Goal: Information Seeking & Learning: Ask a question

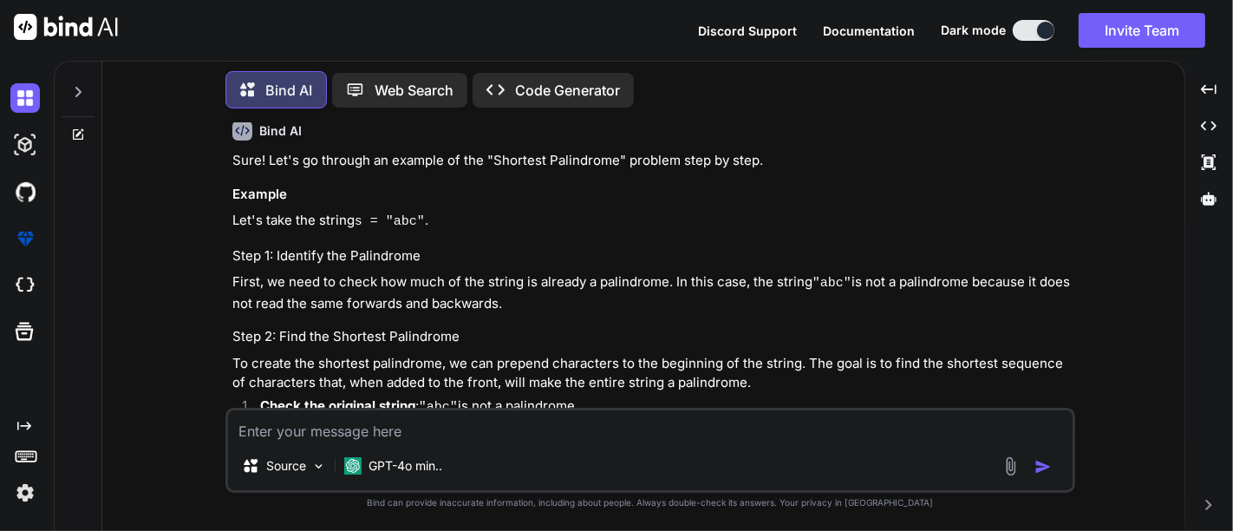
scroll to position [2290, 0]
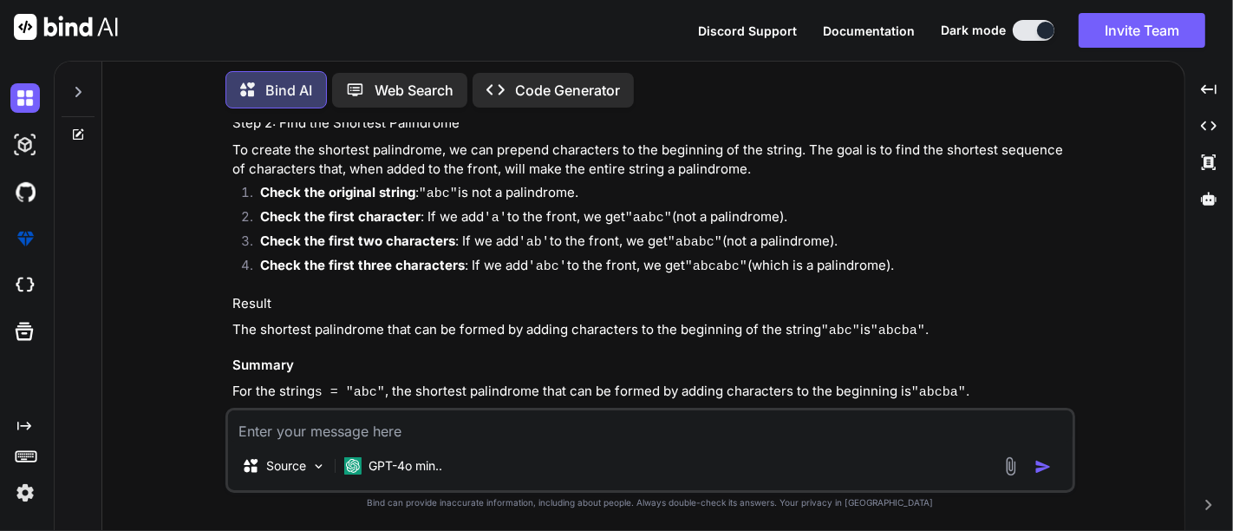
click at [341, 430] on textarea at bounding box center [650, 425] width 845 height 31
type textarea "uses"
type textarea "aws ai practiner is worth to do?"
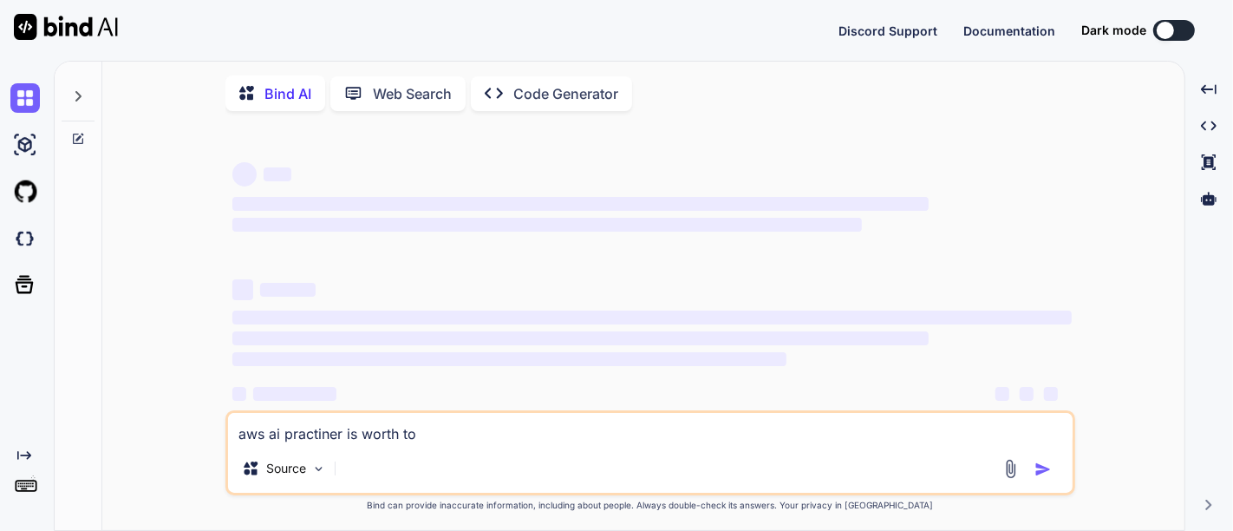
type textarea "x"
type textarea "aws ai practiner is worth toq"
type textarea "x"
type textarea "aws ai practiner is worth toqa"
type textarea "x"
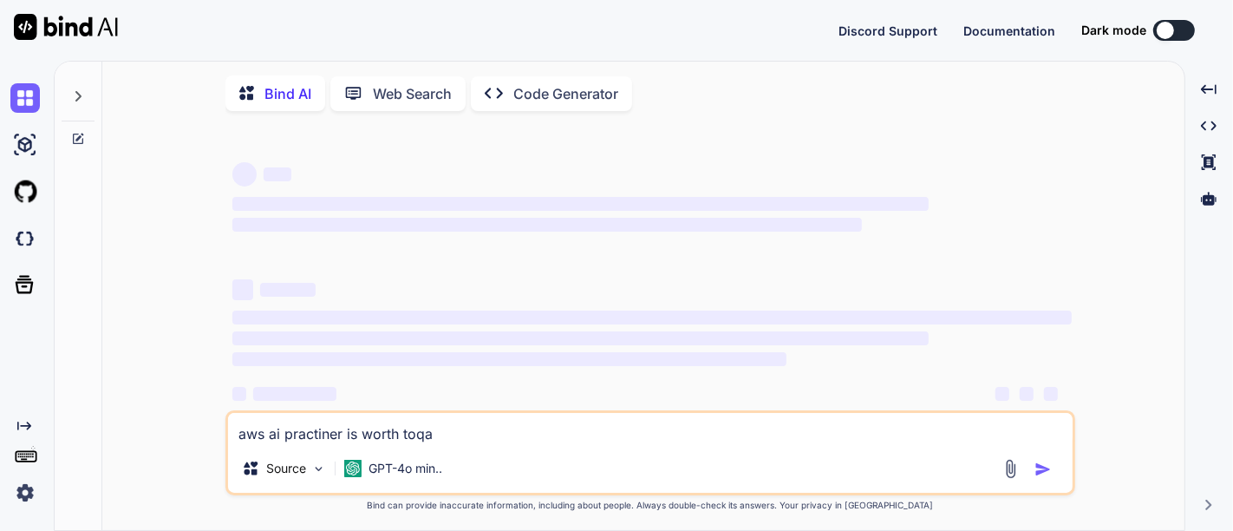
type textarea "aws ai practiner is worth toq"
type textarea "x"
type textarea "aws ai practiner is worth to"
type textarea "x"
type textarea "aws ai practiner is worth t"
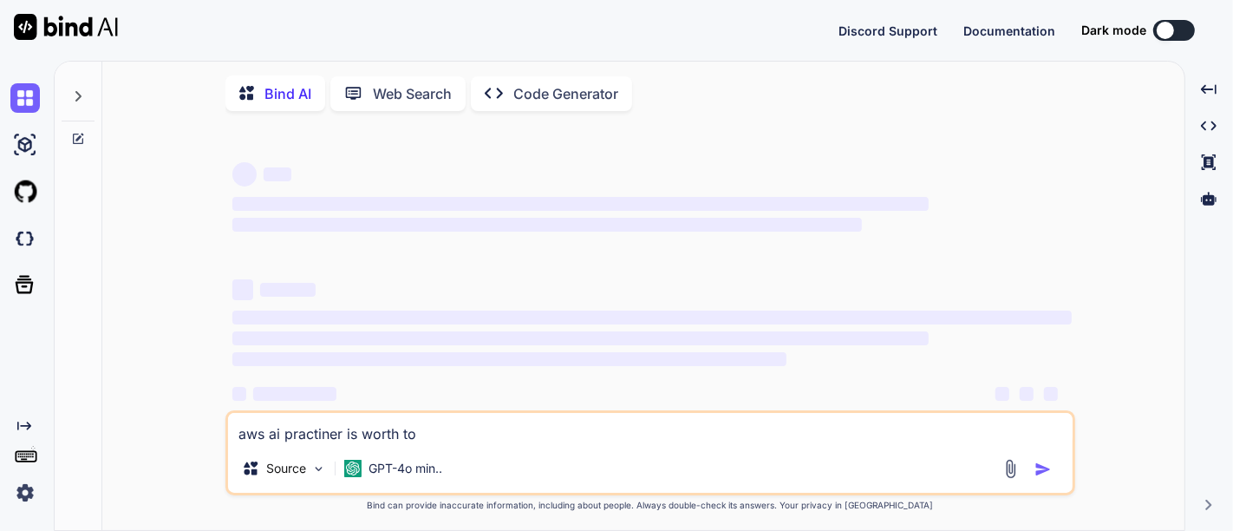
type textarea "x"
type textarea "aws ai practiner is worth"
type textarea "x"
type textarea "aws ai practiner is worth"
type textarea "x"
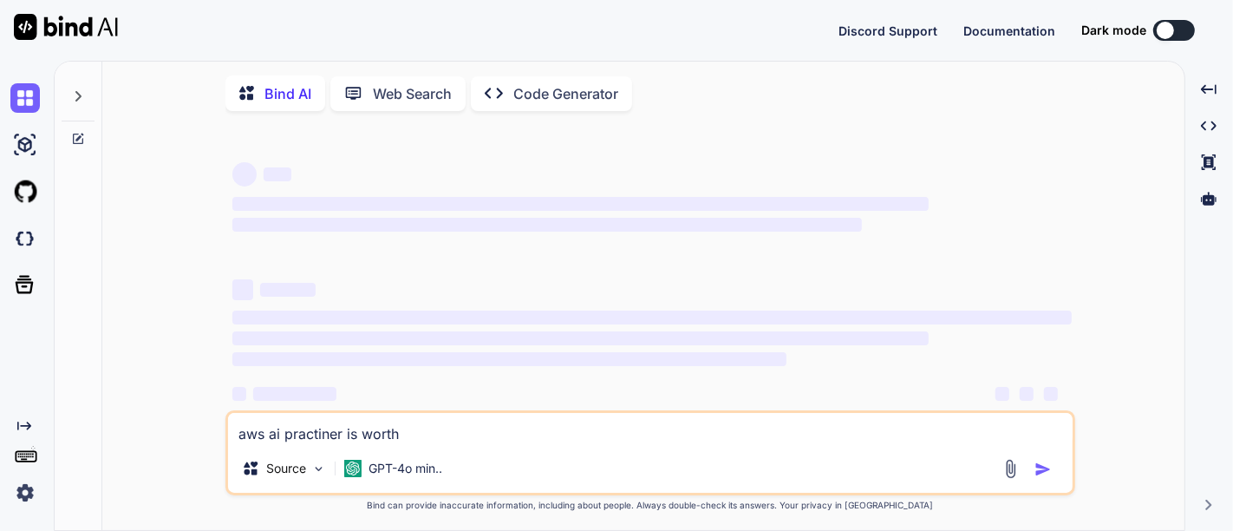
type textarea "aws ai practiner is wort"
type textarea "x"
type textarea "aws ai practiner is wor"
type textarea "x"
type textarea "aws ai practiner is wo"
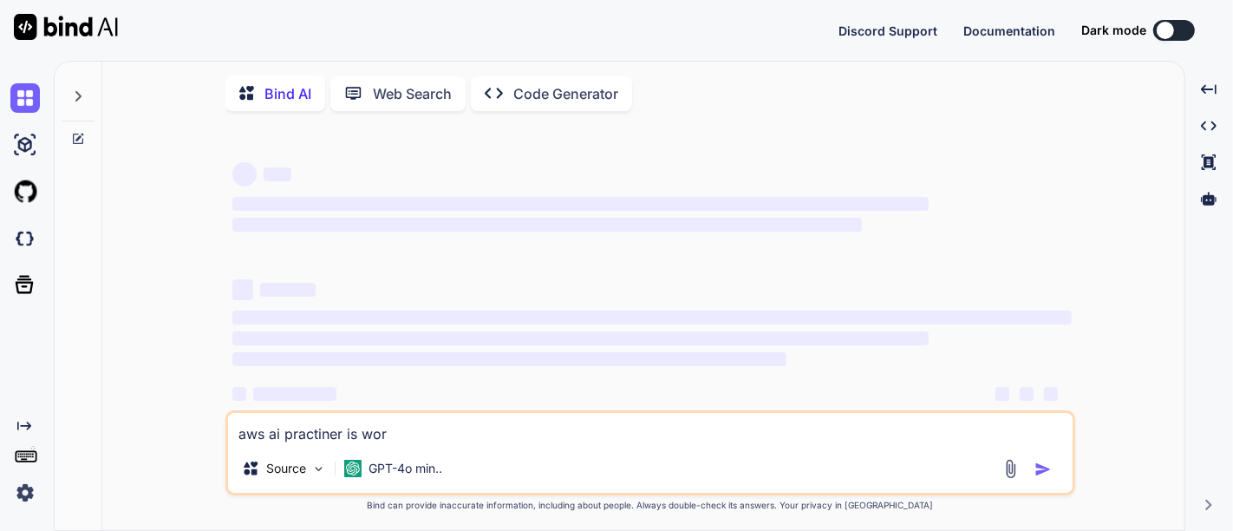
type textarea "x"
type textarea "aws ai practiner is w"
type textarea "x"
type textarea "aws ai practiner is"
type textarea "x"
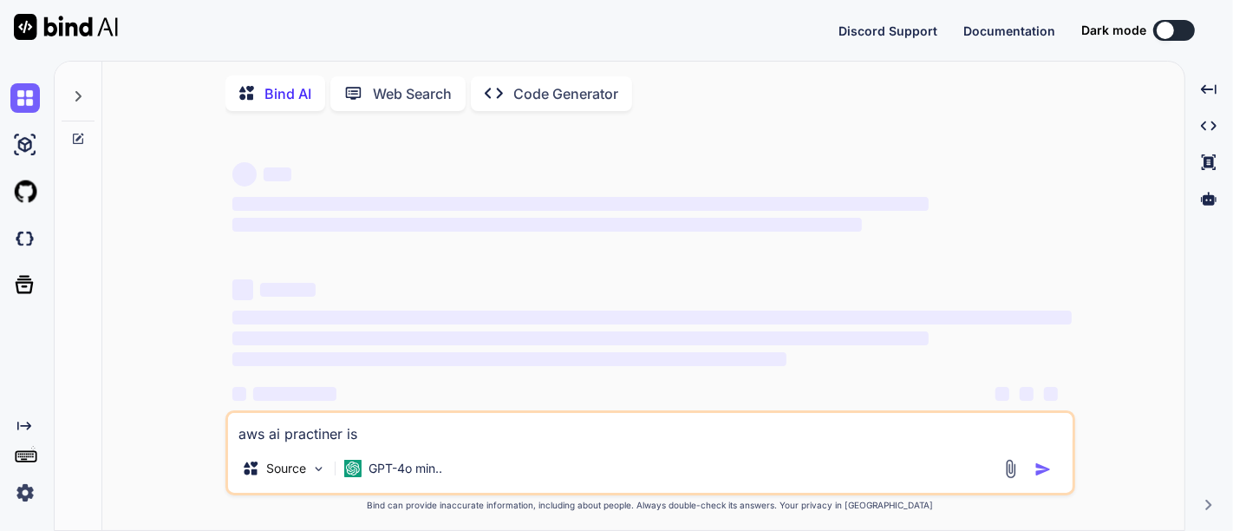
type textarea "aws ai practiner is"
type textarea "x"
type textarea "aws ai practiner i"
type textarea "x"
type textarea "aws ai practiner"
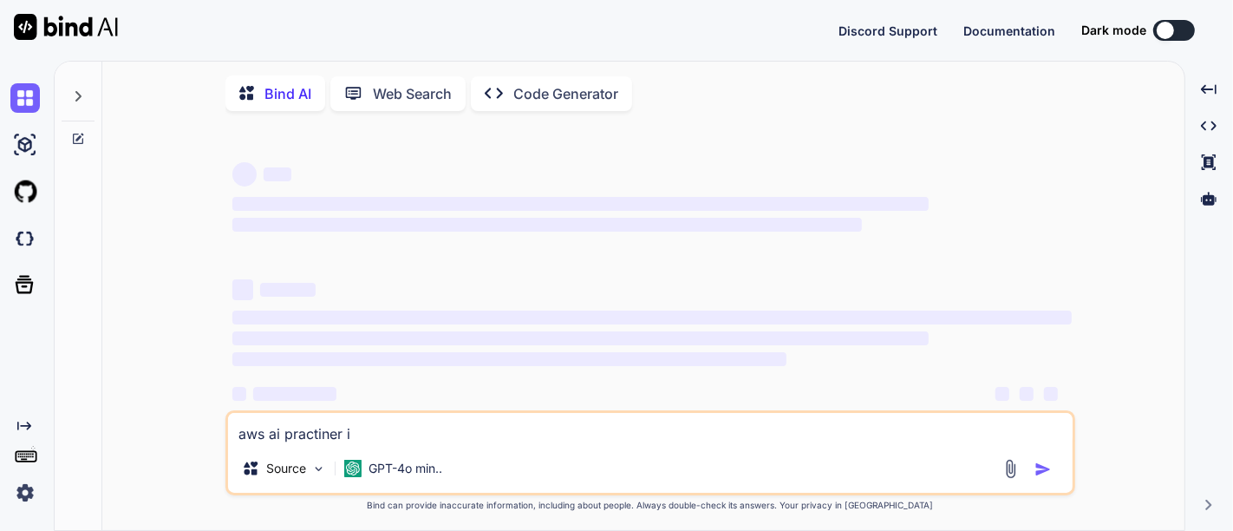
type textarea "x"
type textarea "aws ai practiner"
type textarea "x"
type textarea "aws ai practine"
type textarea "x"
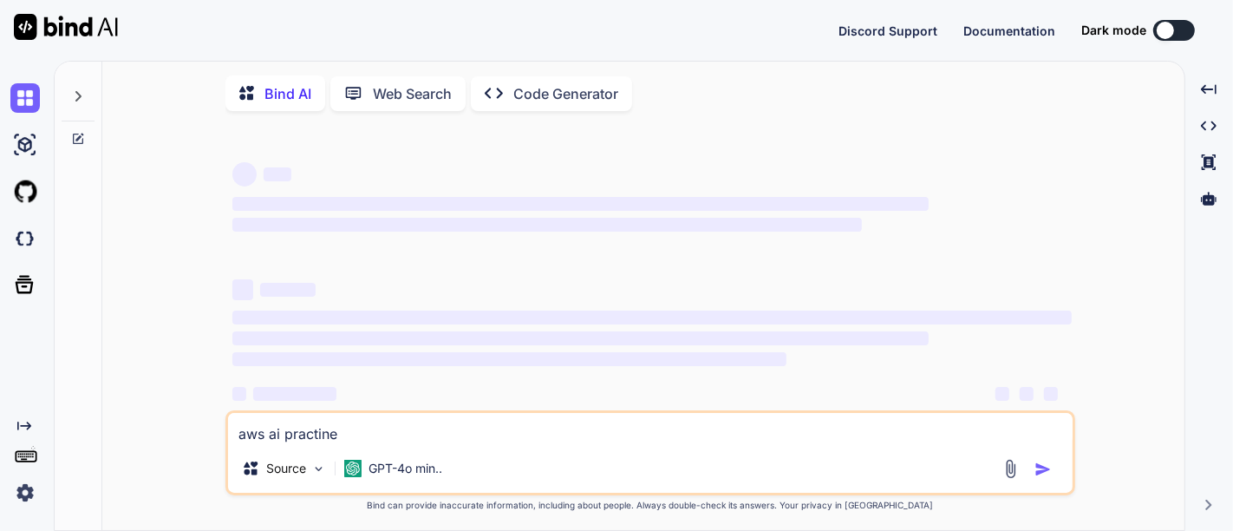
type textarea "aws ai practin"
type textarea "x"
type textarea "aws ai practi"
type textarea "x"
type textarea "aws ai pract"
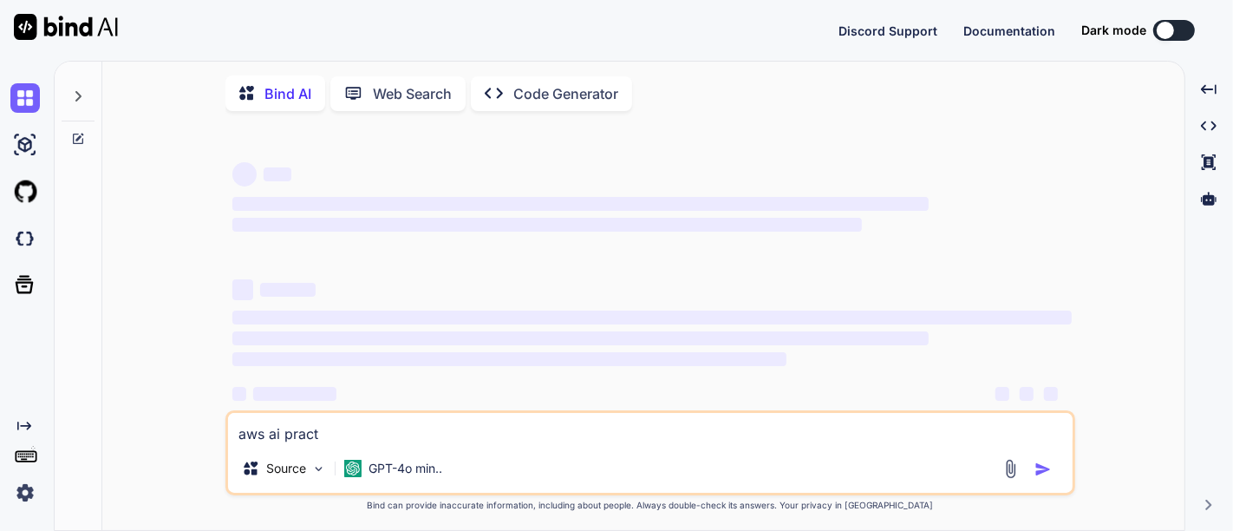
type textarea "x"
type textarea "aws ai prac"
type textarea "x"
type textarea "aws ai pract"
type textarea "x"
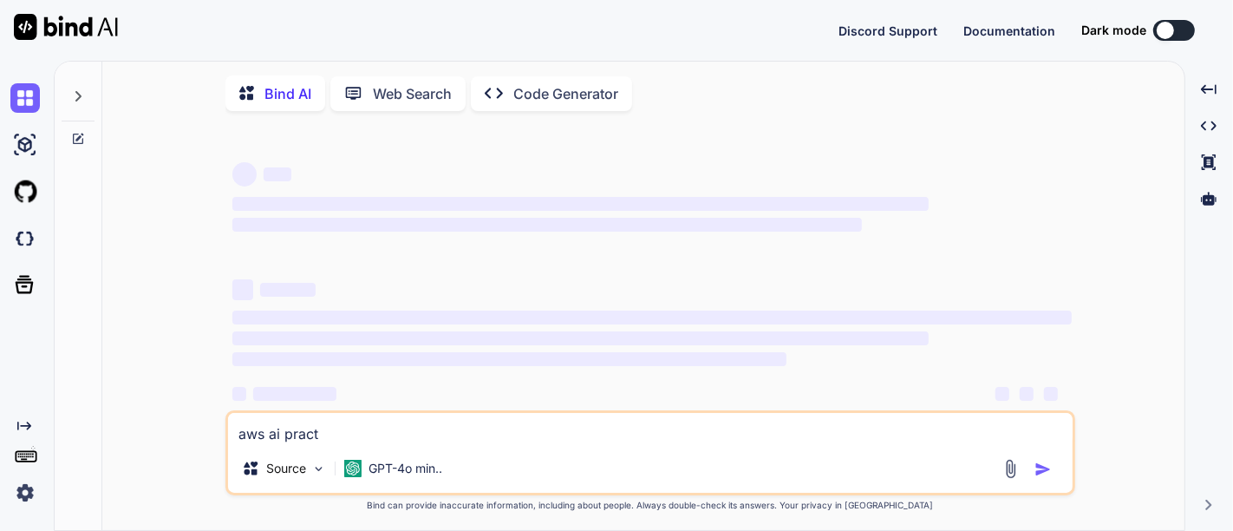
type textarea "aws ai practi"
type textarea "x"
type textarea "aws ai practin"
type textarea "x"
type textarea "aws ai practi"
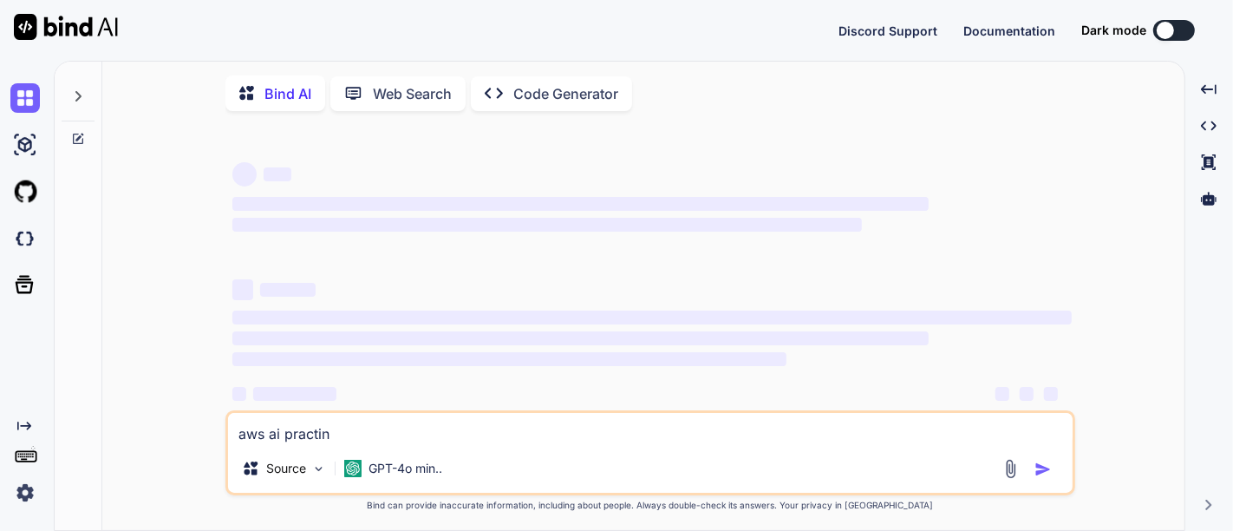
type textarea "x"
type textarea "aws ai practit"
type textarea "x"
type textarea "aws ai practiti"
type textarea "x"
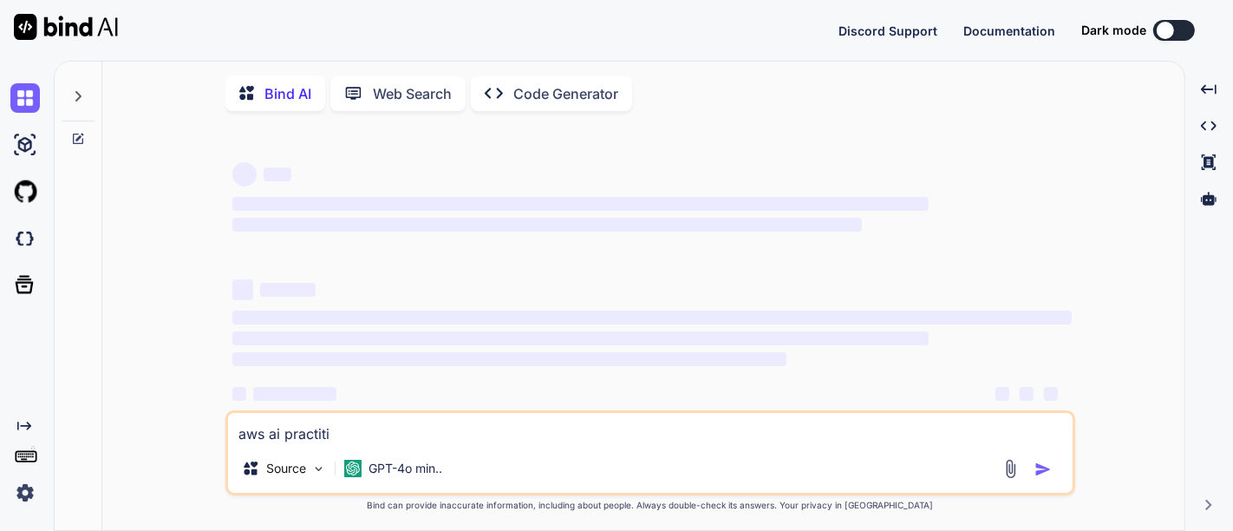
type textarea "aws ai practitin"
type textarea "x"
type textarea "aws ai practitine"
type textarea "x"
type textarea "aws ai practitiner"
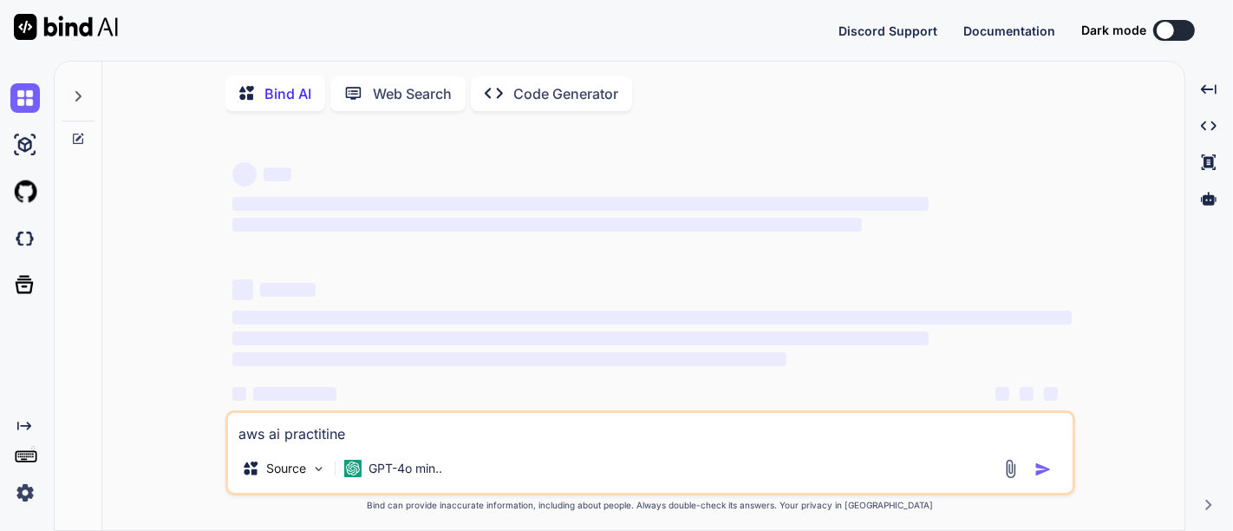
type textarea "x"
type textarea "aws ai practitiner"
type textarea "x"
type textarea "aws ai practitioner"
type textarea "x"
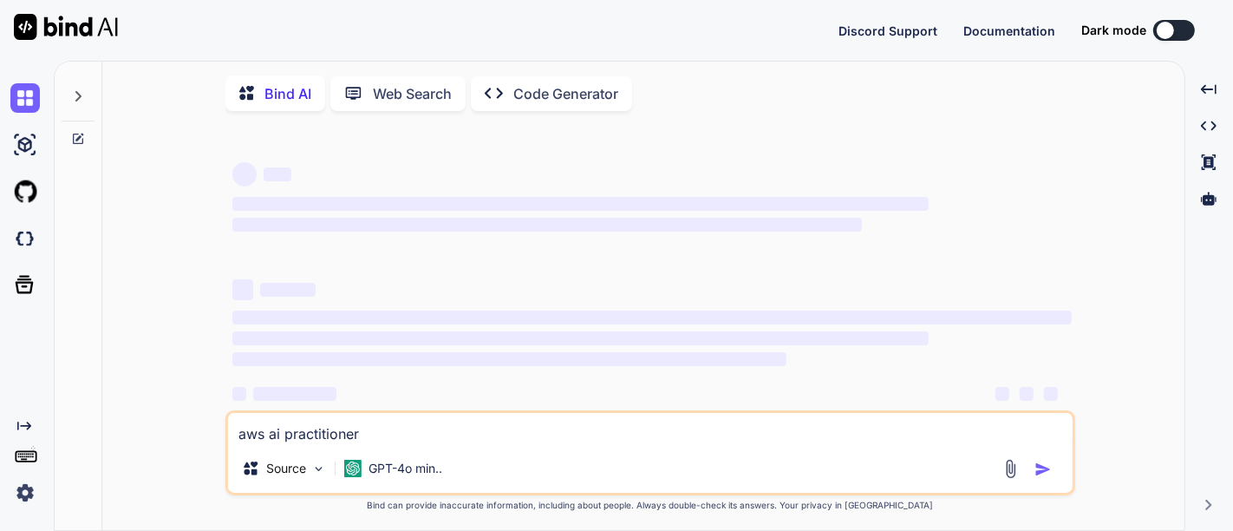
type textarea "aws ai practitioner"
type textarea "x"
type textarea "aws ai practitioner i"
type textarea "x"
type textarea "aws ai practitioner is"
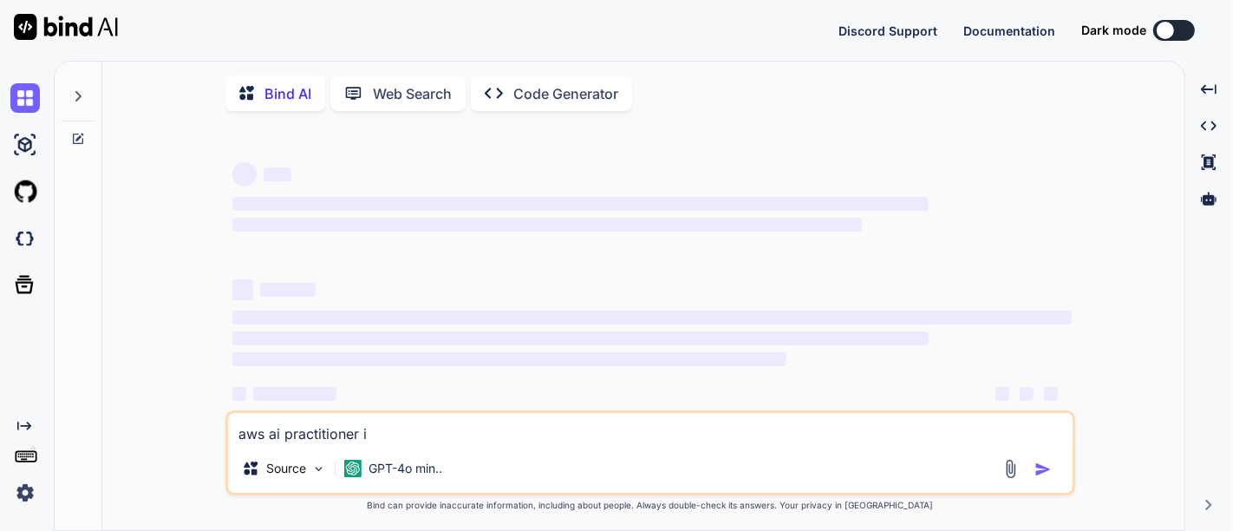
type textarea "x"
type textarea "aws ai practitioner is"
type textarea "x"
type textarea "aws ai practitioner is w"
type textarea "x"
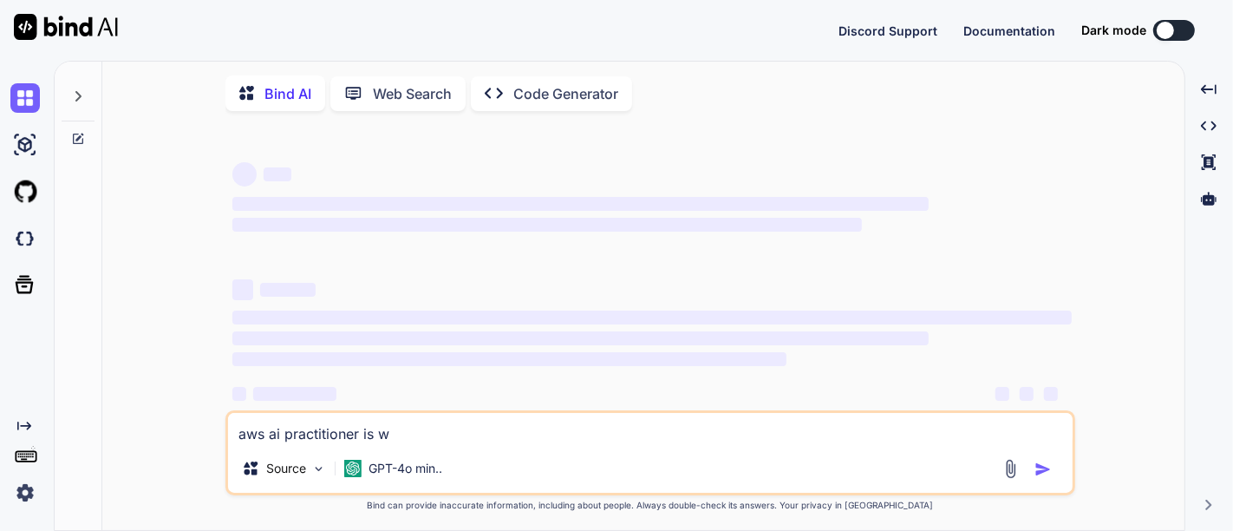
type textarea "aws ai practitioner is wo"
type textarea "x"
type textarea "aws ai practitioner is wor"
type textarea "x"
type textarea "aws ai practitioner is wort"
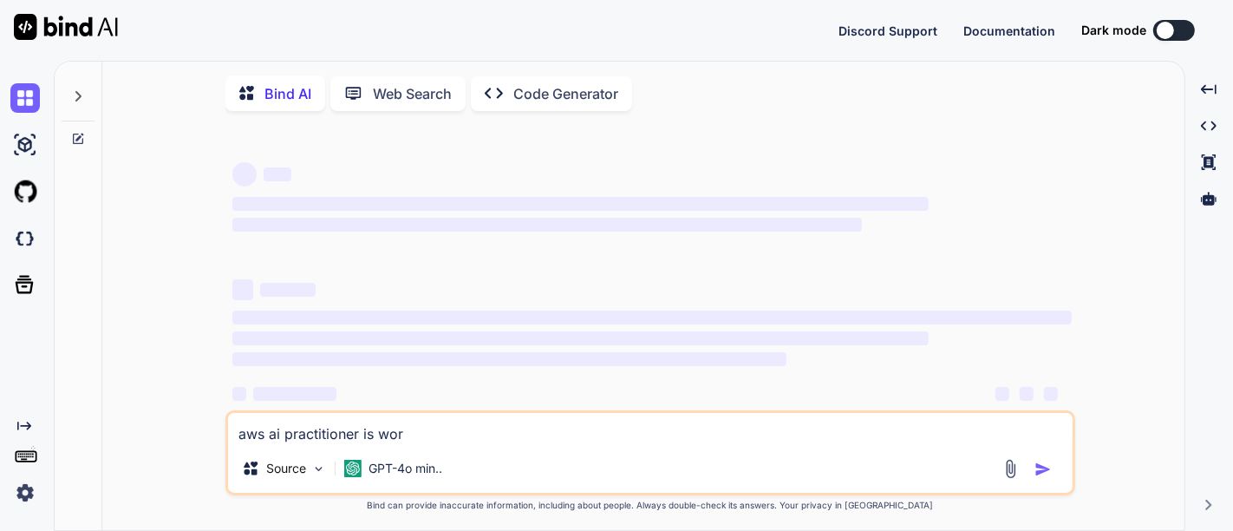
type textarea "x"
type textarea "aws ai practitioner is worth"
type textarea "x"
type textarea "aws ai practitioner is worth"
type textarea "x"
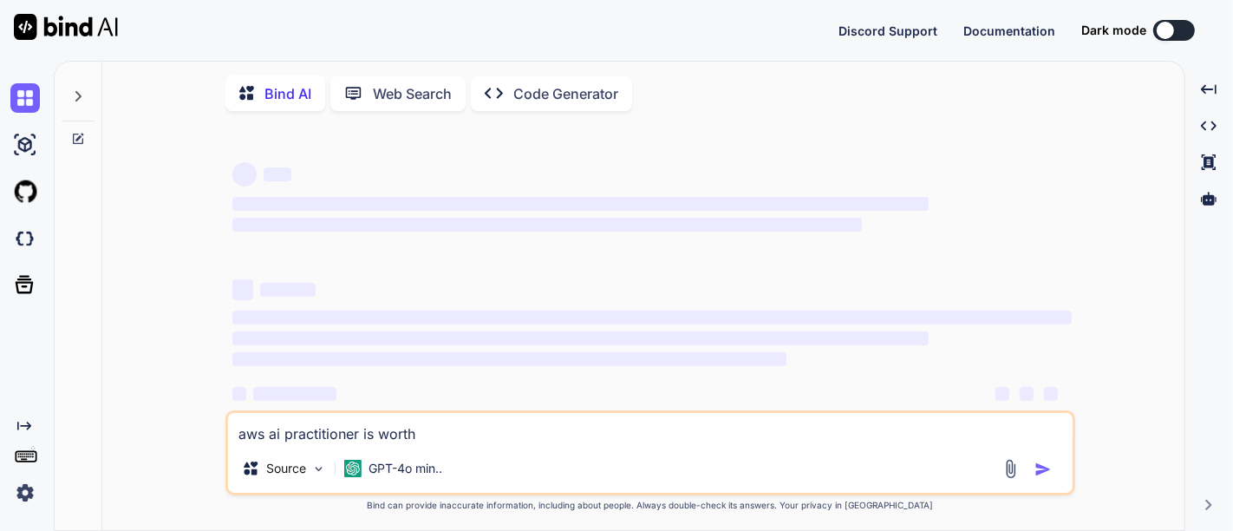
type textarea "aws ai practitioner is worth t"
type textarea "x"
type textarea "aws ai practitioner is worth to"
type textarea "x"
type textarea "aws ai practitioner is worth to"
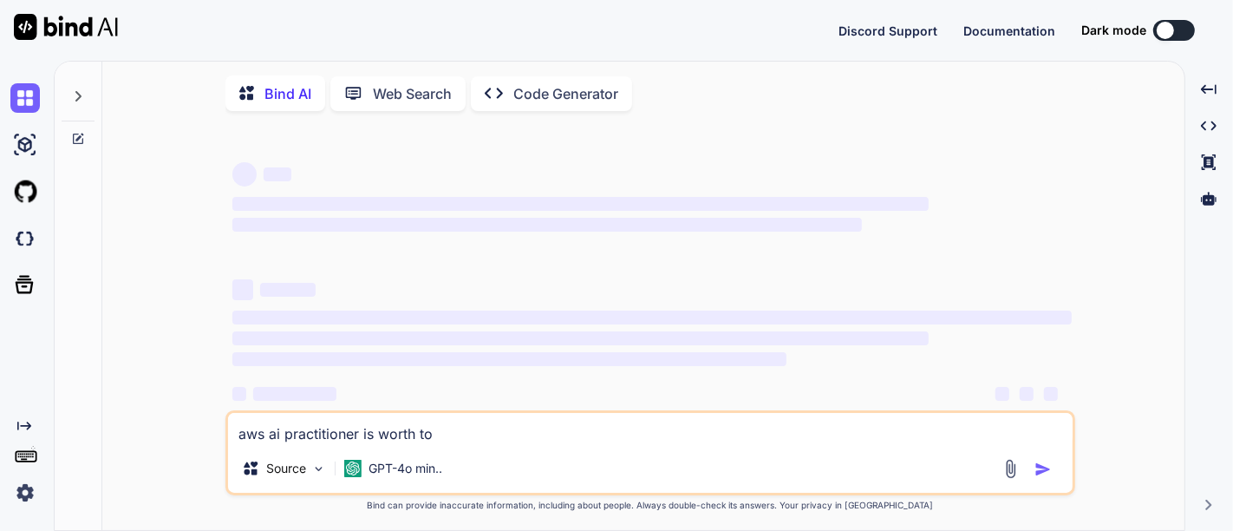
type textarea "x"
type textarea "aws ai practitioner is worth to d"
type textarea "x"
type textarea "aws ai practitioner is worth to do"
type textarea "x"
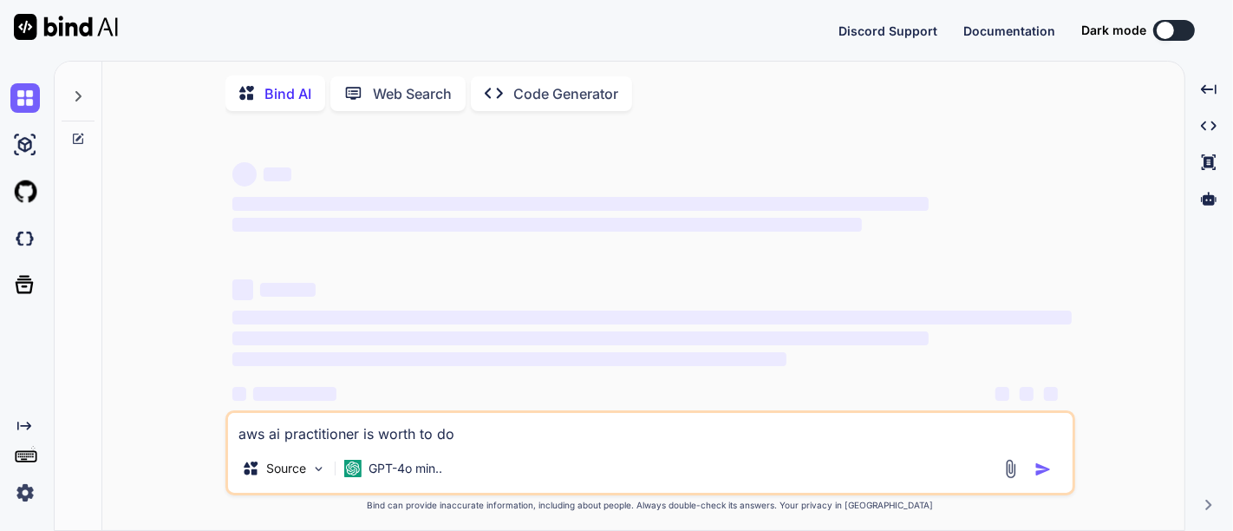
type textarea "aws ai practitioner is worth to do?"
type textarea "x"
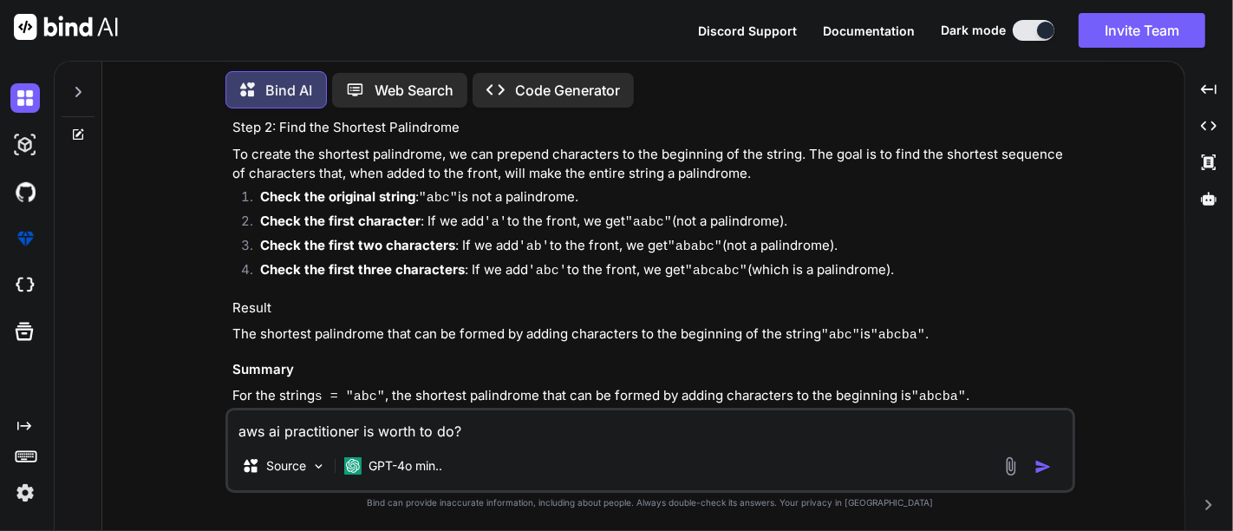
scroll to position [2290, 0]
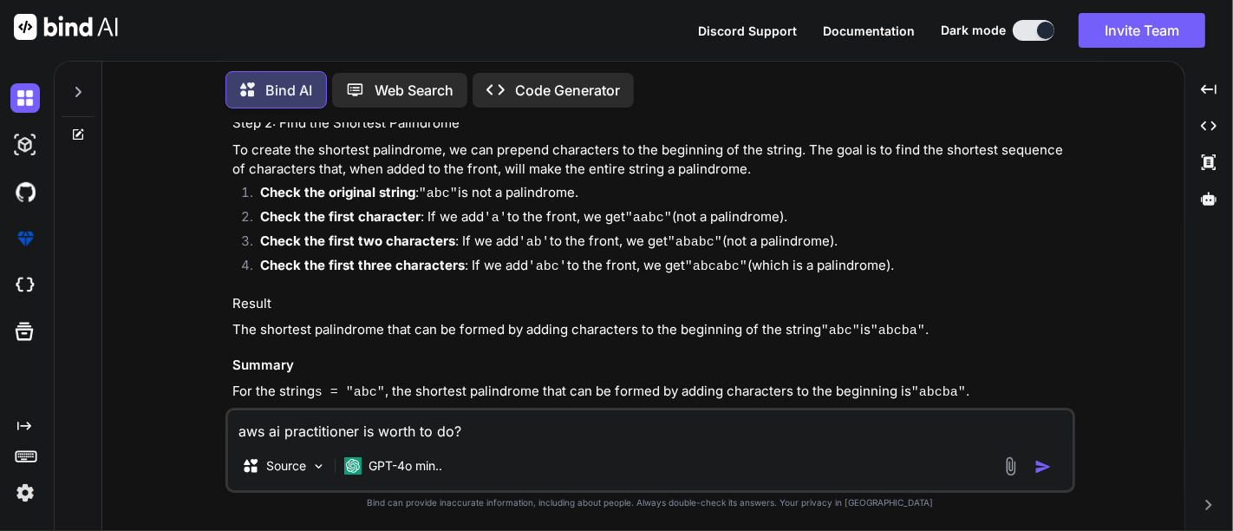
click at [1048, 469] on img "button" at bounding box center [1043, 466] width 17 height 17
type textarea "x"
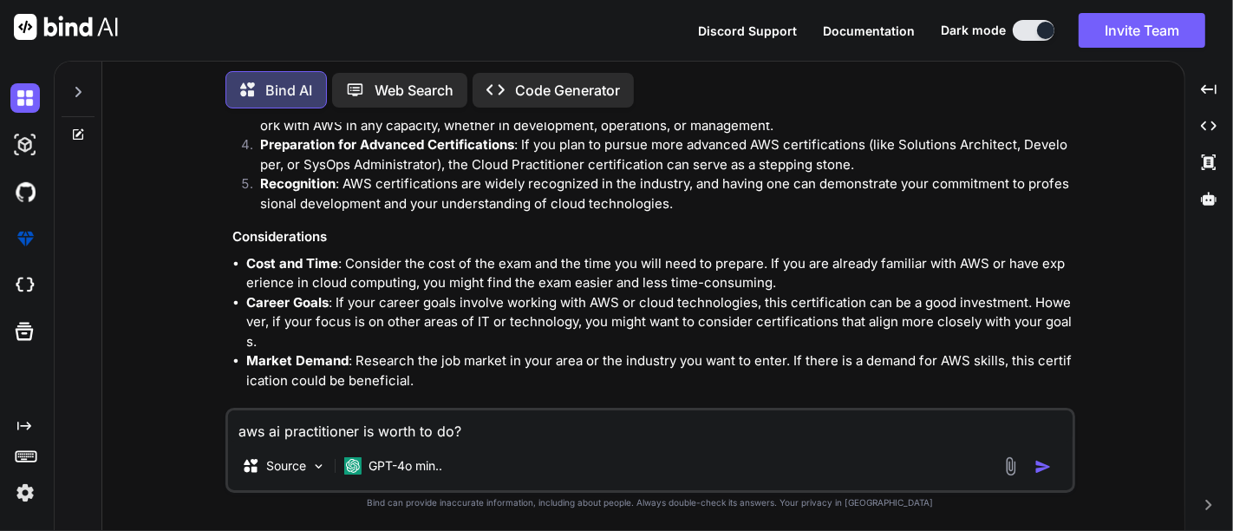
scroll to position [2976, 0]
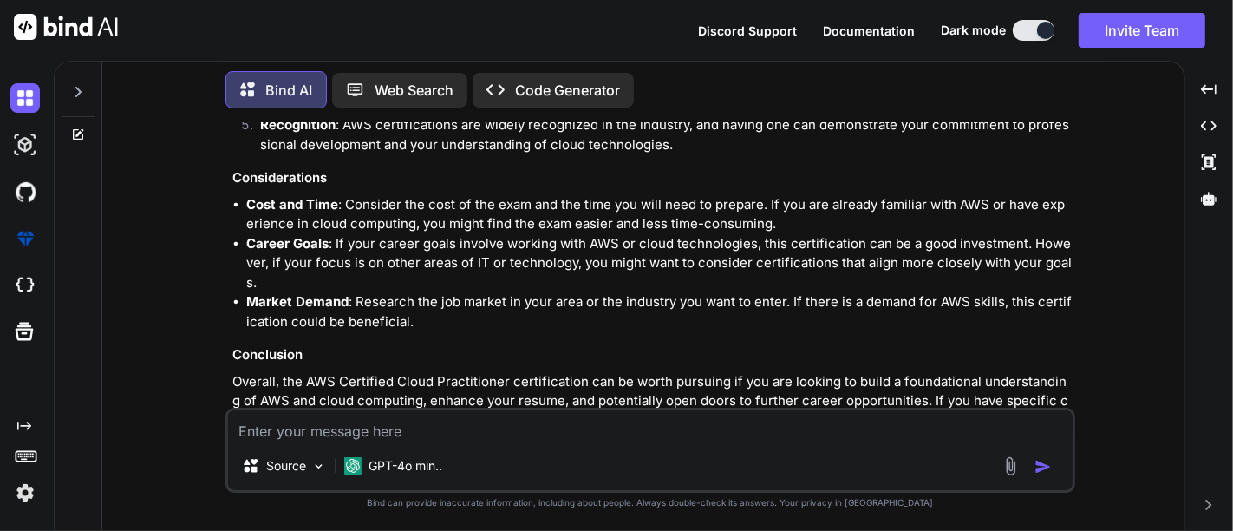
paste textarea "certified-ai-practitioner"
click at [311, 442] on textarea at bounding box center [650, 425] width 845 height 31
type textarea "certified-ai-practitioner certification"
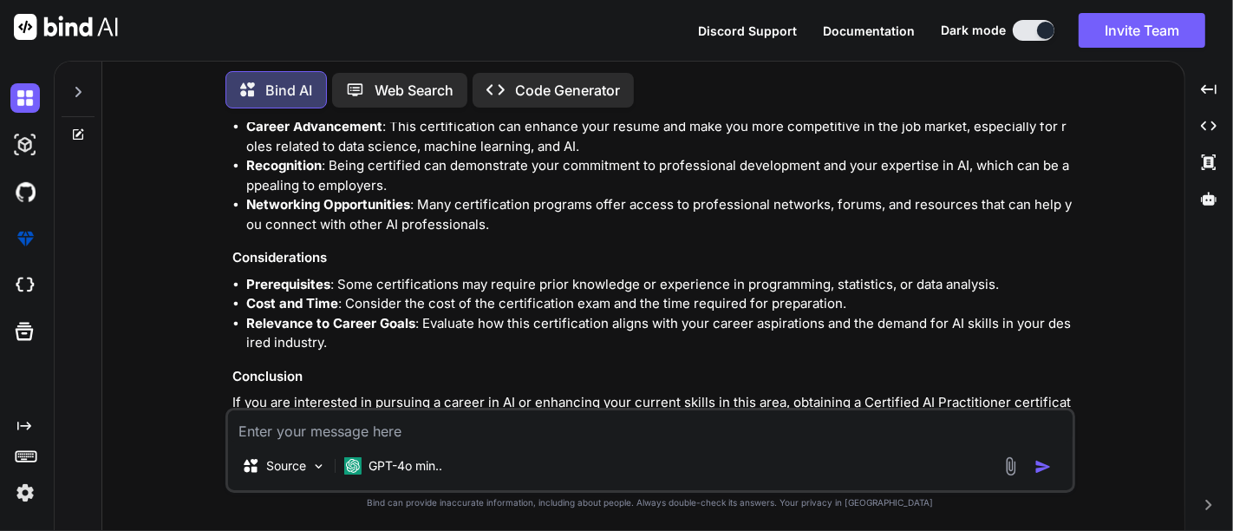
scroll to position [3782, 0]
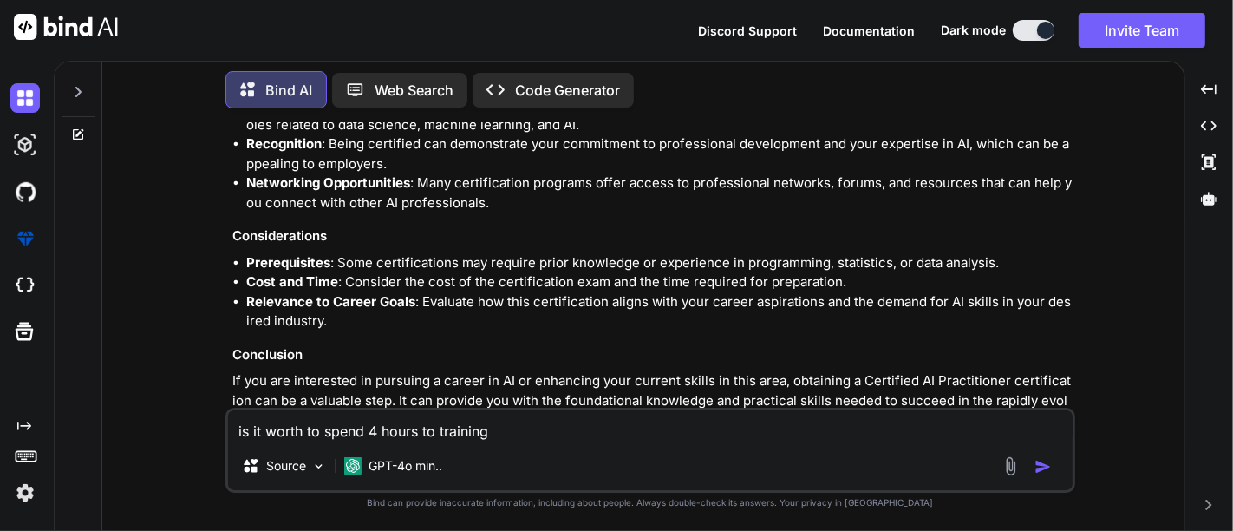
type textarea "is it worth to spend 4 hours to training"
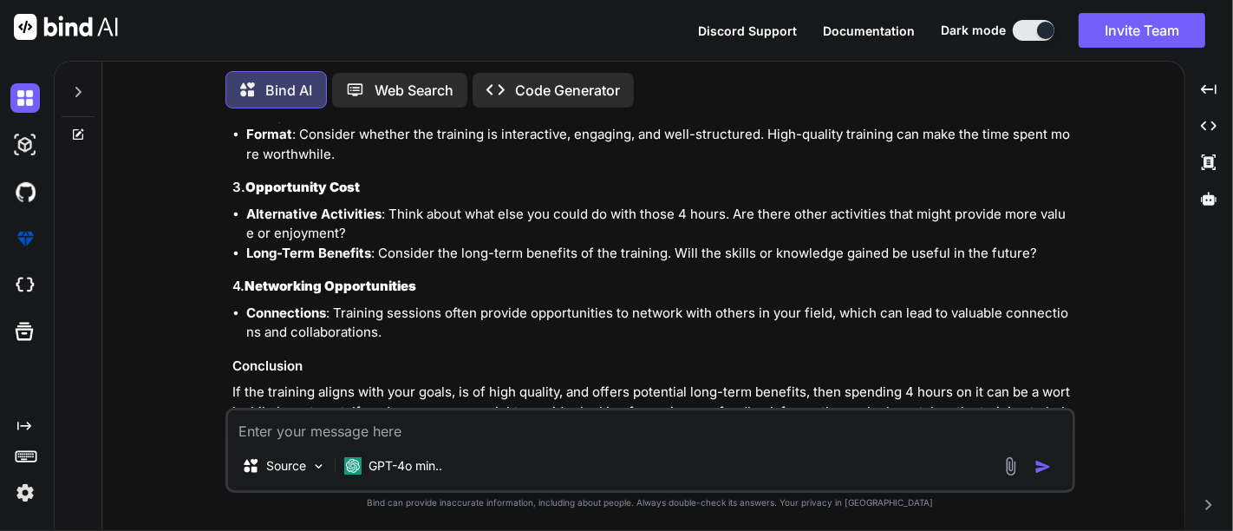
scroll to position [4471, 0]
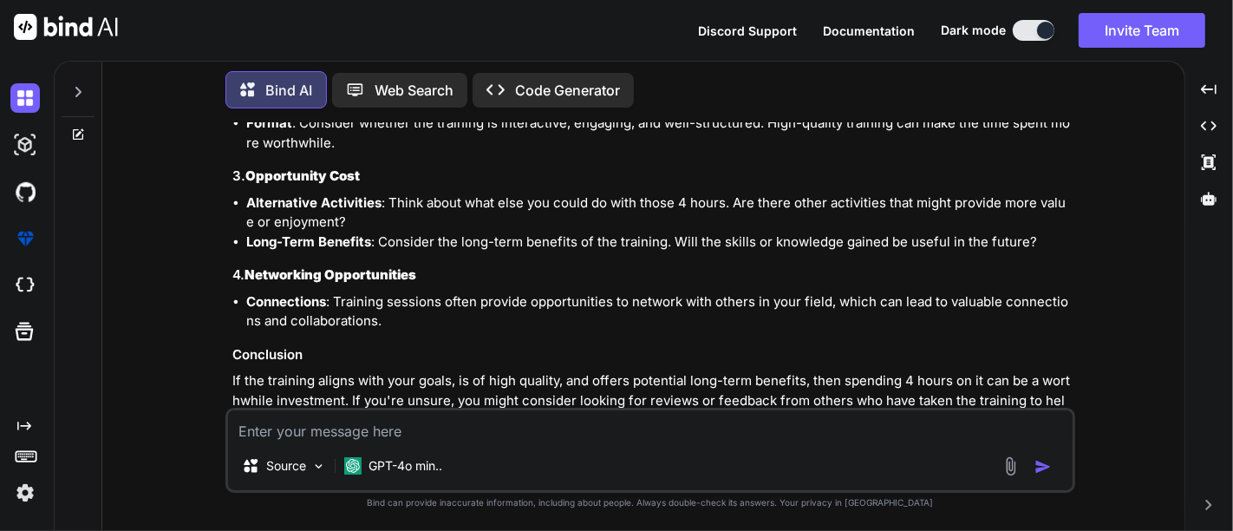
click at [624, 265] on h3 "4. Networking Opportunities" at bounding box center [652, 275] width 840 height 20
click at [463, 437] on textarea at bounding box center [650, 425] width 845 height 31
type textarea "ok i wants to just aware about terms and knowledge not associated with applicat…"
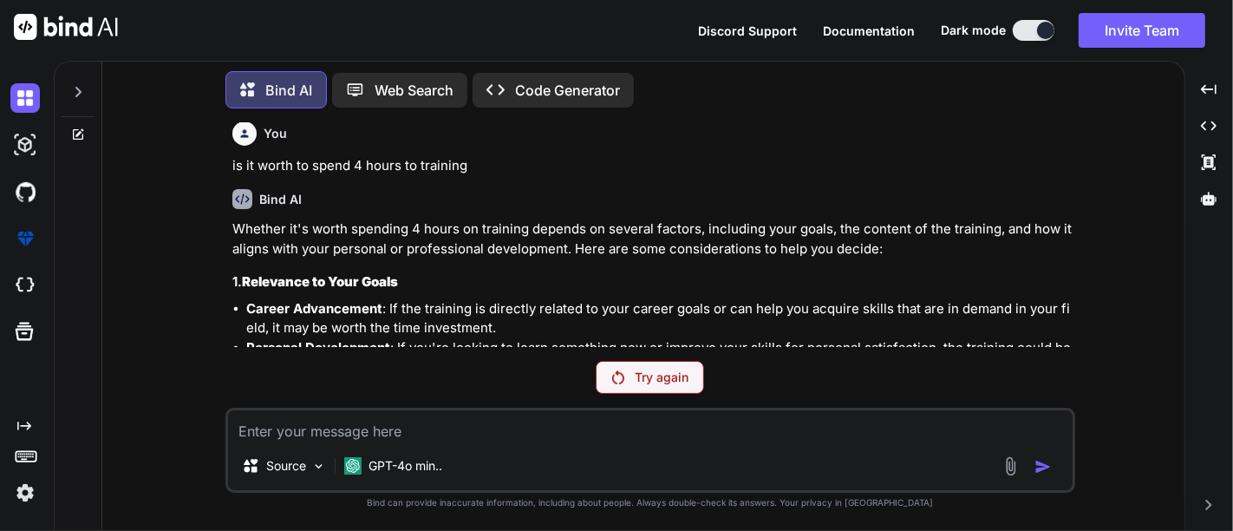
scroll to position [4607, 0]
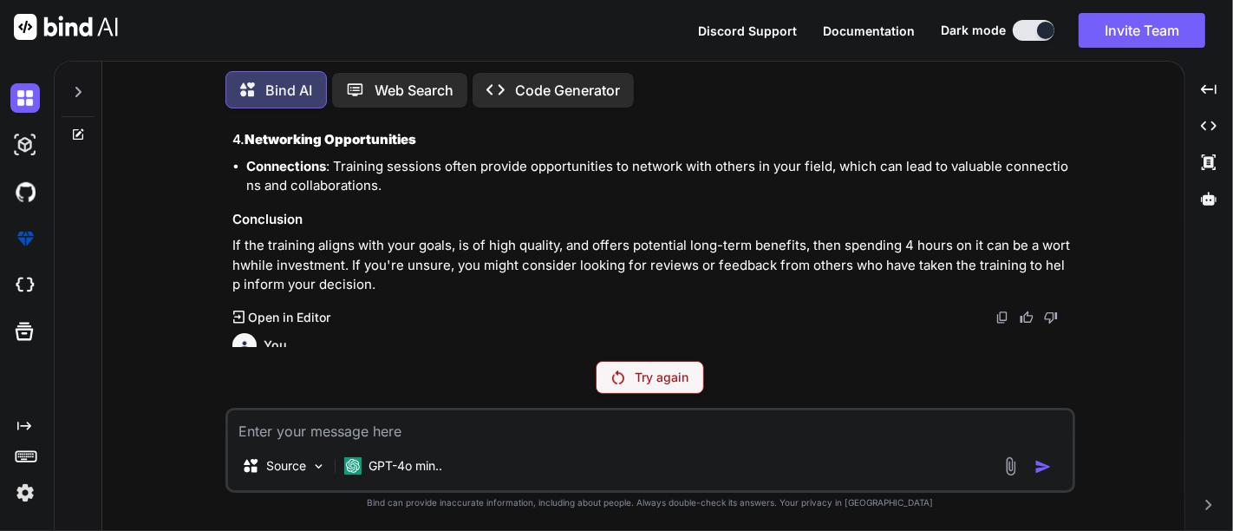
click at [658, 369] on p "Try again" at bounding box center [662, 377] width 54 height 17
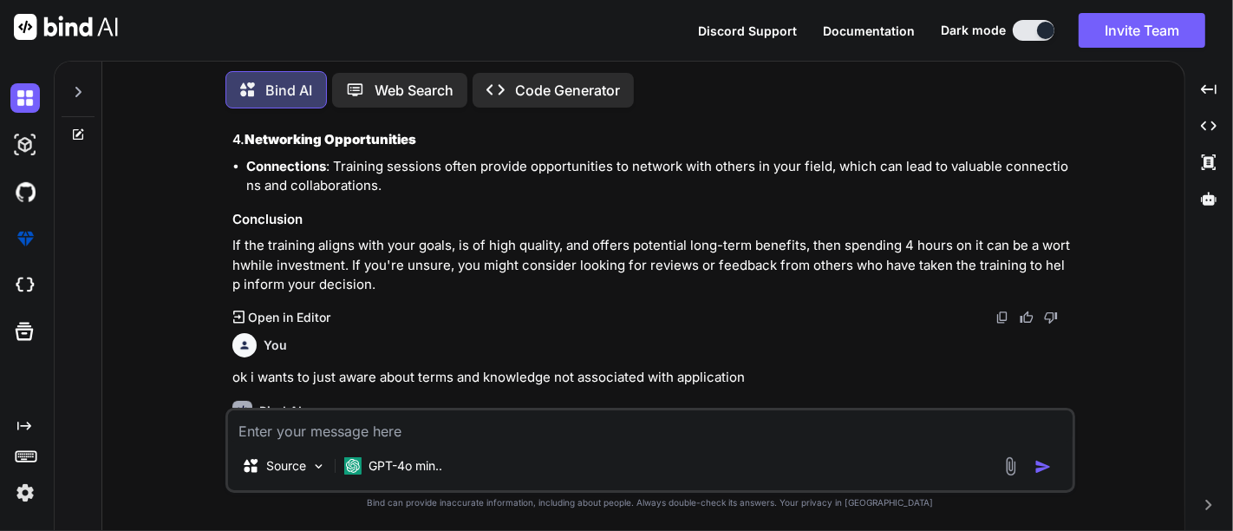
scroll to position [4654, 0]
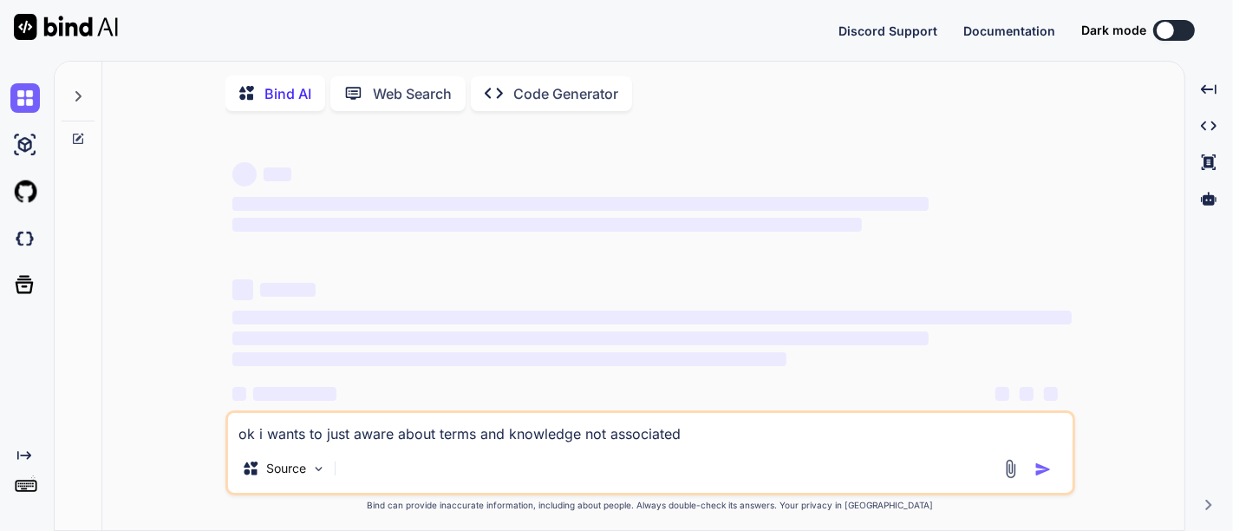
type textarea "x"
click at [702, 440] on textarea "ok i wants to just aware about terms and knowledge not associated" at bounding box center [650, 428] width 845 height 31
click at [476, 430] on textarea "ok i wants to just aware about terms and knowledge not associated" at bounding box center [650, 428] width 845 height 31
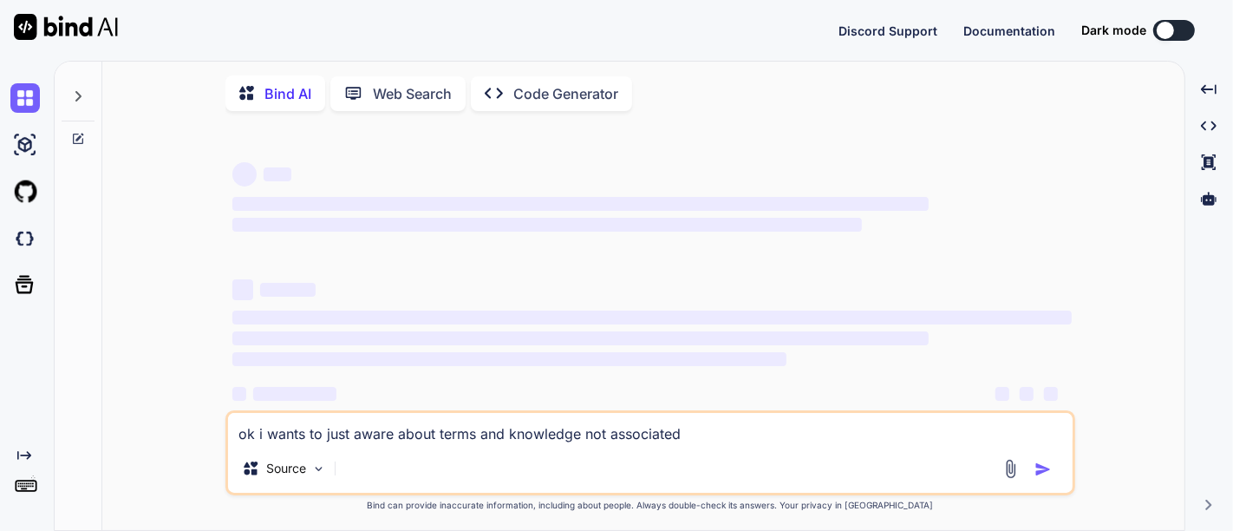
type textarea "x"
click at [1016, 474] on img at bounding box center [1011, 469] width 20 height 20
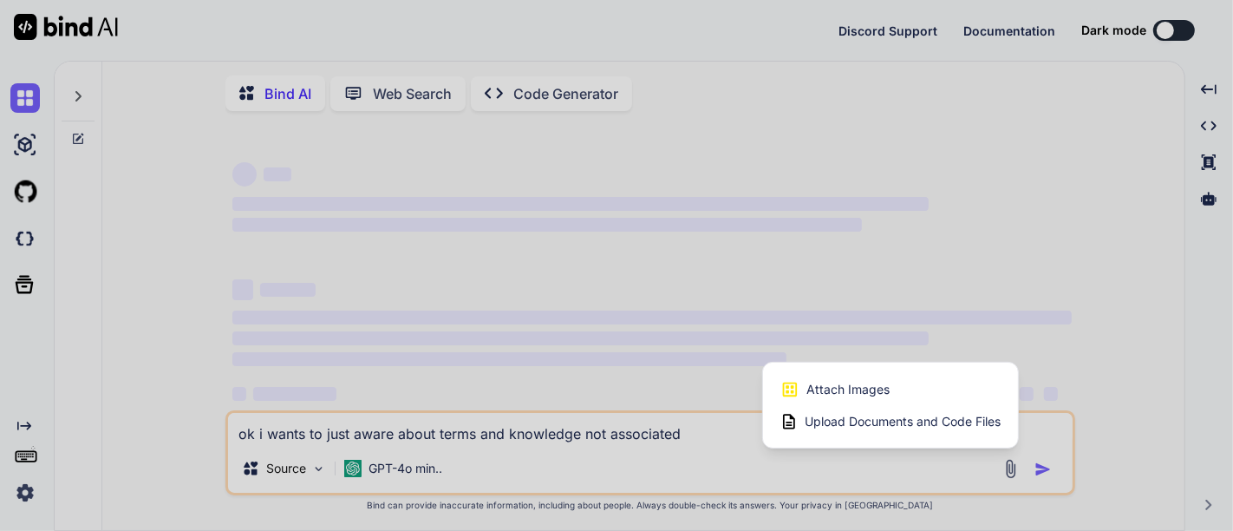
click at [1024, 357] on div at bounding box center [616, 265] width 1233 height 531
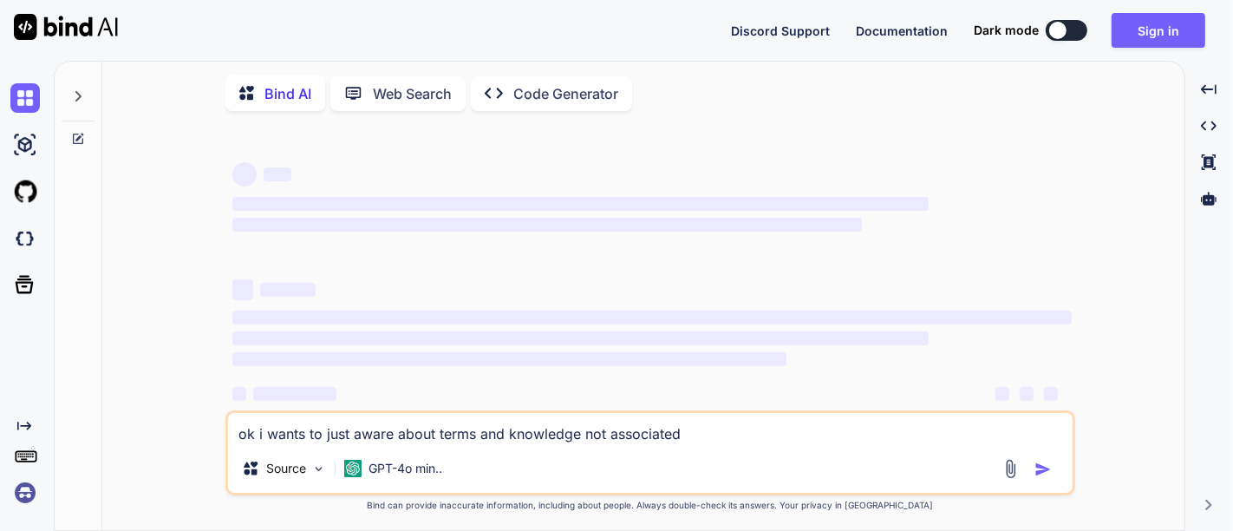
type textarea "x"
click at [1186, 30] on button "Sign in" at bounding box center [1159, 30] width 94 height 35
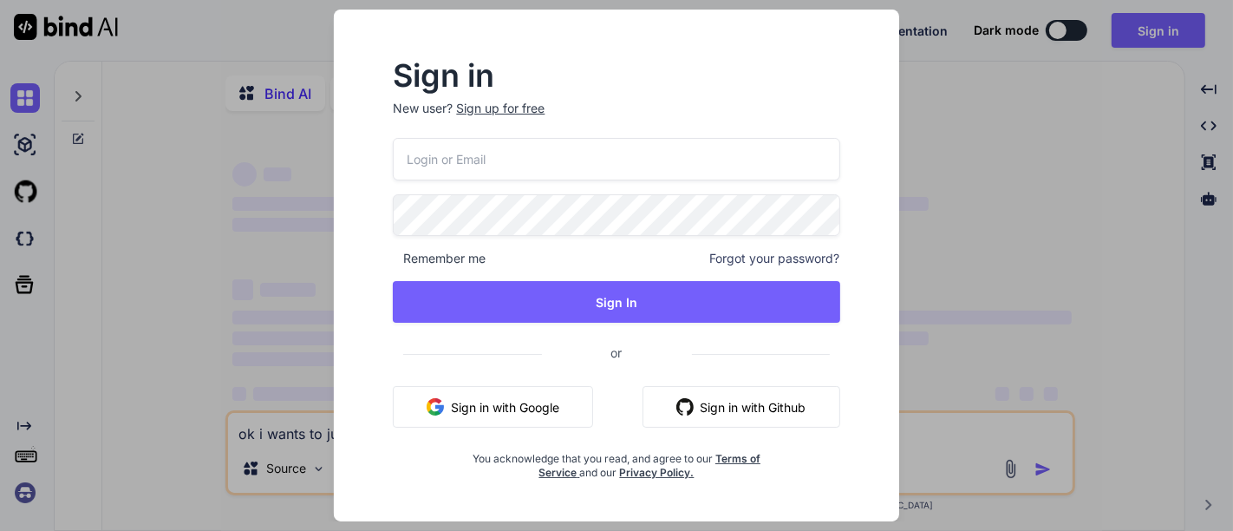
click at [489, 105] on div "Sign up for free" at bounding box center [500, 108] width 88 height 17
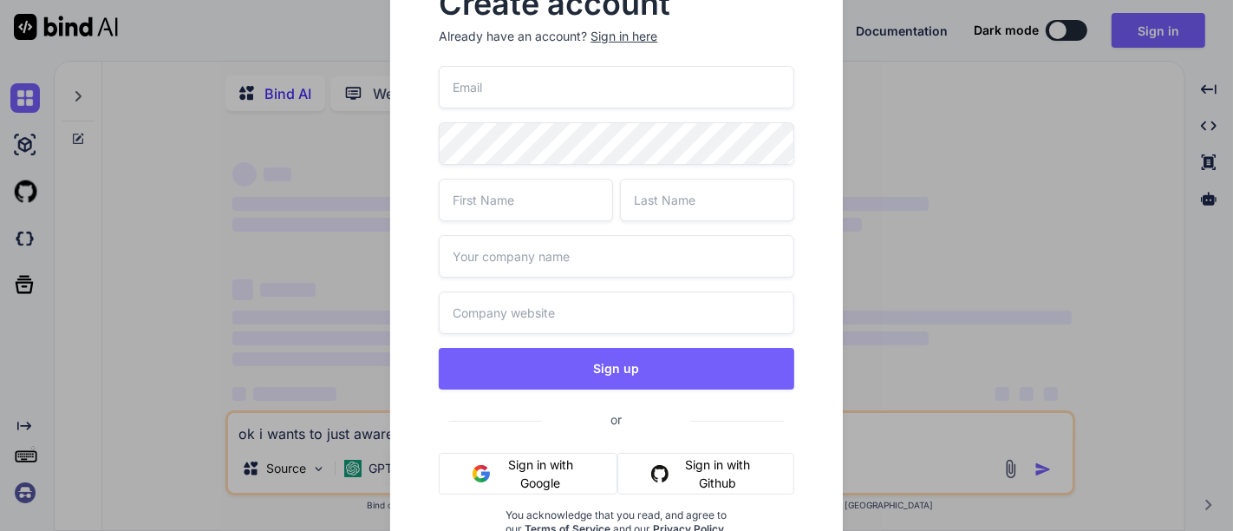
click at [498, 111] on div "Sign up or Sign in with Google Sign in with Github You acknowledge that you rea…" at bounding box center [616, 322] width 355 height 512
click at [500, 93] on input "email" at bounding box center [616, 87] width 355 height 43
click at [538, 76] on input "raziel.jonluke@fontfee.com" at bounding box center [616, 87] width 355 height 43
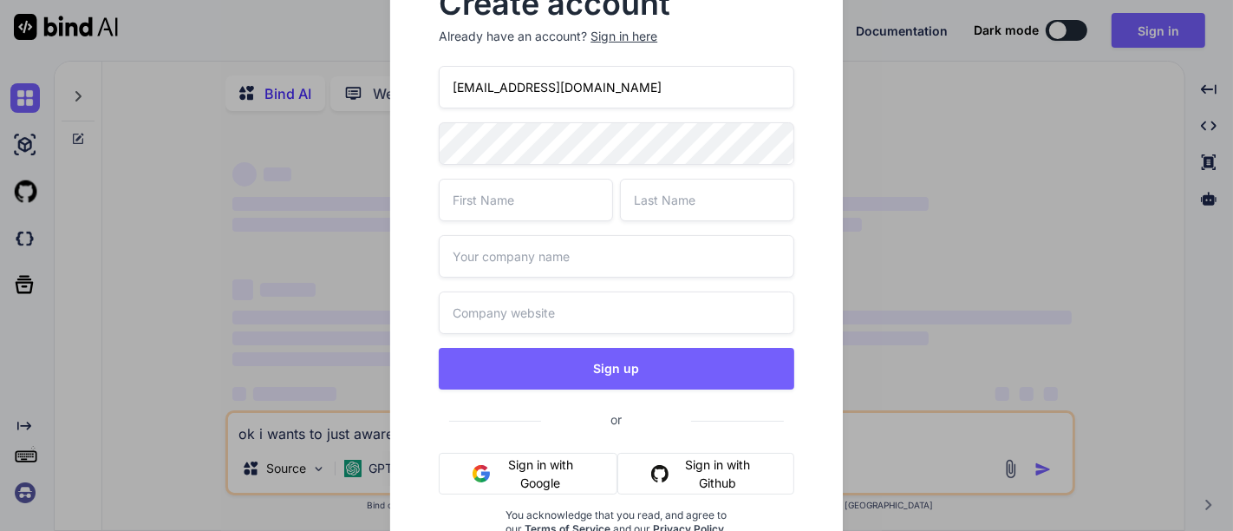
type input "raziel.jonluke@fontfee.com"
click at [521, 199] on input "text" at bounding box center [526, 200] width 174 height 43
type input "raziel"
type input "jonluke"
type input "confidential"
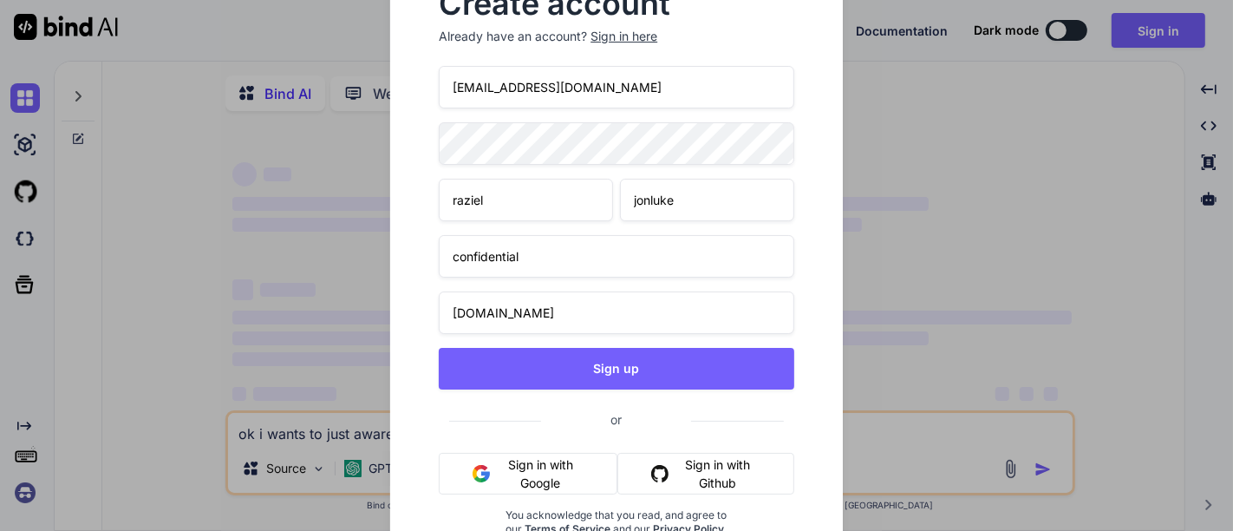
type input "www.confidential.com"
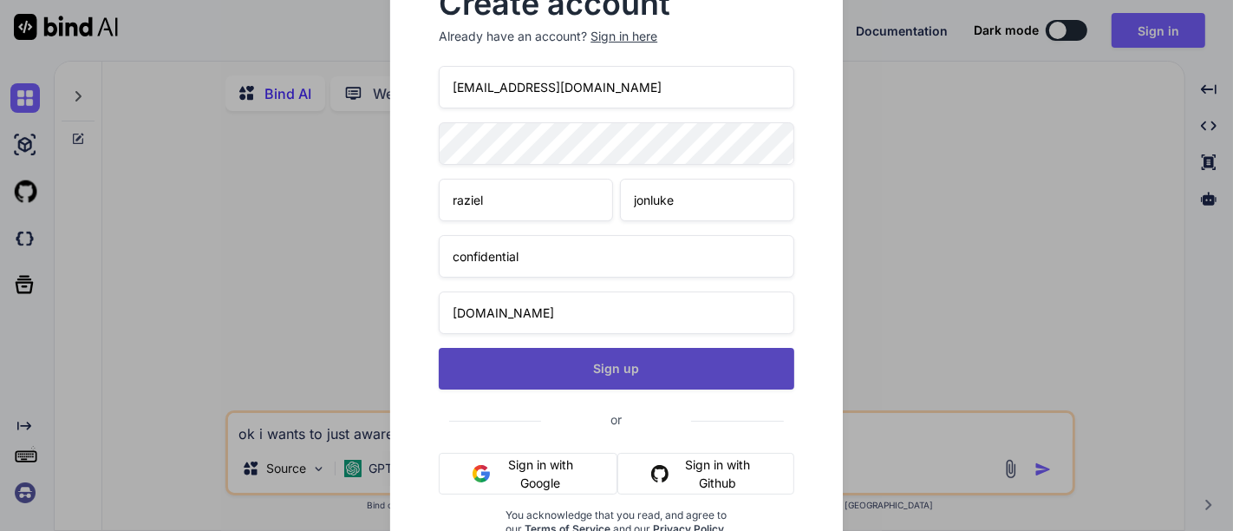
click at [607, 373] on button "Sign up" at bounding box center [616, 369] width 355 height 42
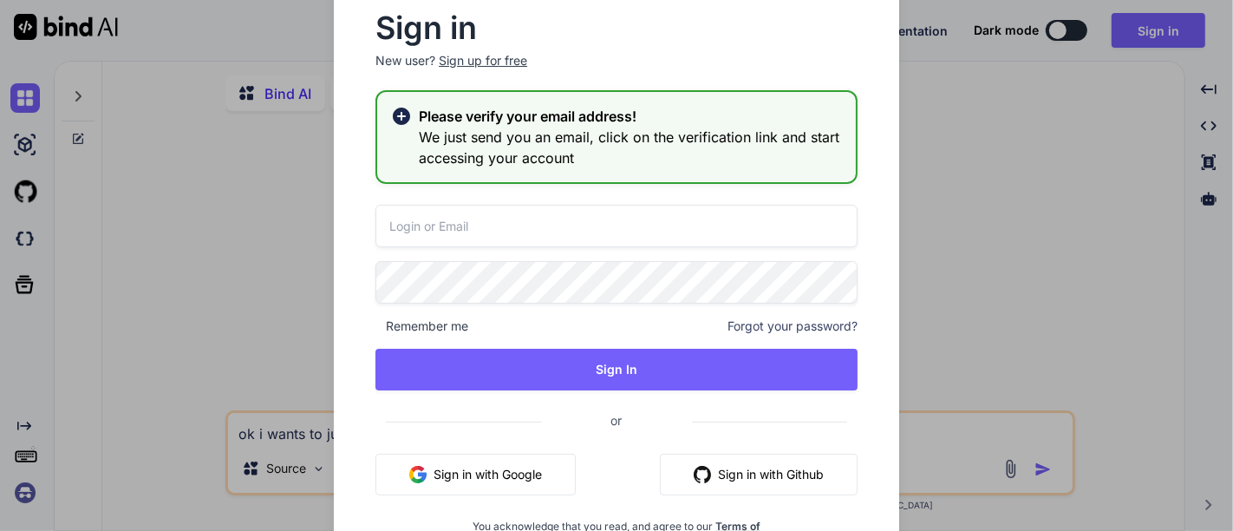
click at [554, 232] on input "email" at bounding box center [617, 226] width 482 height 43
paste input "raziel.jonluke@fontfee.com"
type input "raziel.jonluke@fontfee.com"
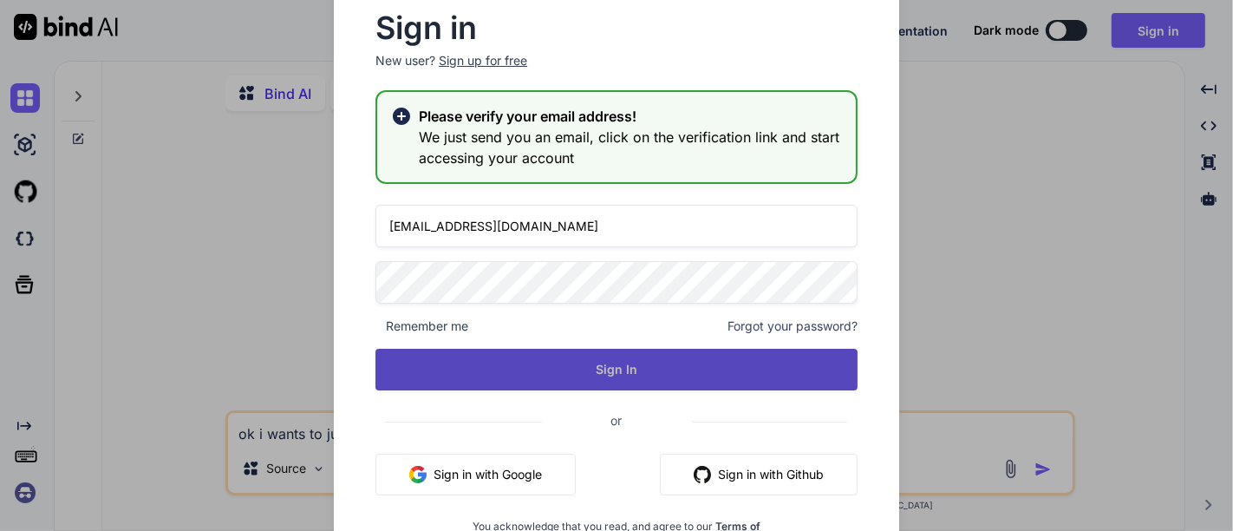
click at [599, 360] on button "Sign In" at bounding box center [617, 370] width 482 height 42
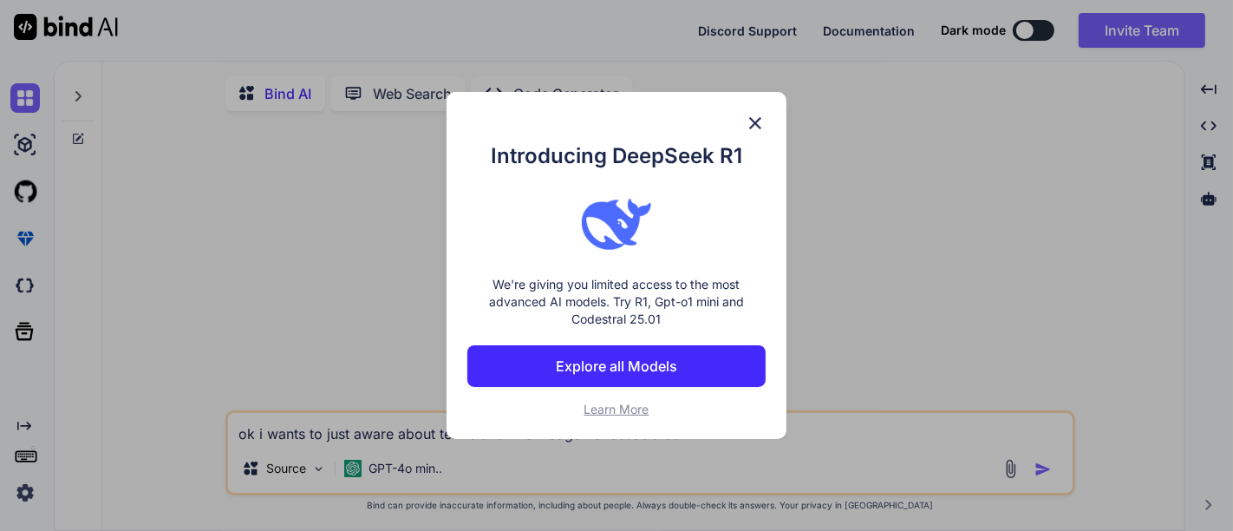
click at [758, 112] on div "Introducing DeepSeek R1 We're giving you limited access to the most advanced AI…" at bounding box center [616, 265] width 339 height 347
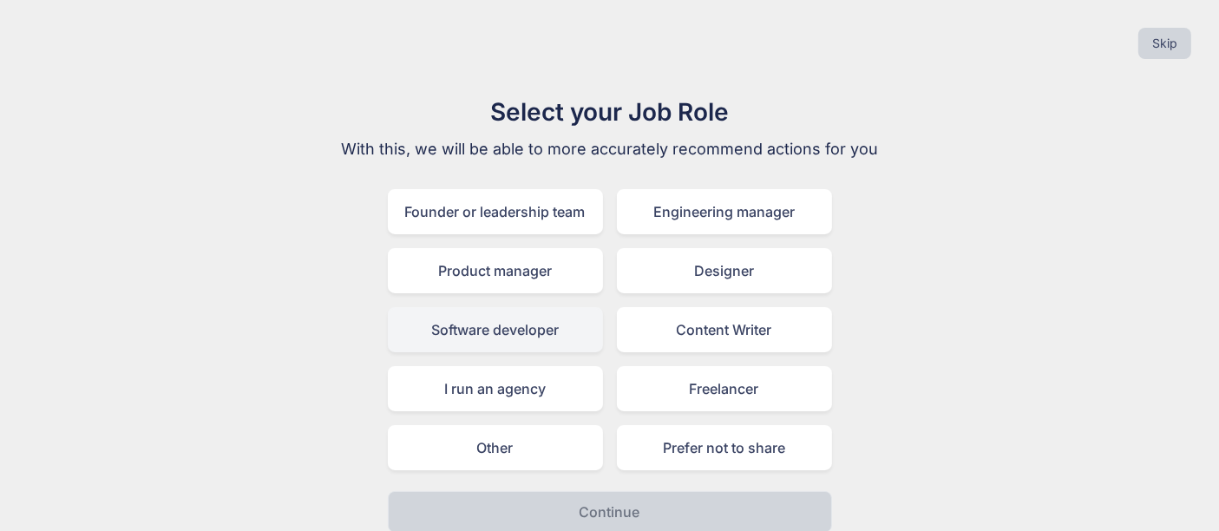
click at [503, 320] on div "Software developer" at bounding box center [495, 329] width 215 height 45
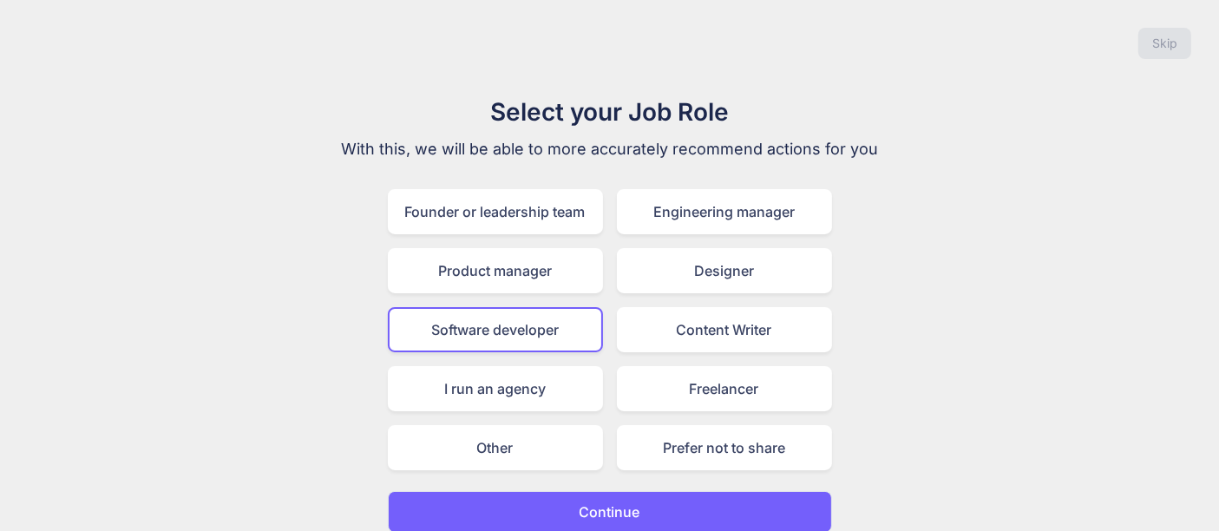
click at [653, 495] on button "Continue" at bounding box center [610, 512] width 444 height 42
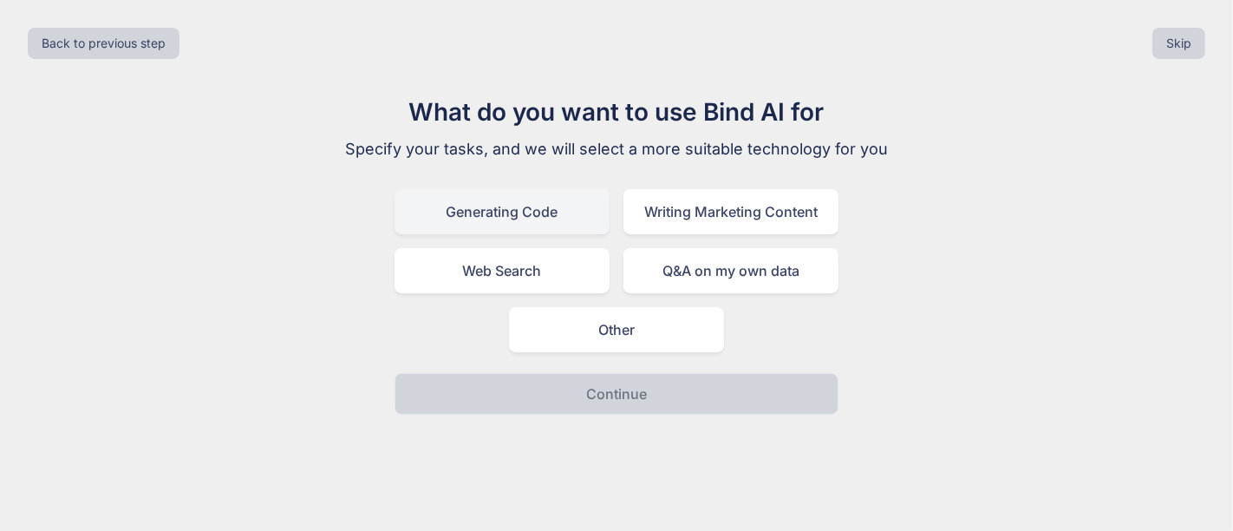
click at [523, 206] on div "Generating Code" at bounding box center [502, 211] width 215 height 45
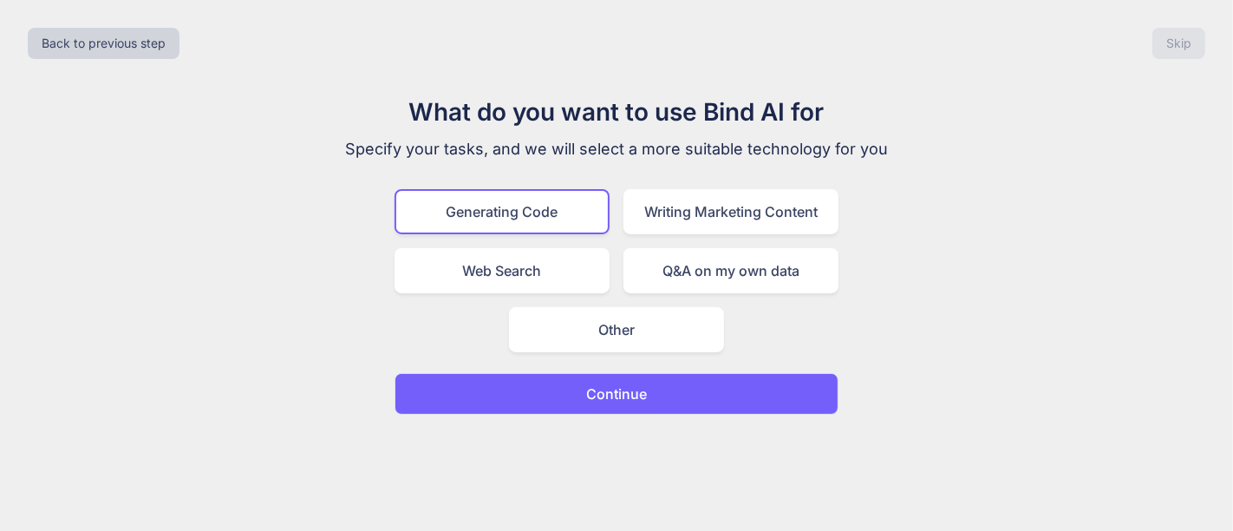
click at [595, 383] on p "Continue" at bounding box center [616, 393] width 61 height 21
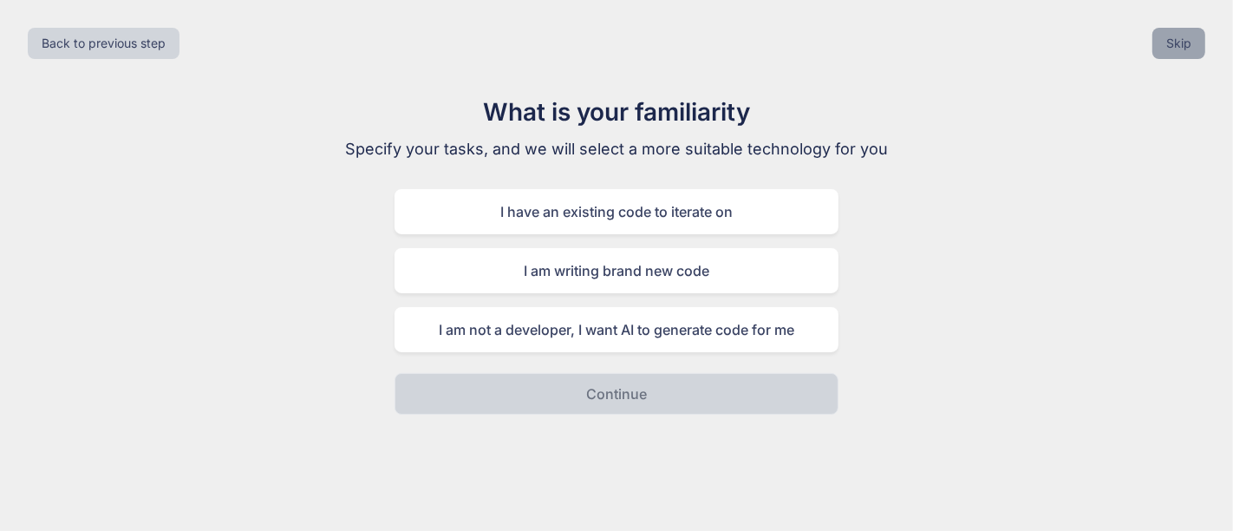
click at [1182, 47] on button "Skip" at bounding box center [1179, 43] width 53 height 31
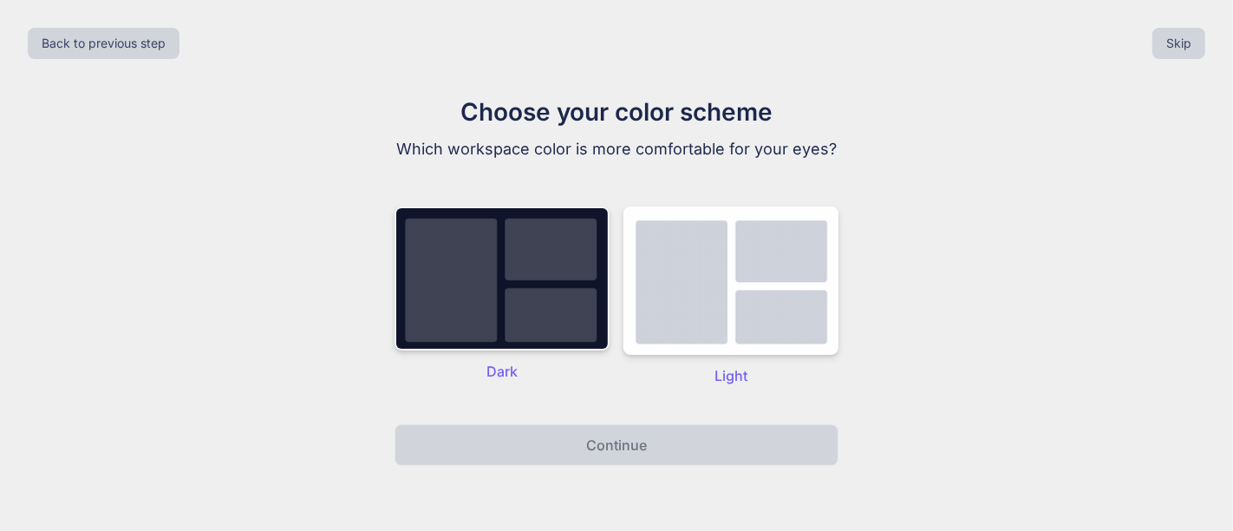
click at [494, 316] on img at bounding box center [502, 278] width 215 height 144
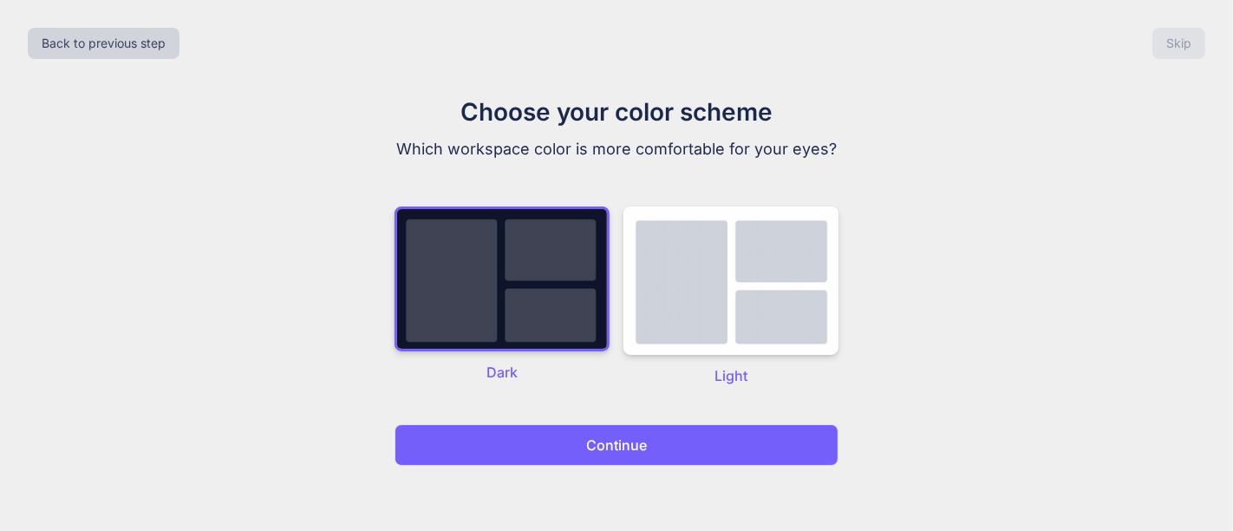
click at [599, 449] on p "Continue" at bounding box center [616, 445] width 61 height 21
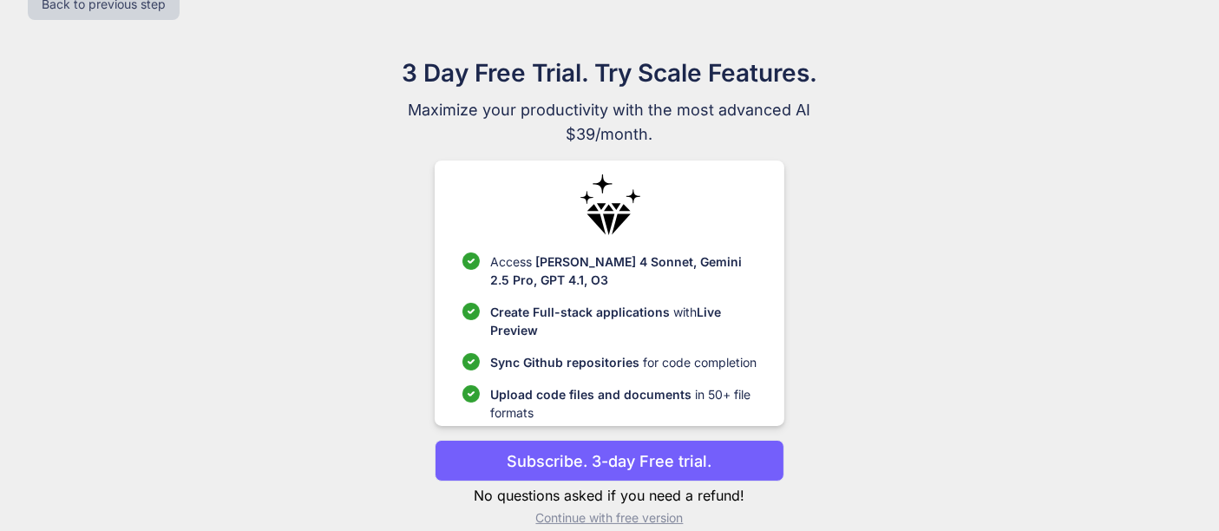
scroll to position [62, 0]
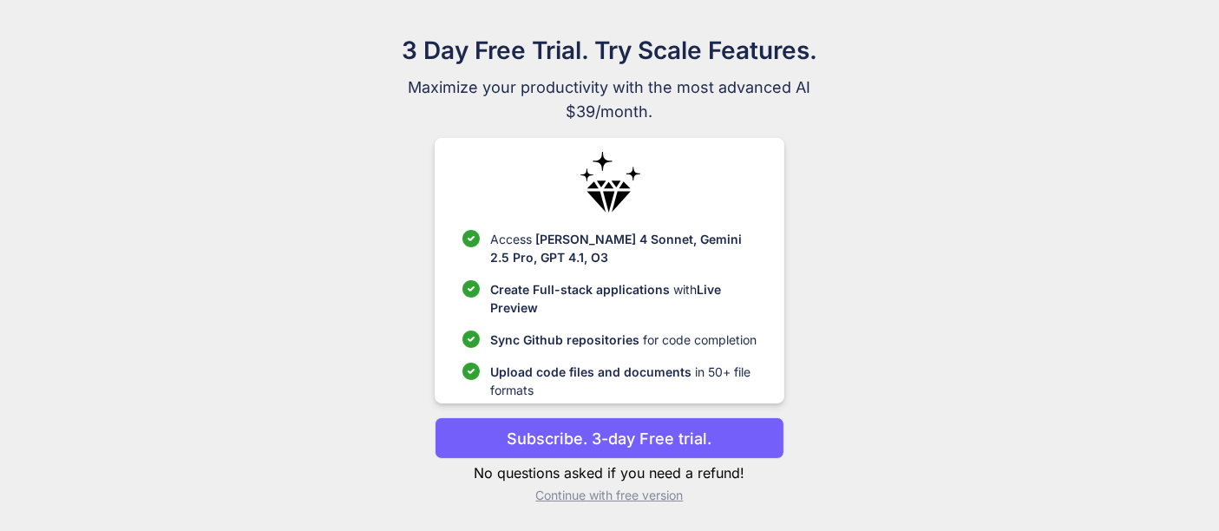
click at [589, 496] on p "Continue with free version" at bounding box center [610, 495] width 350 height 17
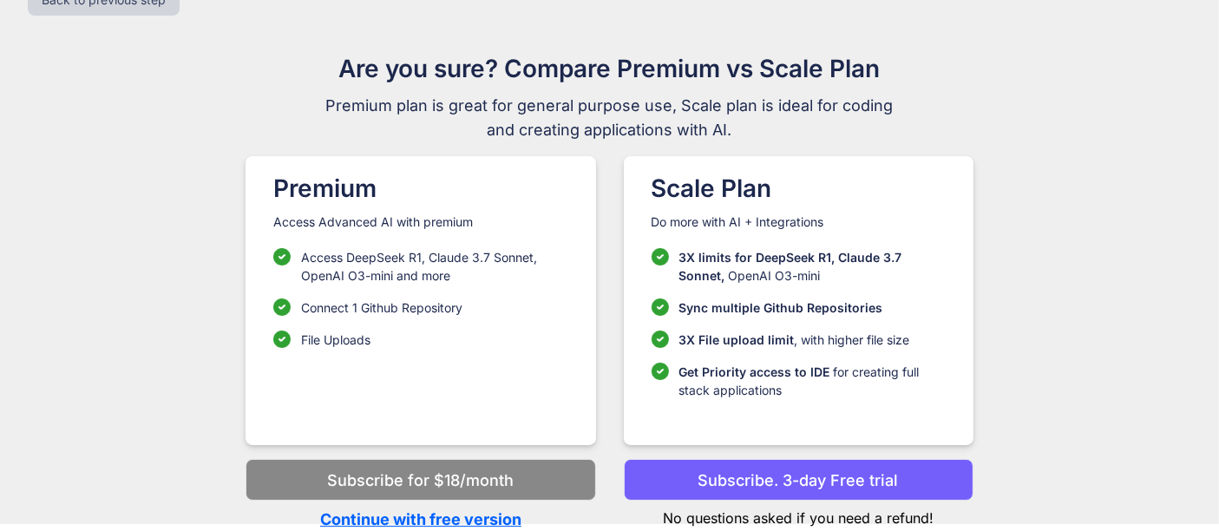
scroll to position [43, 0]
click at [451, 516] on p "Continue with free version" at bounding box center [420, 519] width 350 height 23
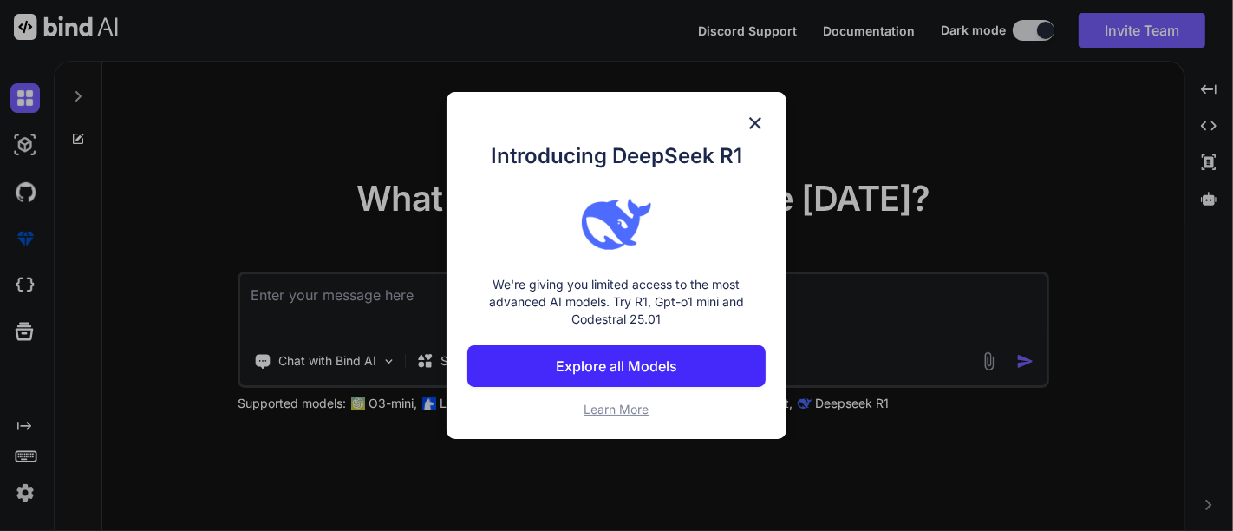
click at [751, 118] on img at bounding box center [755, 123] width 21 height 21
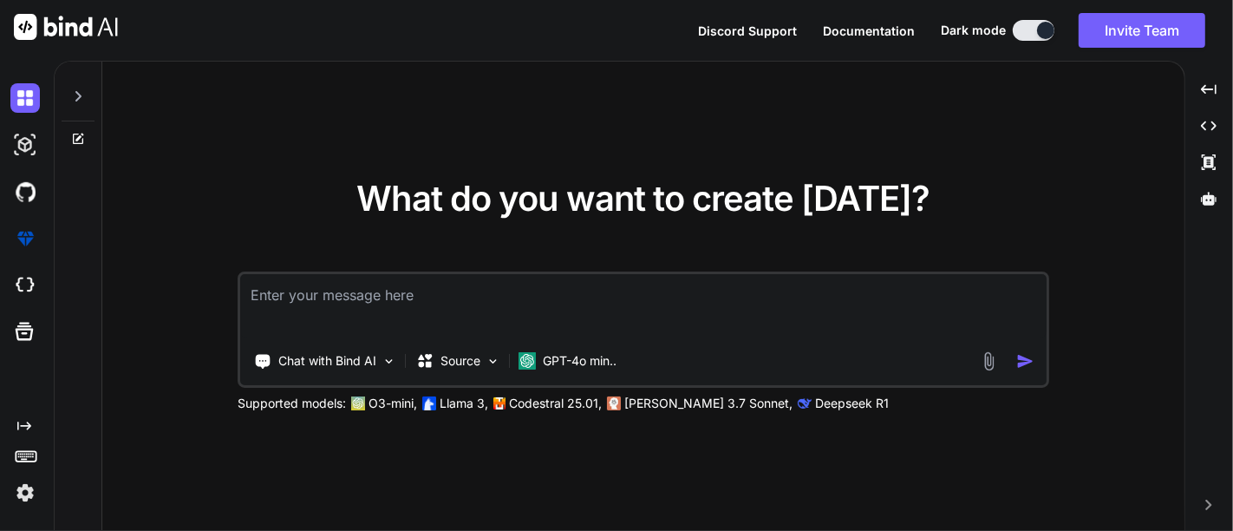
click at [433, 286] on textarea at bounding box center [643, 306] width 807 height 64
paste textarea "raziel.jonluke@fontfee.com"
type textarea "raziel.jonluke@fontfee.com"
click at [361, 289] on textarea at bounding box center [643, 306] width 807 height 64
type textarea "hi"
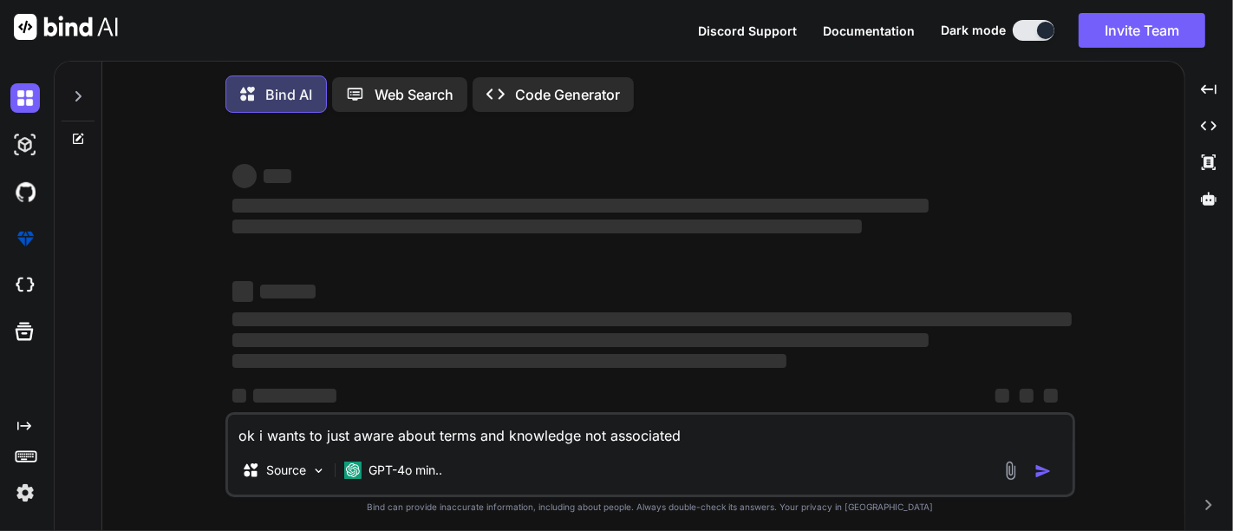
click at [1031, 365] on div "‌ ‌ ‌" at bounding box center [652, 340] width 840 height 62
click at [713, 446] on textarea "ok i wants to just aware about terms and knowledge not associated" at bounding box center [650, 430] width 845 height 31
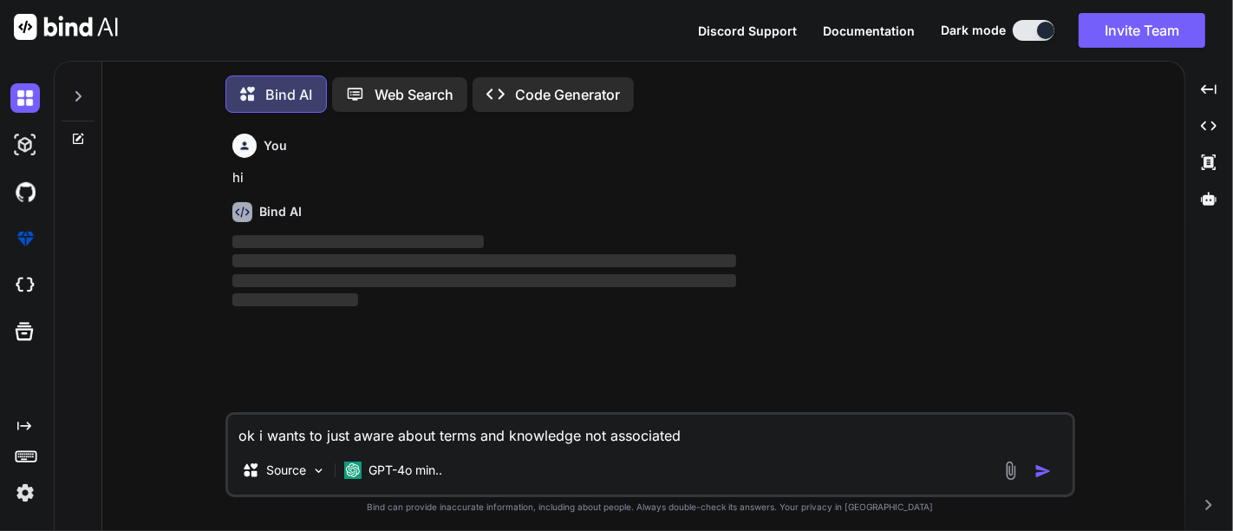
scroll to position [7, 0]
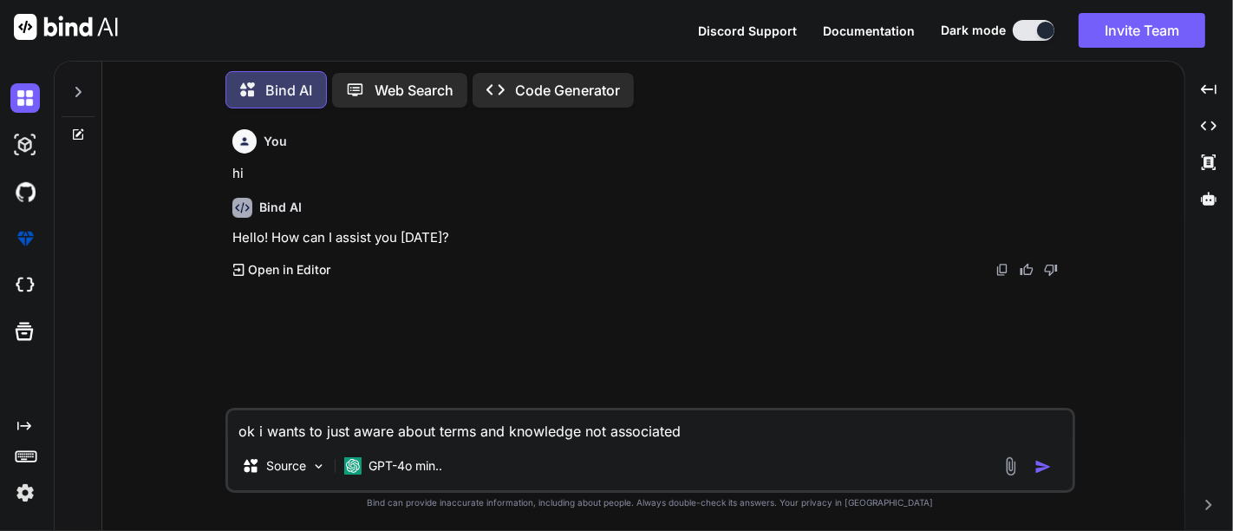
click at [686, 423] on textarea "ok i wants to just aware about terms and knowledge not associated" at bounding box center [650, 425] width 845 height 31
click at [86, 93] on div at bounding box center [78, 87] width 33 height 60
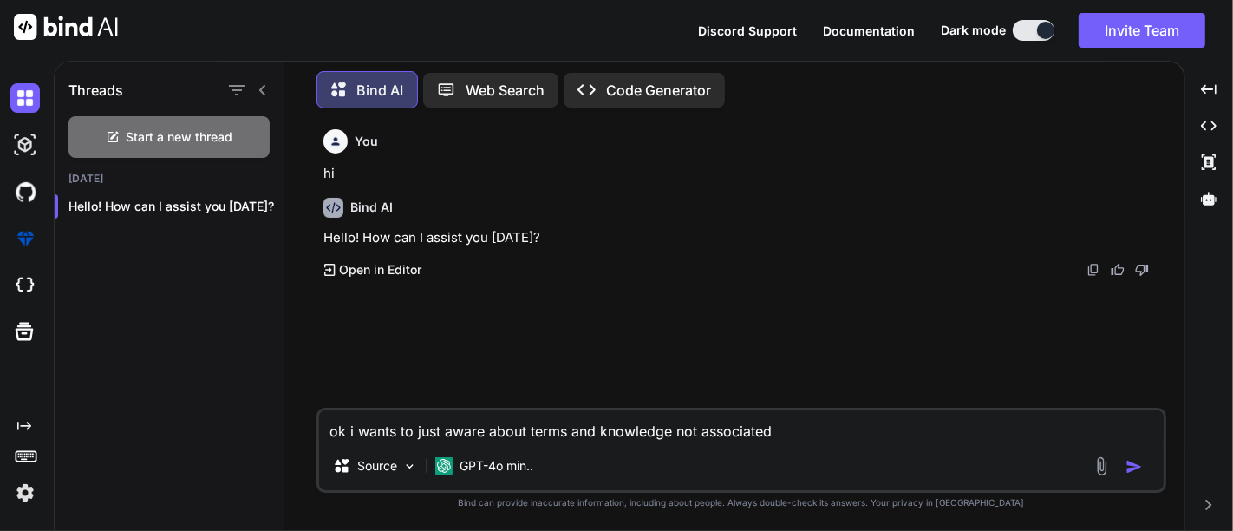
click at [259, 86] on icon at bounding box center [263, 90] width 14 height 14
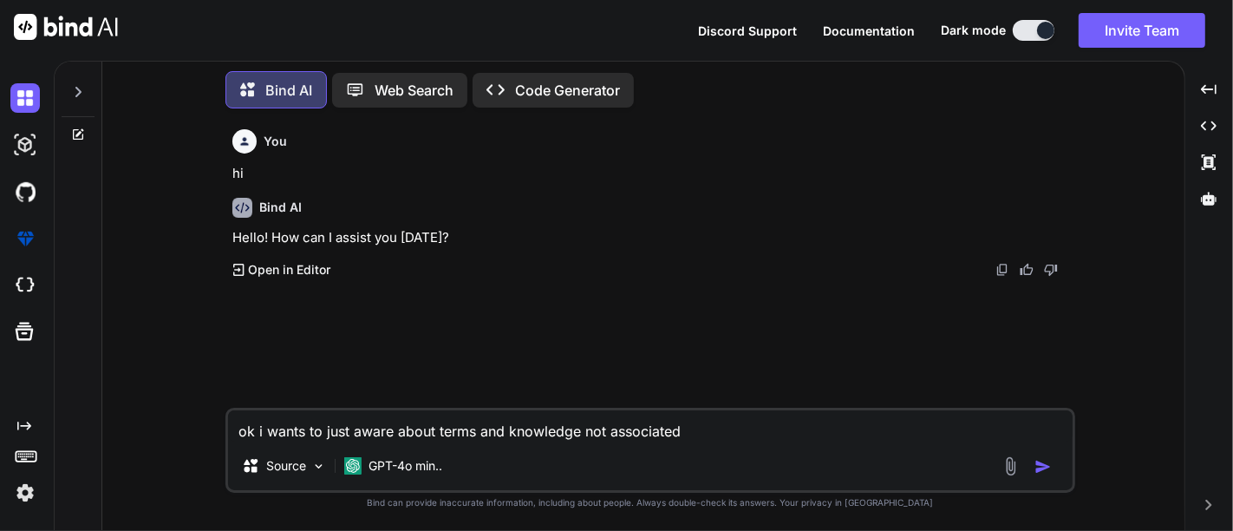
click at [711, 433] on textarea "ok i wants to just aware about terms and knowledge not associated" at bounding box center [650, 425] width 845 height 31
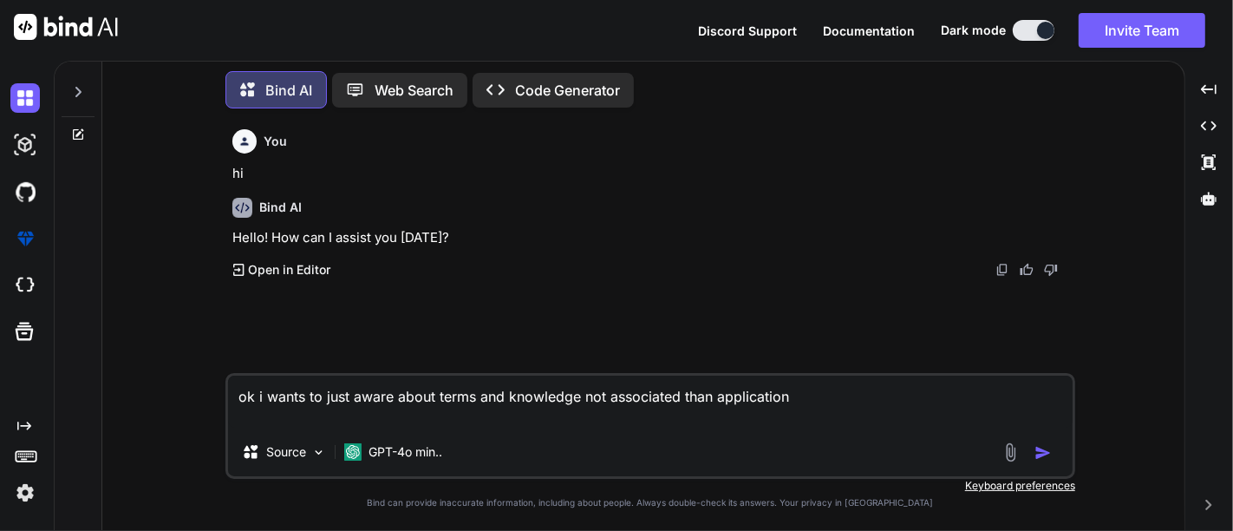
type textarea "ok i wants to just aware about terms and knowledge not associated than applicat…"
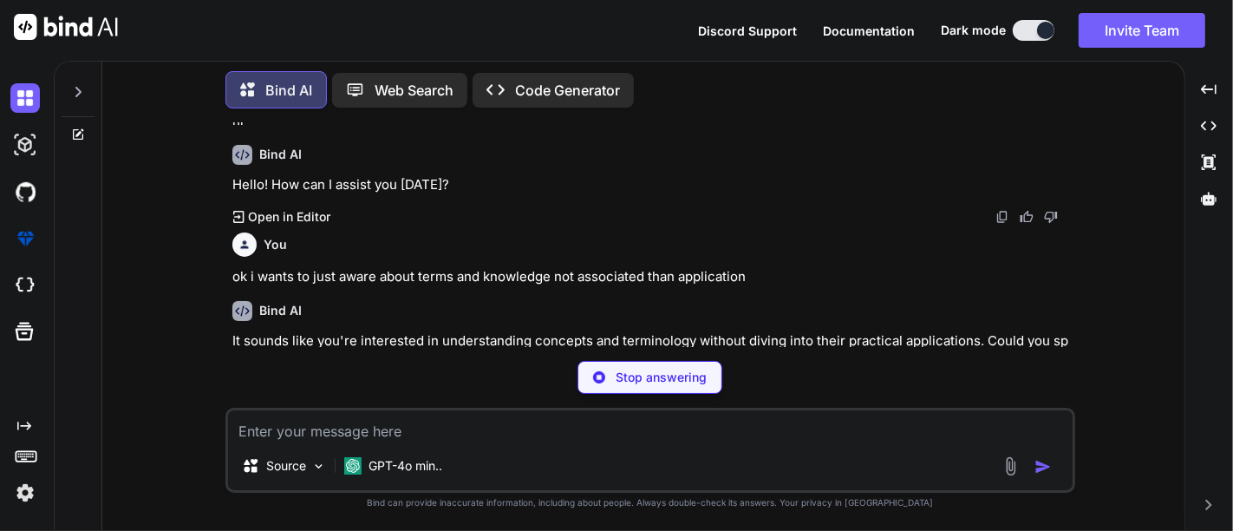
scroll to position [45, 0]
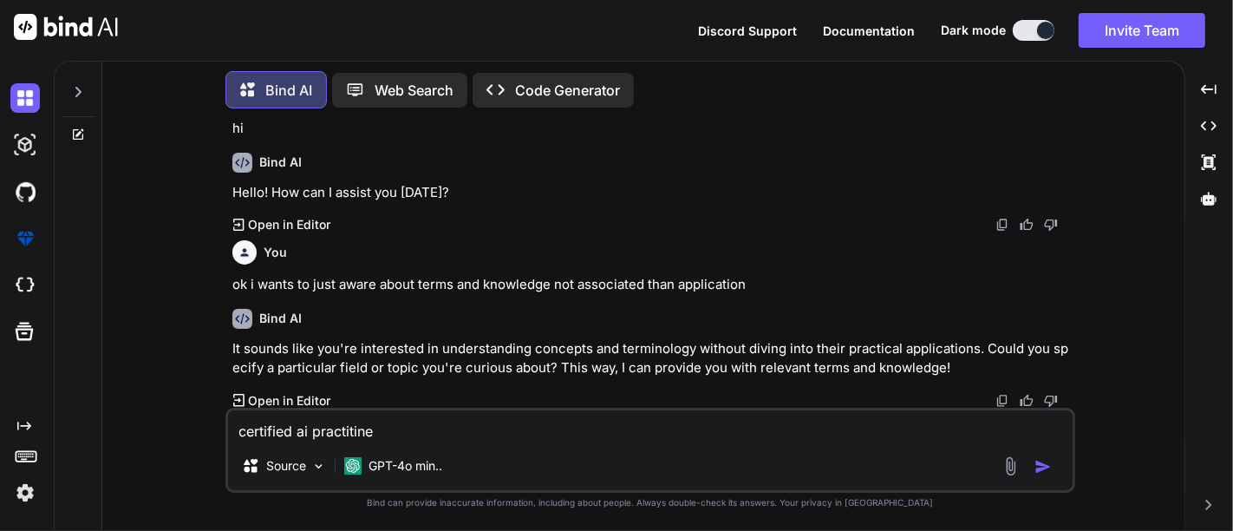
type textarea "certified ai practitiner"
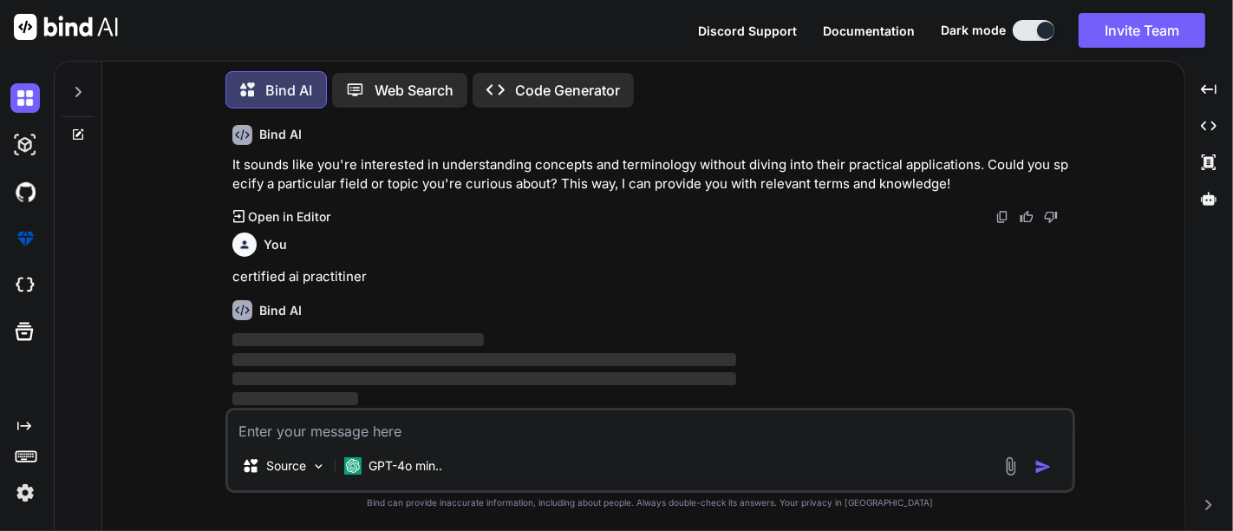
scroll to position [229, 0]
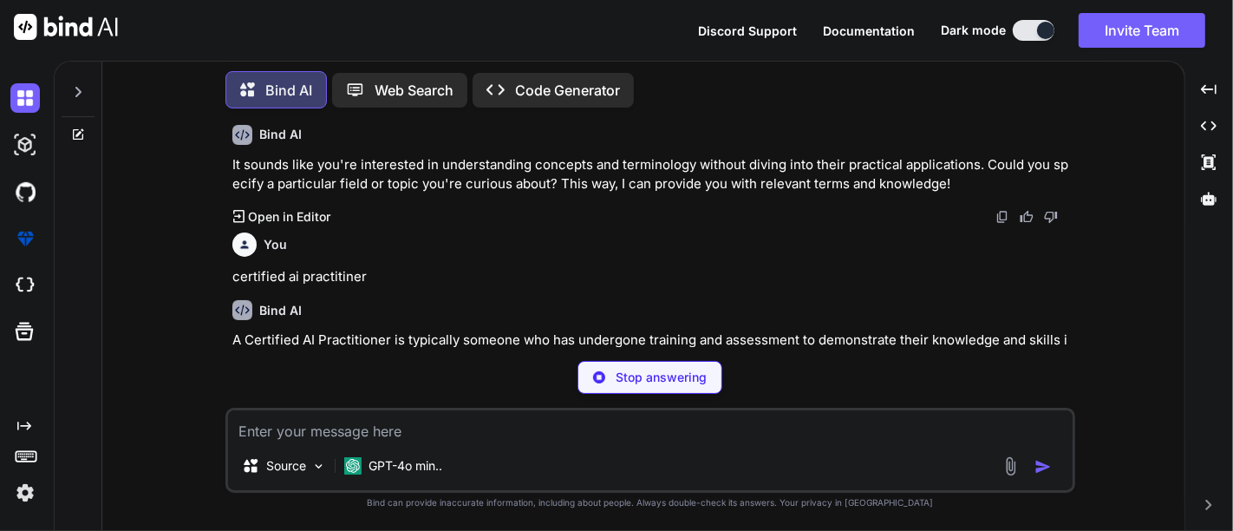
click at [586, 381] on div "Stop answering" at bounding box center [650, 377] width 145 height 33
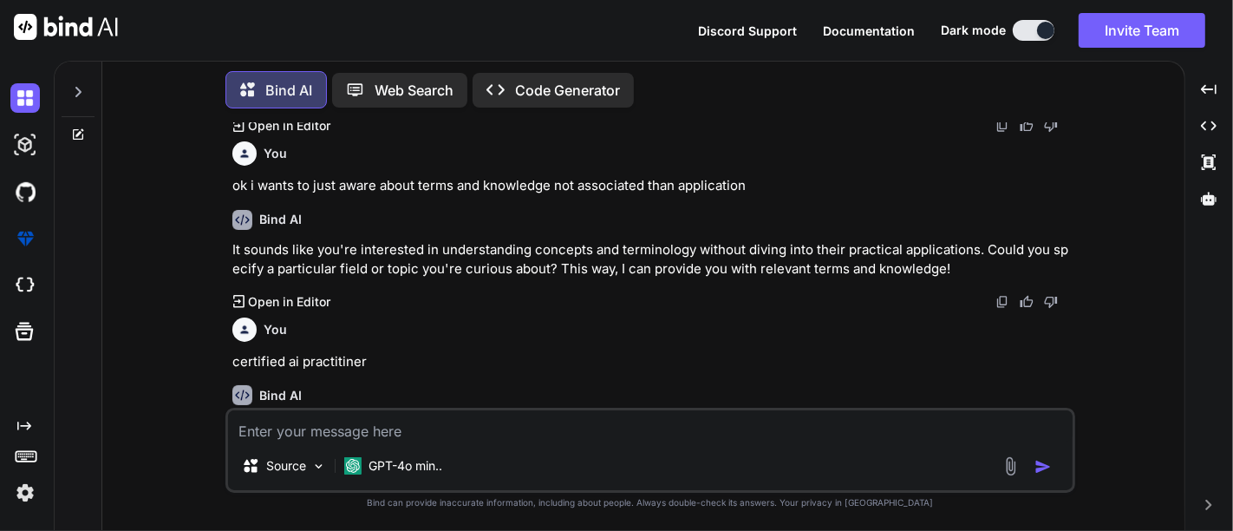
scroll to position [143, 0]
click at [359, 187] on p "ok i wants to just aware about terms and knowledge not associated than applicat…" at bounding box center [652, 187] width 840 height 20
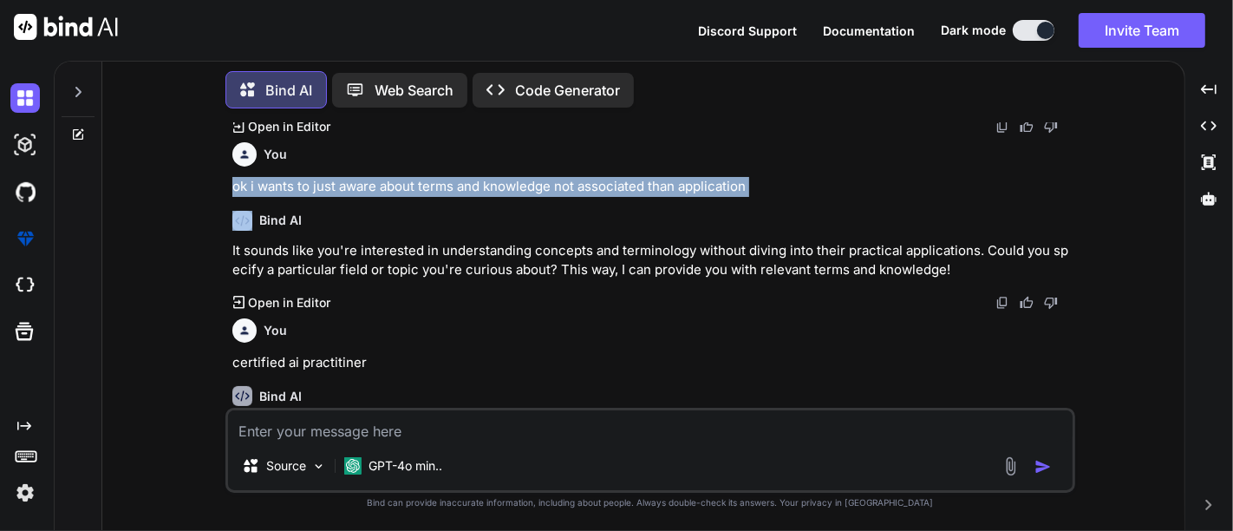
click at [359, 187] on p "ok i wants to just aware about terms and knowledge not associated than applicat…" at bounding box center [652, 187] width 840 height 20
copy p "ok i wants to just aware about terms and knowledge not associated than applicat…"
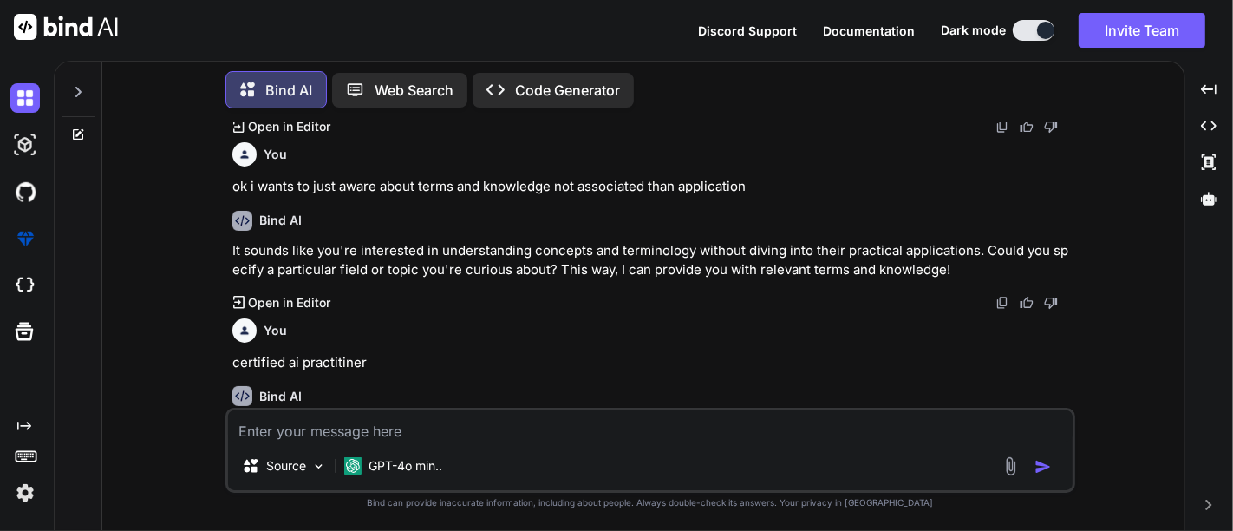
click at [309, 429] on textarea at bounding box center [650, 425] width 845 height 31
paste textarea "ok i wants to just aware about terms and knowledge not associated than applicat…"
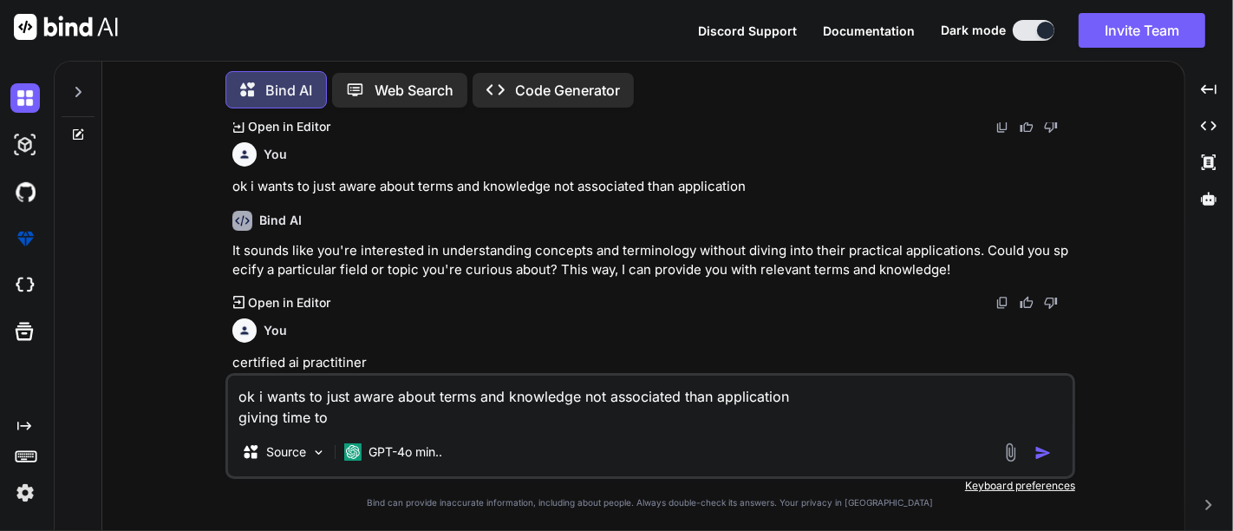
paste textarea "ok i wants to just aware about terms and knowledge not associated than applicat…"
type textarea "ok i wants to just aware about terms and knowledge not associated than applicat…"
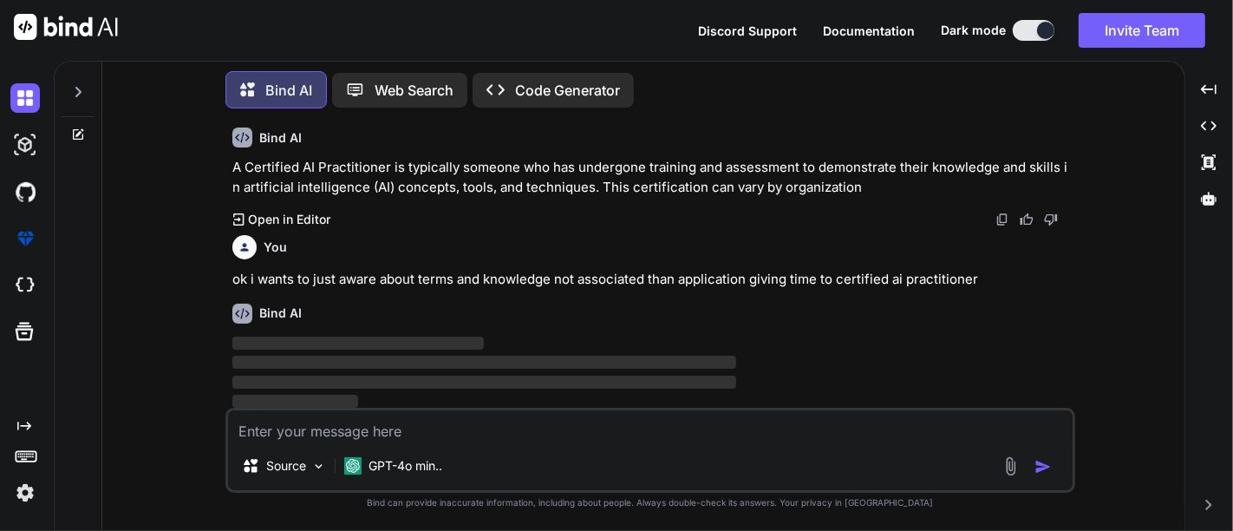
scroll to position [404, 0]
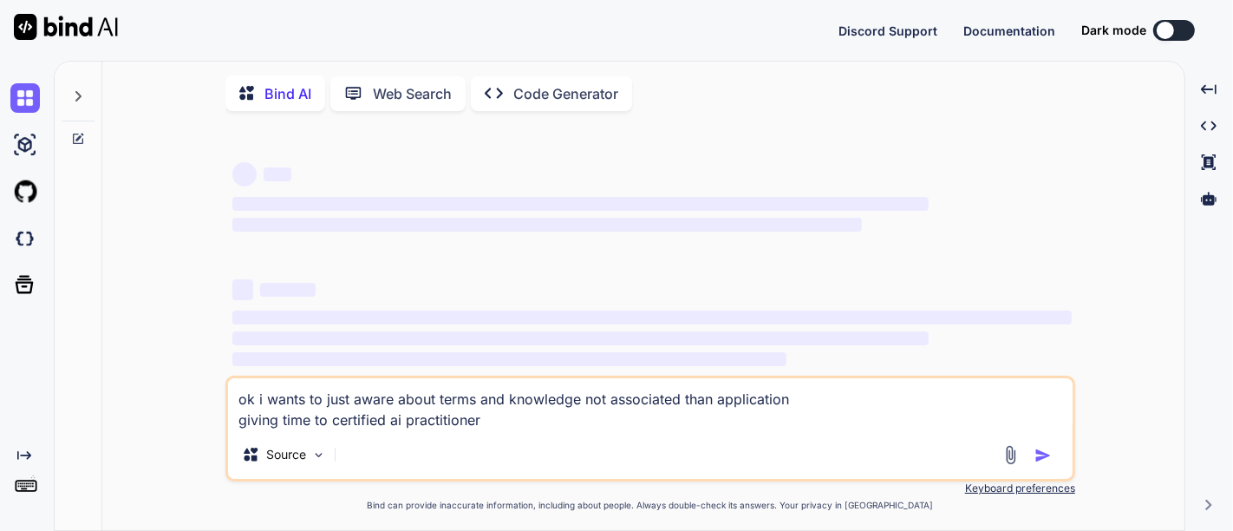
type textarea "x"
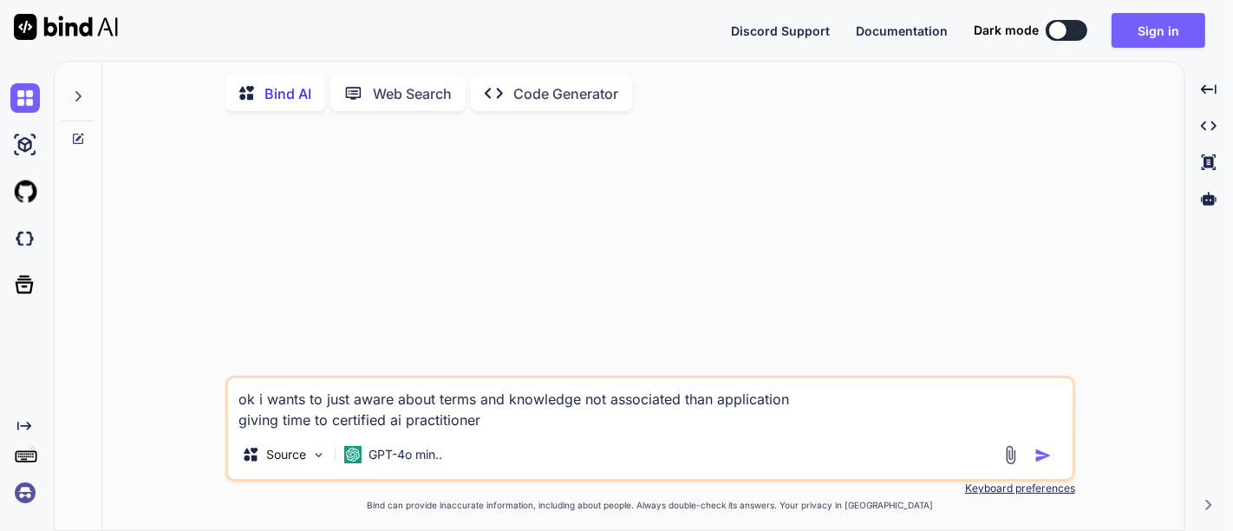
click at [538, 430] on textarea "ok i wants to just aware about terms and knowledge not associated than applicat…" at bounding box center [650, 404] width 845 height 52
click at [1045, 458] on img "button" at bounding box center [1043, 455] width 17 height 17
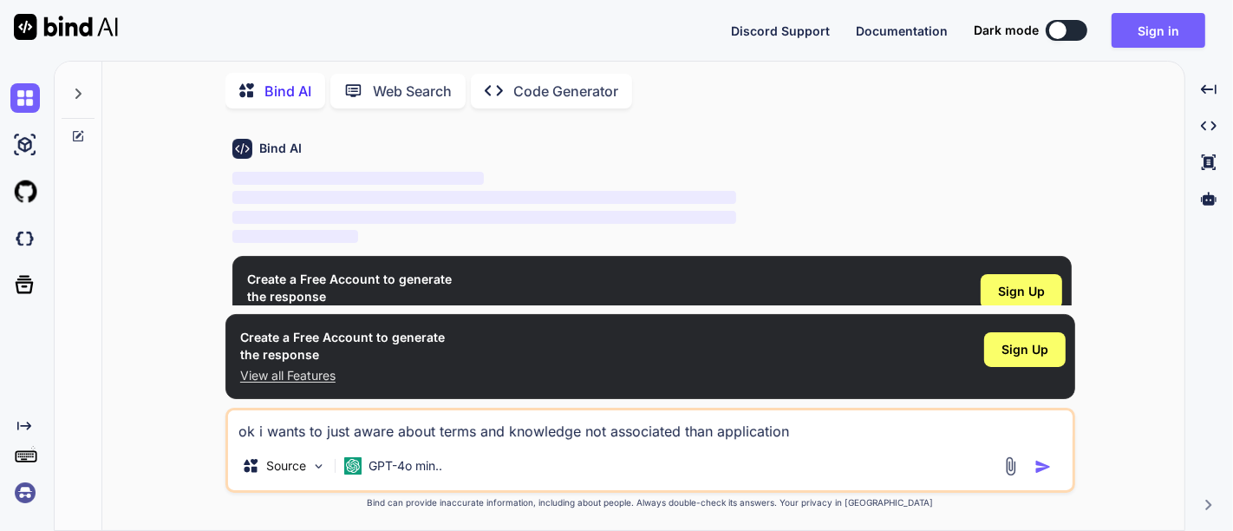
scroll to position [61, 0]
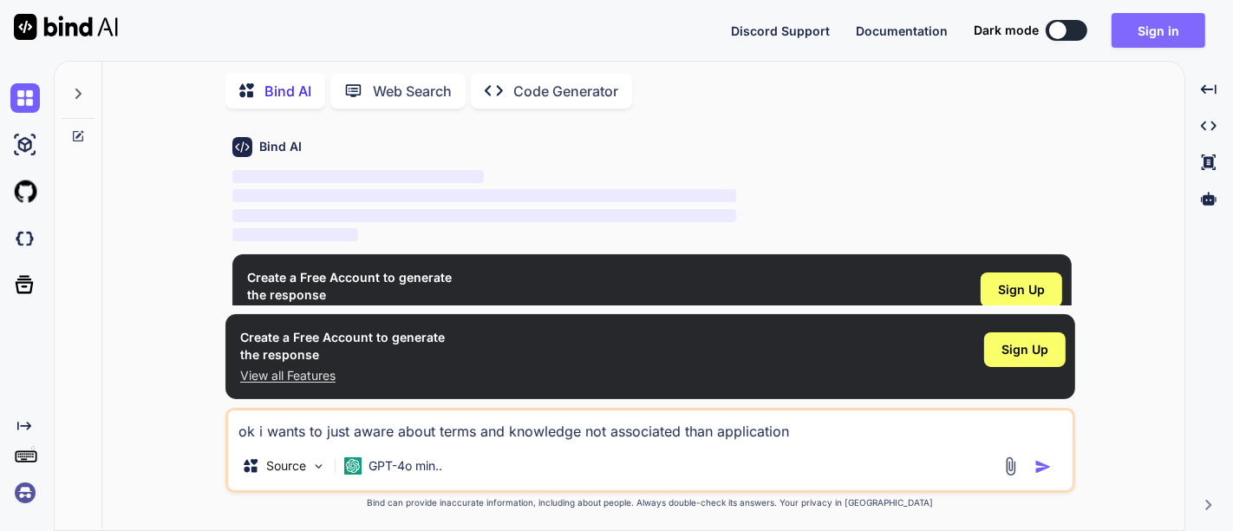
click at [1136, 35] on button "Sign in" at bounding box center [1159, 30] width 94 height 35
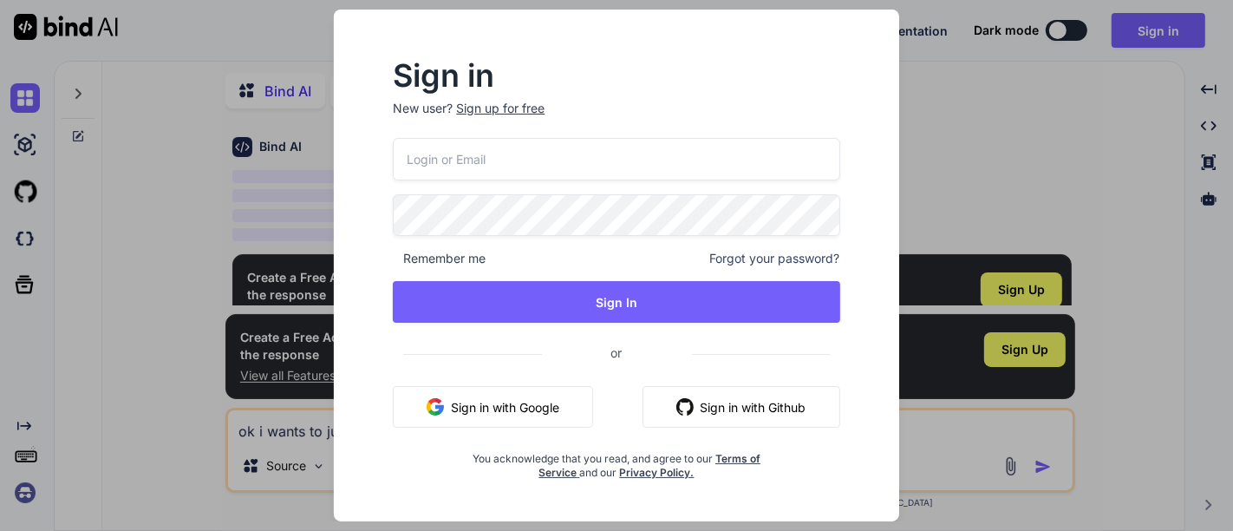
click at [559, 167] on input "email" at bounding box center [616, 159] width 447 height 43
paste input "ok i wants to just aware about terms and knowledge not associated than applicat…"
type input "ok i wants to just aware about terms and knowledge not associated than applicat…"
type input "r"
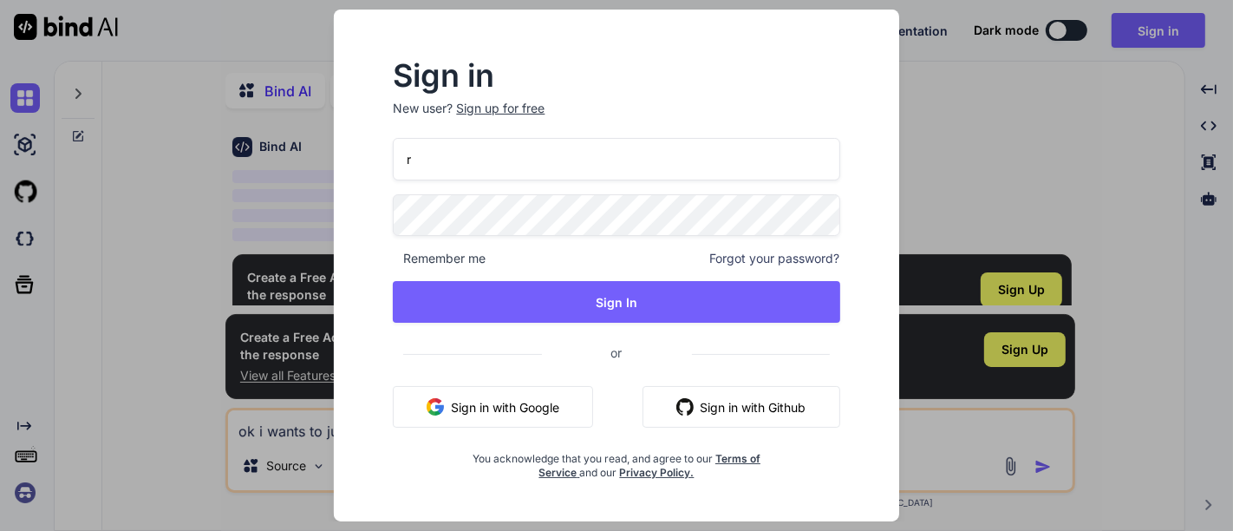
click at [1073, 180] on div "Sign in New user? Sign up for free r Remember me Forgot your password? Sign In …" at bounding box center [616, 265] width 1233 height 531
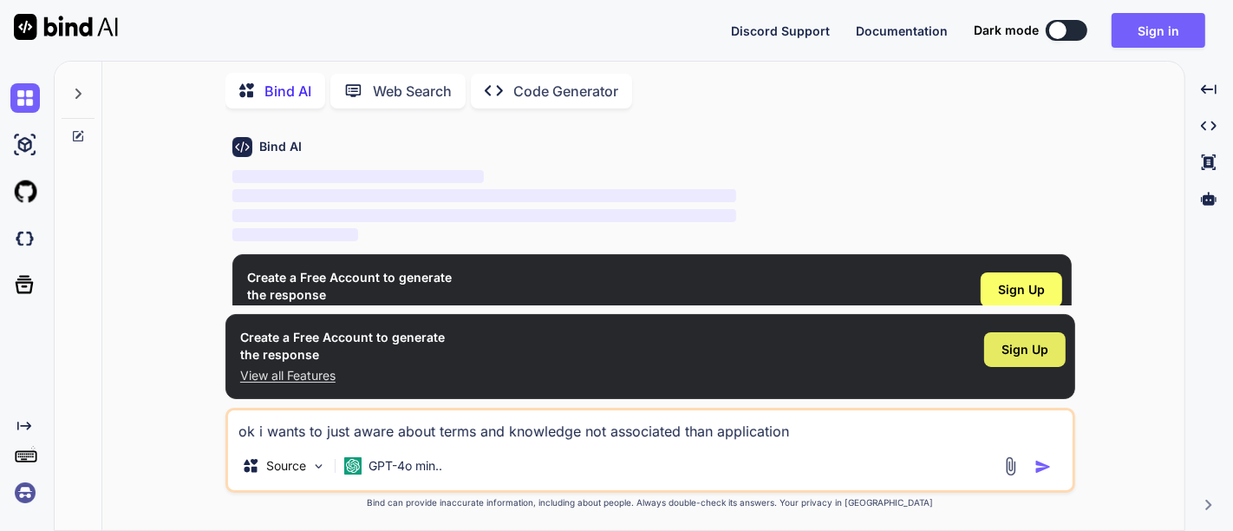
click at [1035, 353] on span "Sign Up" at bounding box center [1025, 349] width 47 height 17
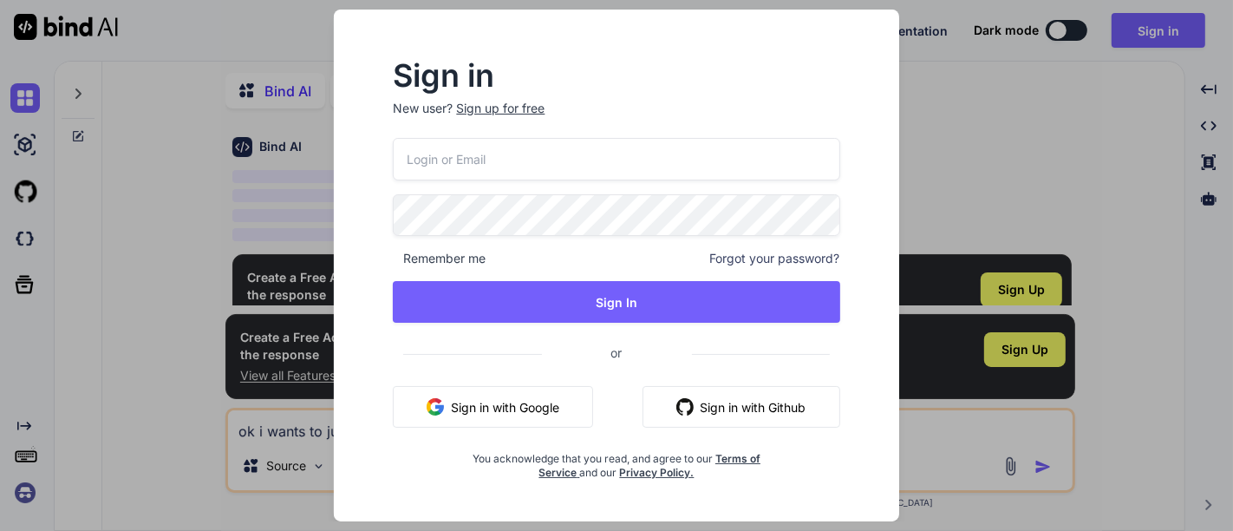
click at [1056, 110] on div "Sign in New user? Sign up for free Remember me Forgot your password? Sign In or…" at bounding box center [616, 265] width 1233 height 531
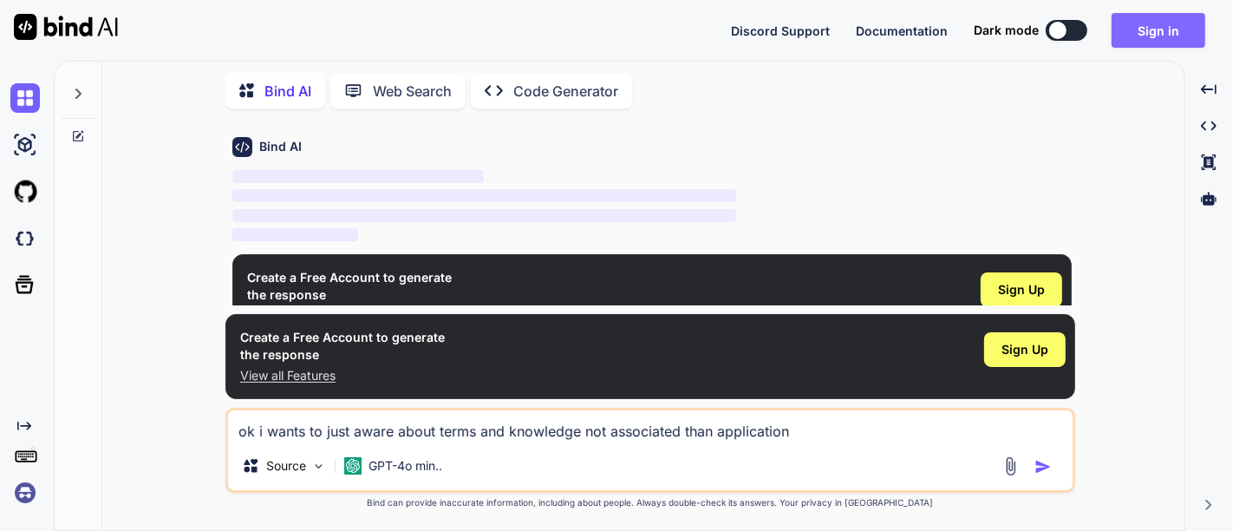
click at [1168, 38] on button "Sign in" at bounding box center [1159, 30] width 94 height 35
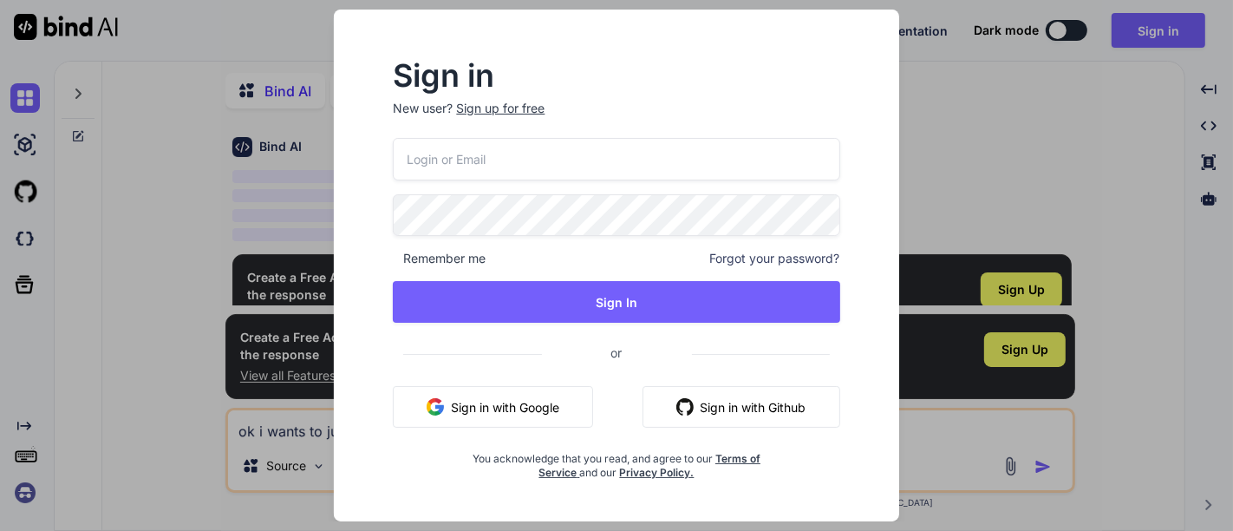
click at [455, 141] on input "email" at bounding box center [616, 159] width 447 height 43
type input "e"
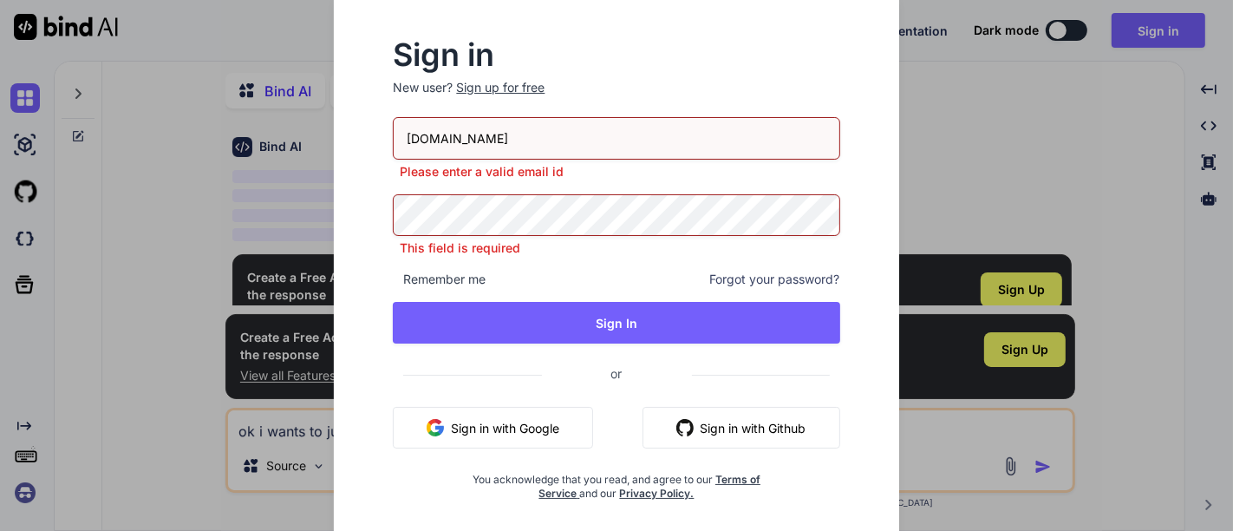
click at [448, 147] on input "[DOMAIN_NAME]" at bounding box center [616, 138] width 447 height 43
click at [453, 147] on input "[DOMAIN_NAME]" at bounding box center [616, 138] width 447 height 43
click at [507, 138] on input "[DOMAIN_NAME]" at bounding box center [616, 138] width 447 height 43
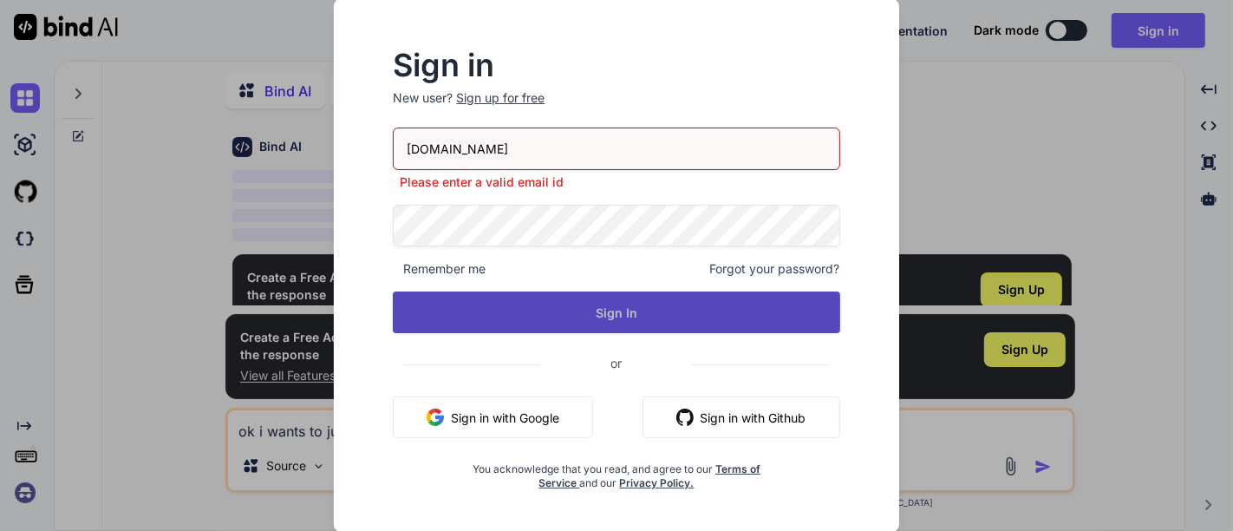
click at [634, 316] on button "Sign In" at bounding box center [616, 312] width 447 height 42
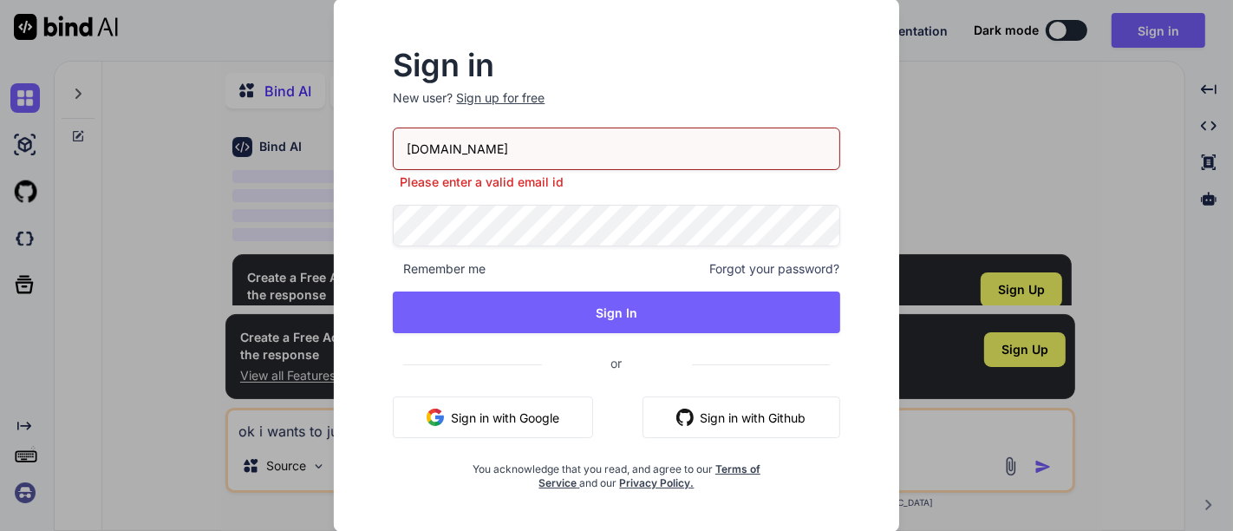
click at [441, 155] on input "[DOMAIN_NAME]" at bounding box center [616, 149] width 447 height 43
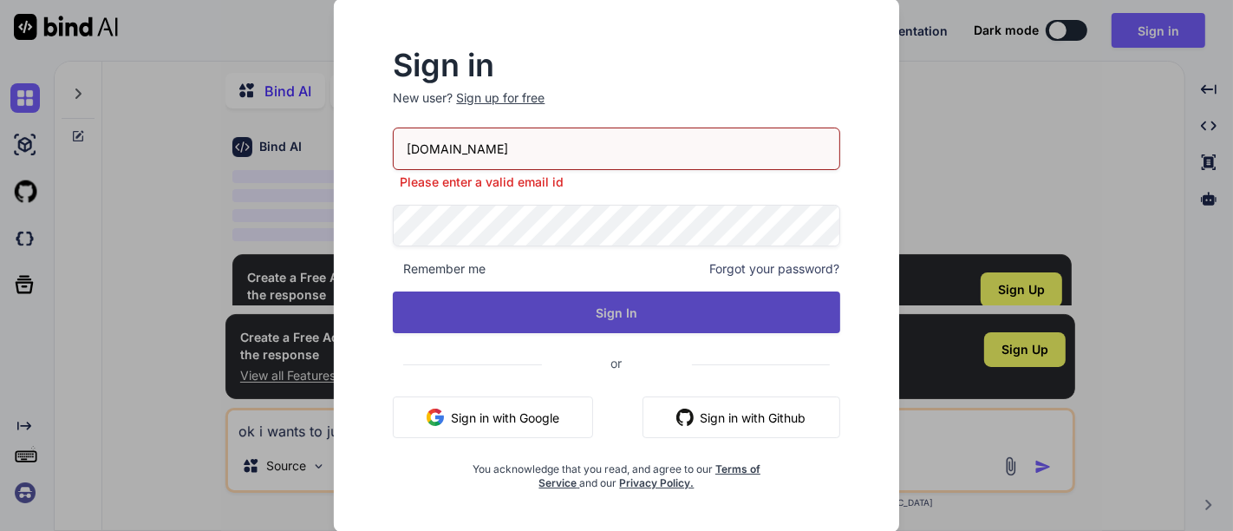
click at [520, 313] on button "Sign In" at bounding box center [616, 312] width 447 height 42
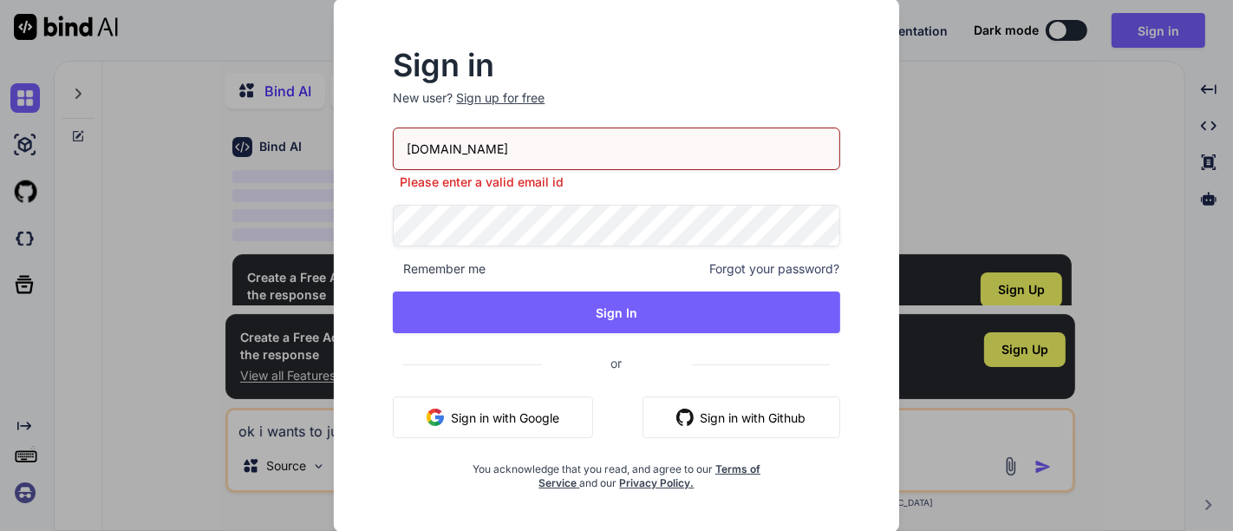
click at [481, 147] on input "[DOMAIN_NAME]" at bounding box center [616, 149] width 447 height 43
click at [439, 152] on input "[EMAIL_ADDRESS][DOMAIN_NAME]" at bounding box center [616, 149] width 447 height 43
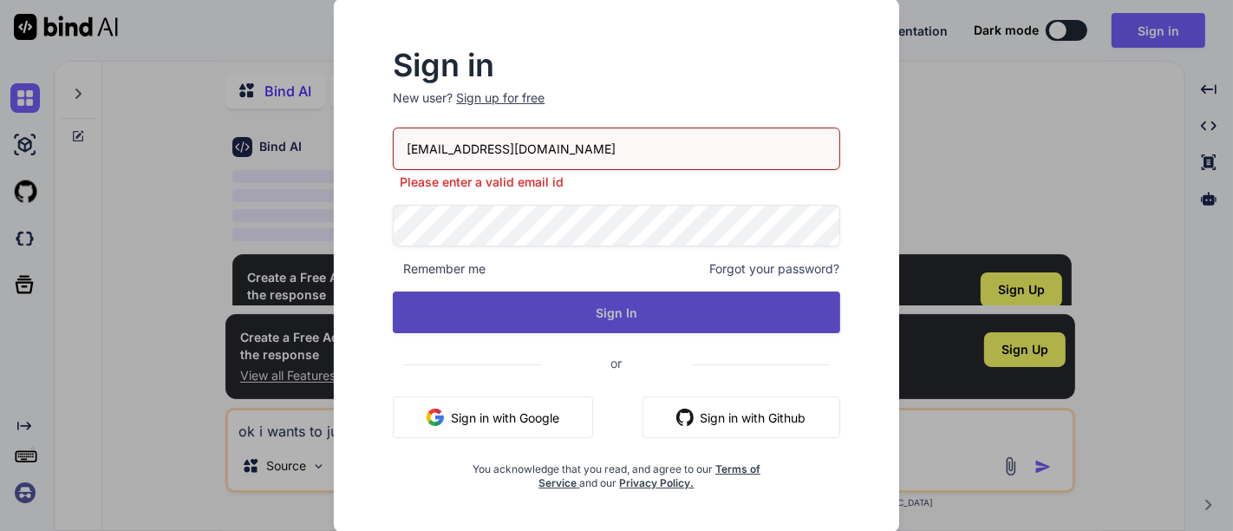
type input "[EMAIL_ADDRESS][DOMAIN_NAME]"
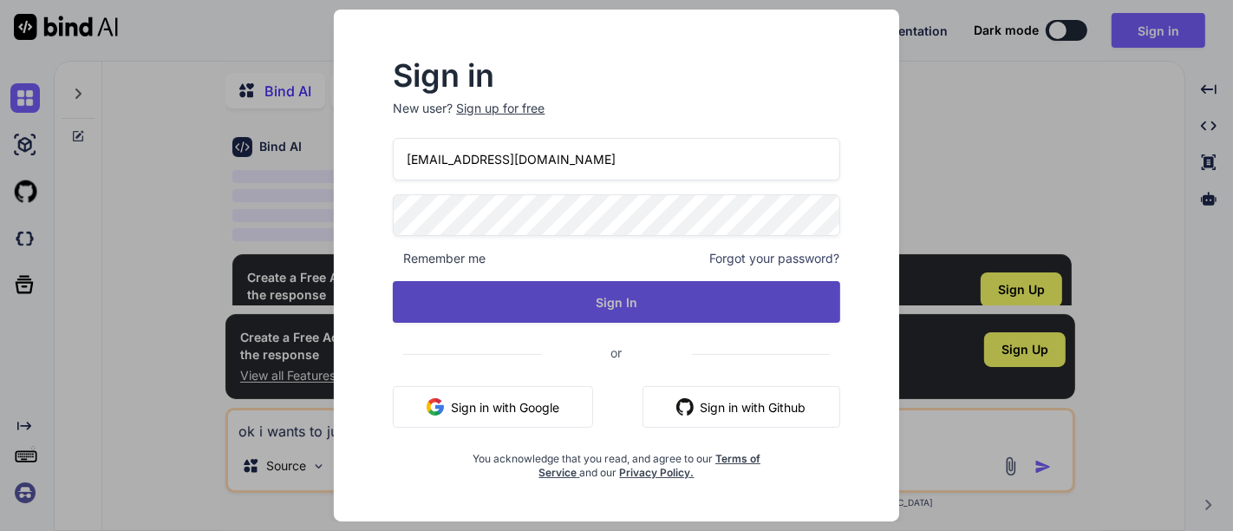
click at [479, 313] on button "Sign In" at bounding box center [616, 302] width 447 height 42
click at [627, 304] on button "Sign In" at bounding box center [616, 302] width 447 height 42
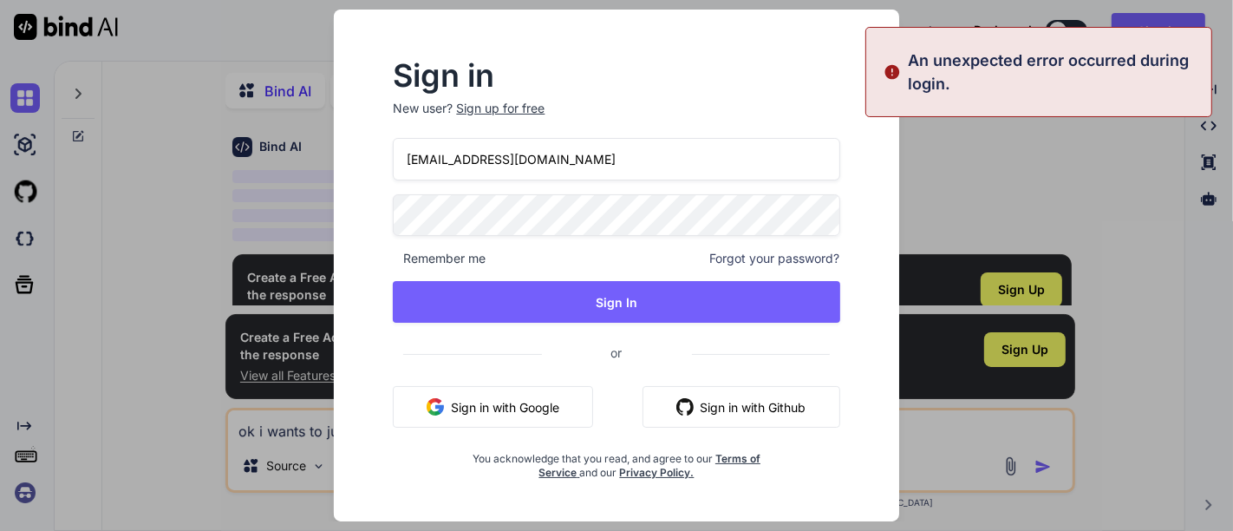
click at [565, 147] on input "[EMAIL_ADDRESS][DOMAIN_NAME]" at bounding box center [616, 159] width 447 height 43
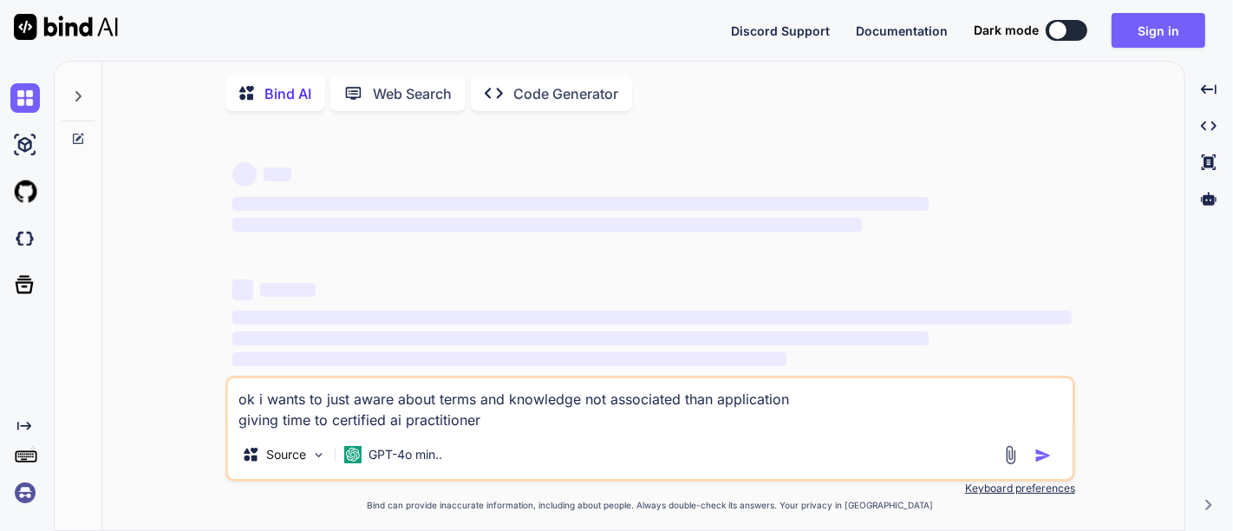
type textarea "x"
click at [1140, 29] on button "Sign in" at bounding box center [1159, 30] width 94 height 35
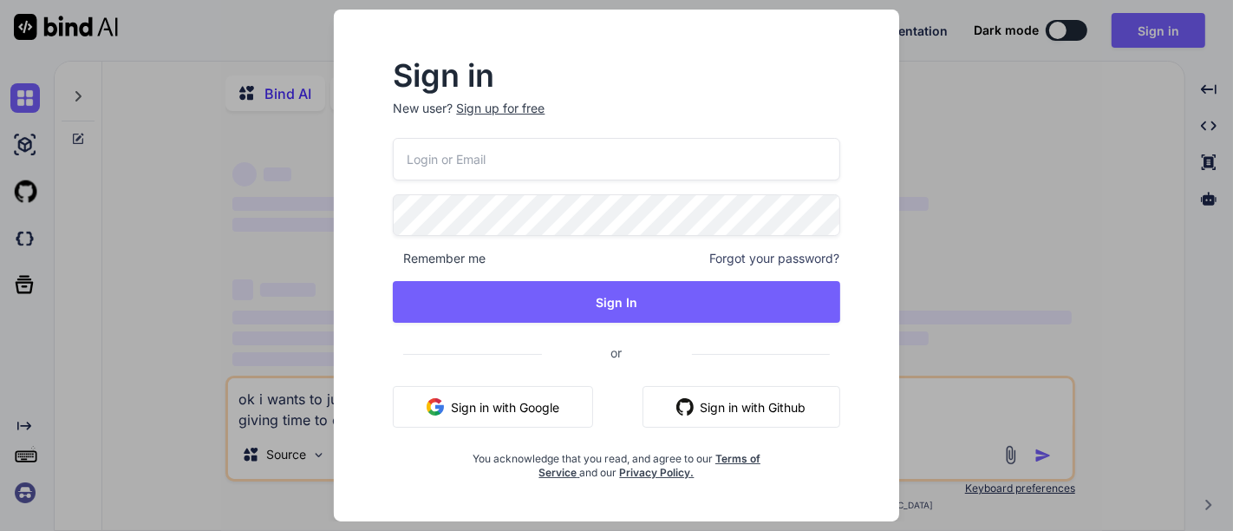
click at [505, 144] on input "email" at bounding box center [616, 159] width 447 height 43
paste input "[EMAIL_ADDRESS][DOMAIN_NAME]"
type input "[EMAIL_ADDRESS][DOMAIN_NAME]"
click at [638, 325] on div "raziel.jonluke@fontfree.com Remember me Forgot your password? Sign In or Sign i…" at bounding box center [616, 309] width 447 height 343
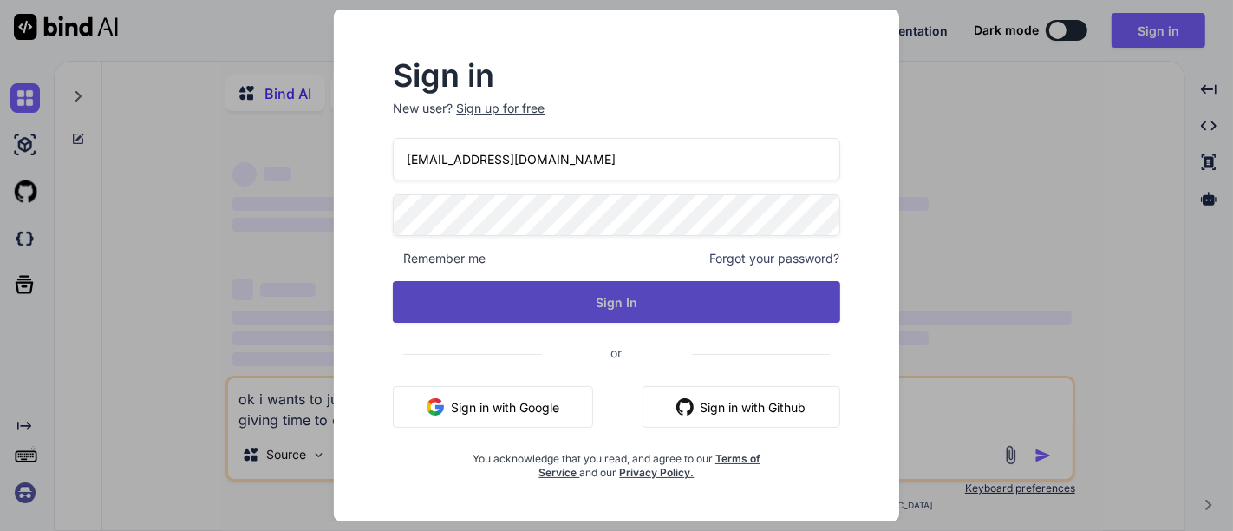
click at [632, 304] on button "Sign In" at bounding box center [616, 302] width 447 height 42
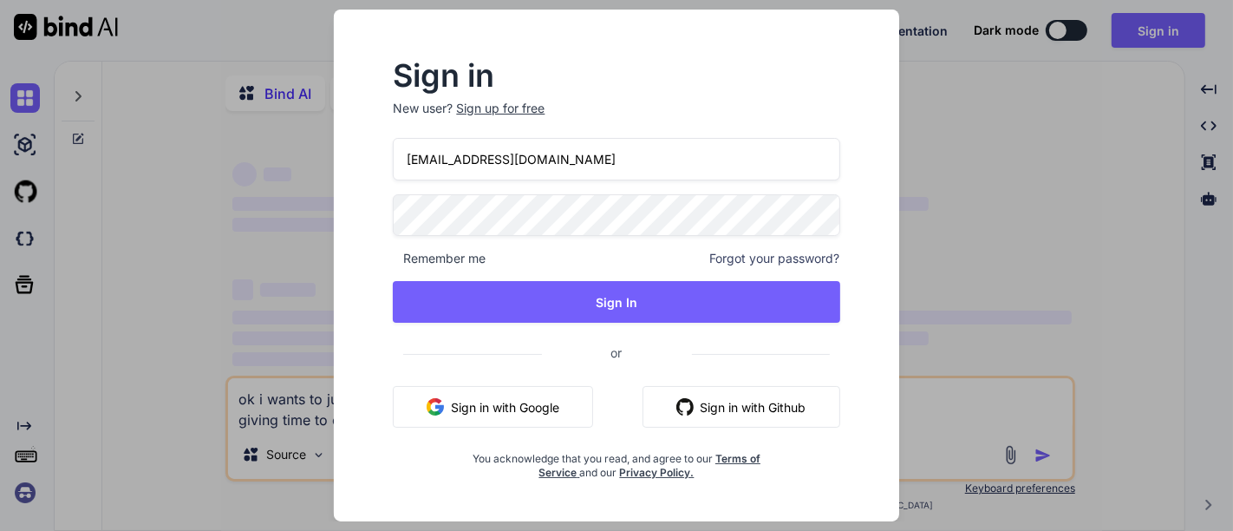
type textarea "x"
click at [527, 162] on input "[EMAIL_ADDRESS][DOMAIN_NAME]" at bounding box center [616, 159] width 447 height 43
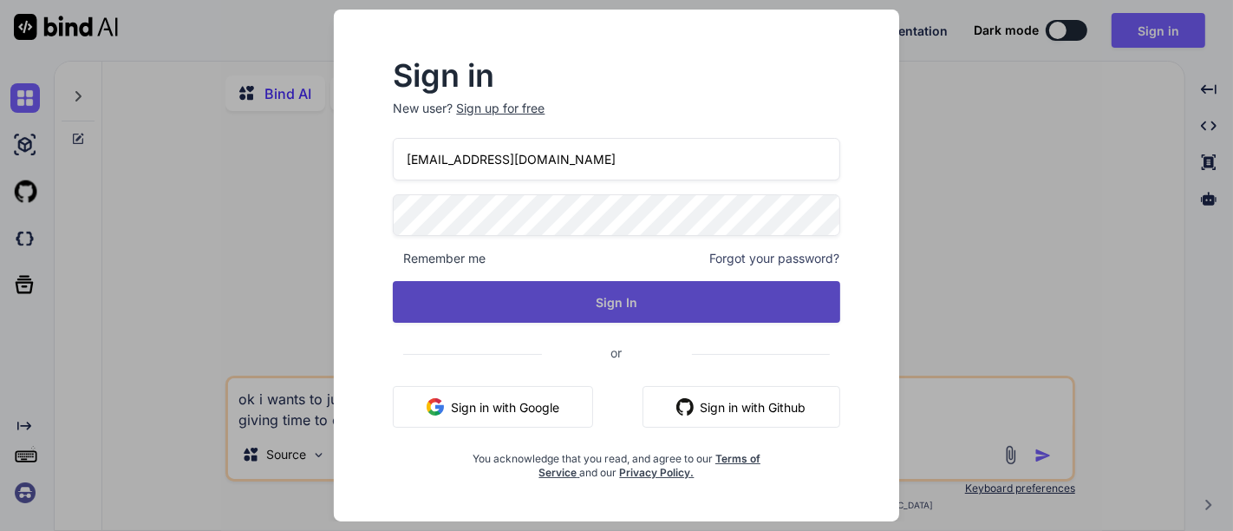
type input "raziel.jonluke@fontfee.com"
click at [607, 316] on button "Sign In" at bounding box center [616, 302] width 447 height 42
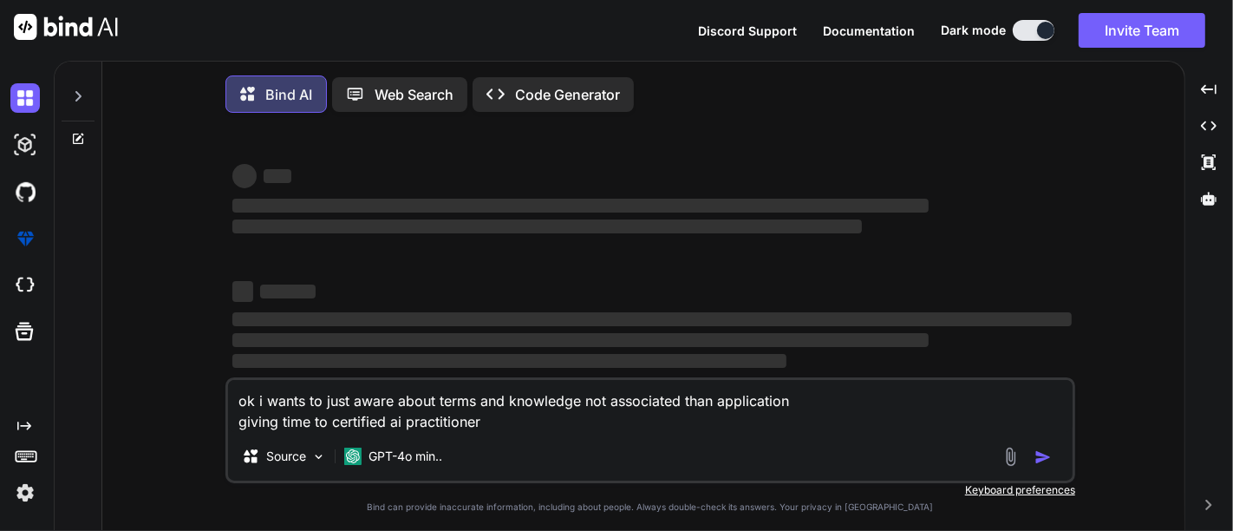
type textarea "x"
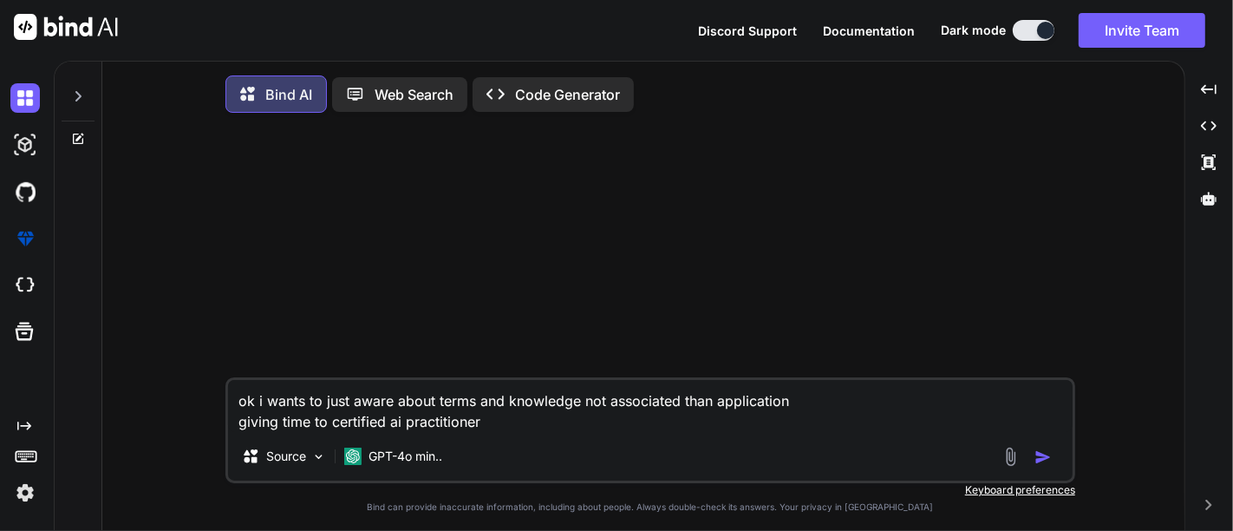
click at [540, 424] on textarea "ok i wants to just aware about terms and knowledge not associated than applicat…" at bounding box center [650, 406] width 845 height 52
type textarea "ok i wants to just aware about terms and knowledge not associated than applicat…"
type textarea "x"
type textarea "ok i wants to just aware about terms and knowledge not associated than applicat…"
type textarea "x"
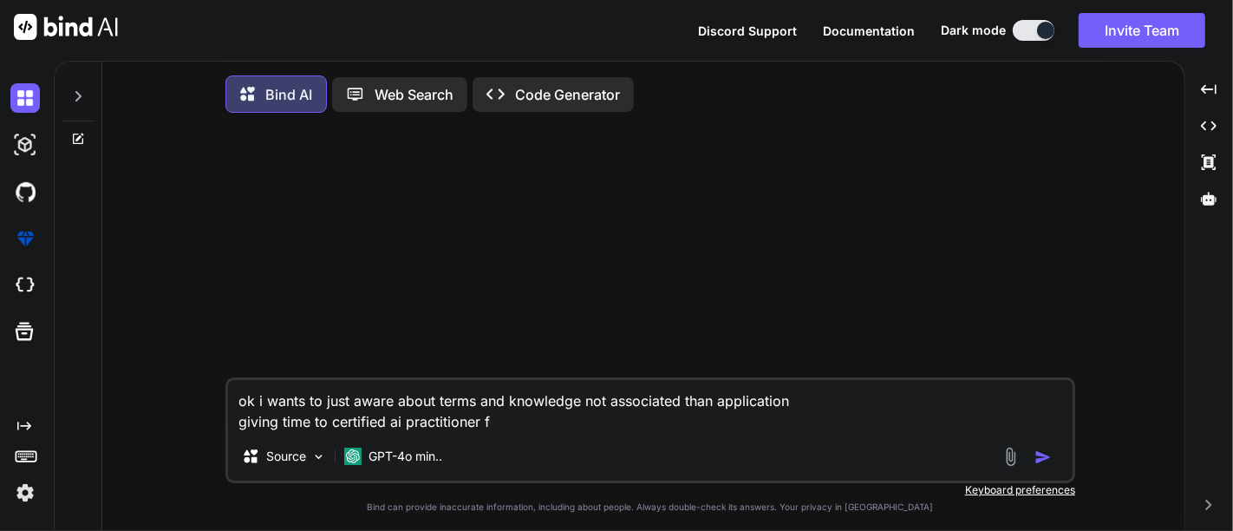
type textarea "ok i wants to just aware about terms and knowledge not associated than applicat…"
type textarea "x"
type textarea "ok i wants to just aware about terms and knowledge not associated than applicat…"
type textarea "x"
type textarea "ok i wants to just aware about terms and knowledge not associated than applicat…"
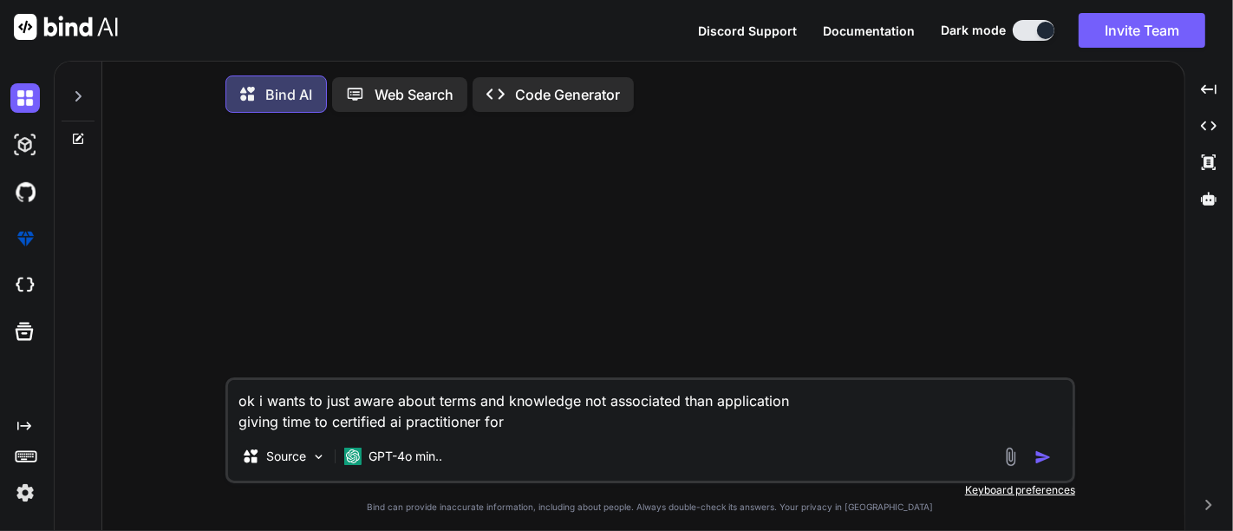
type textarea "x"
type textarea "ok i wants to just aware about terms and knowledge not associated than applicat…"
type textarea "x"
type textarea "ok i wants to just aware about terms and knowledge not associated than applicat…"
type textarea "x"
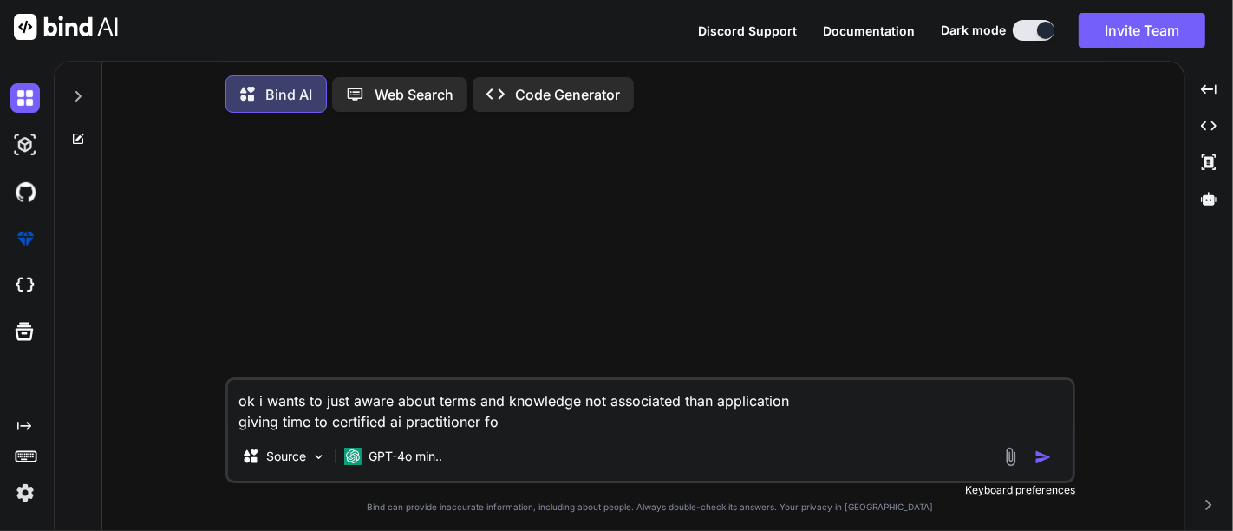
type textarea "ok i wants to just aware about terms and knowledge not associated than applicat…"
type textarea "x"
type textarea "ok i wants to just aware about terms and knowledge not associated than applicat…"
type textarea "x"
type textarea "ok i wants to just aware about terms and knowledge not associated than applicat…"
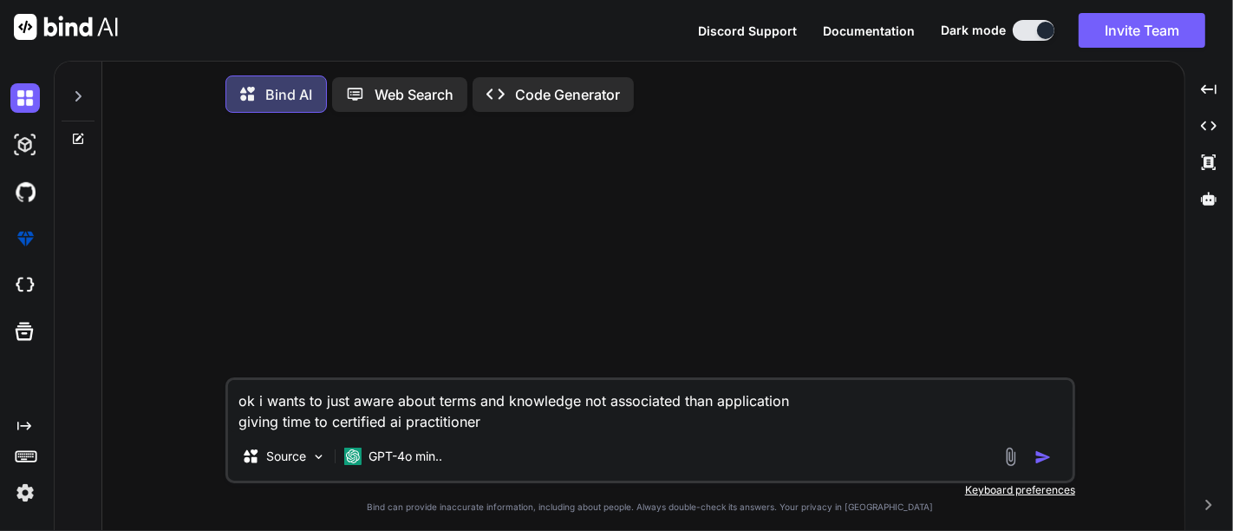
type textarea "x"
type textarea "ok i wants to just aware about terms and knowledge not associated than applicat…"
type textarea "x"
type textarea "ok i wants to just aware about terms and knowledge not associated than applicat…"
type textarea "x"
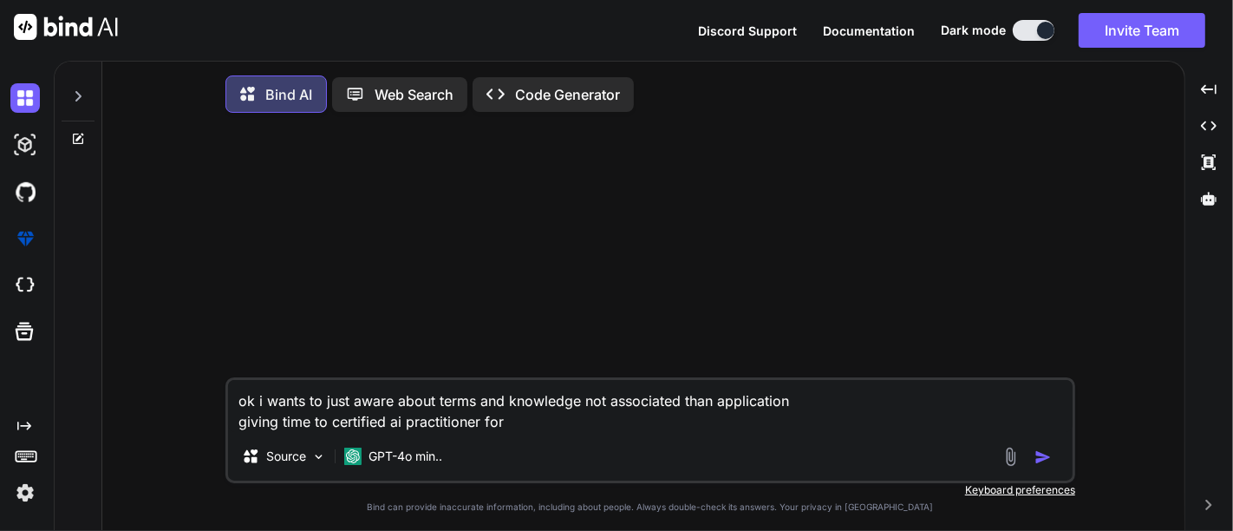
type textarea "ok i wants to just aware about terms and knowledge not associated than applicat…"
type textarea "x"
type textarea "ok i wants to just aware about terms and knowledge not associated than applicat…"
type textarea "x"
type textarea "ok i wants to just aware about terms and knowledge not associated than applicat…"
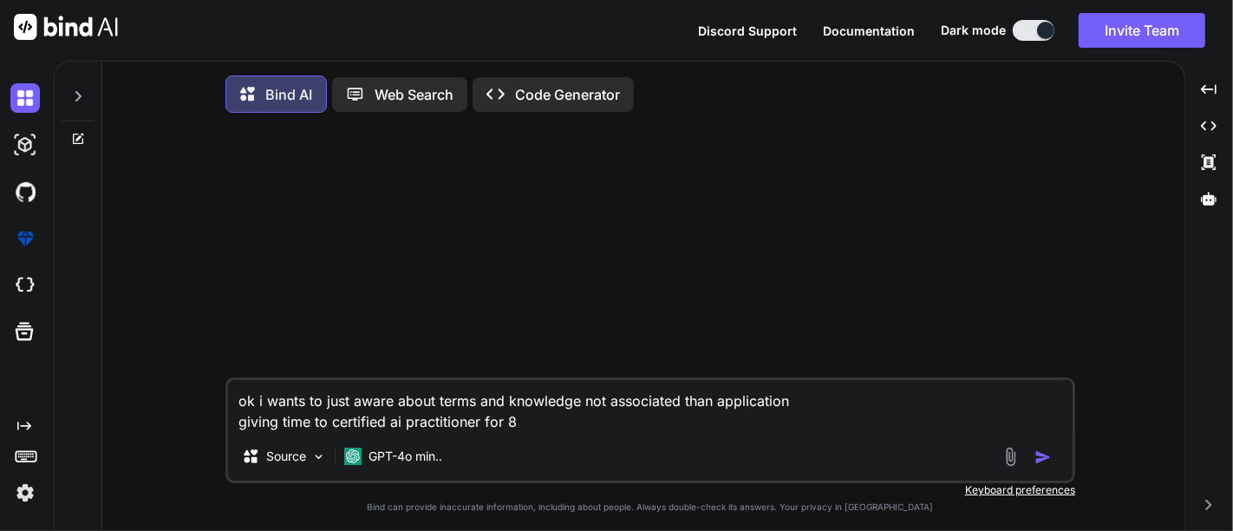
type textarea "x"
type textarea "ok i wants to just aware about terms and knowledge not associated than applicat…"
type textarea "x"
type textarea "ok i wants to just aware about terms and knowledge not associated than applicat…"
type textarea "x"
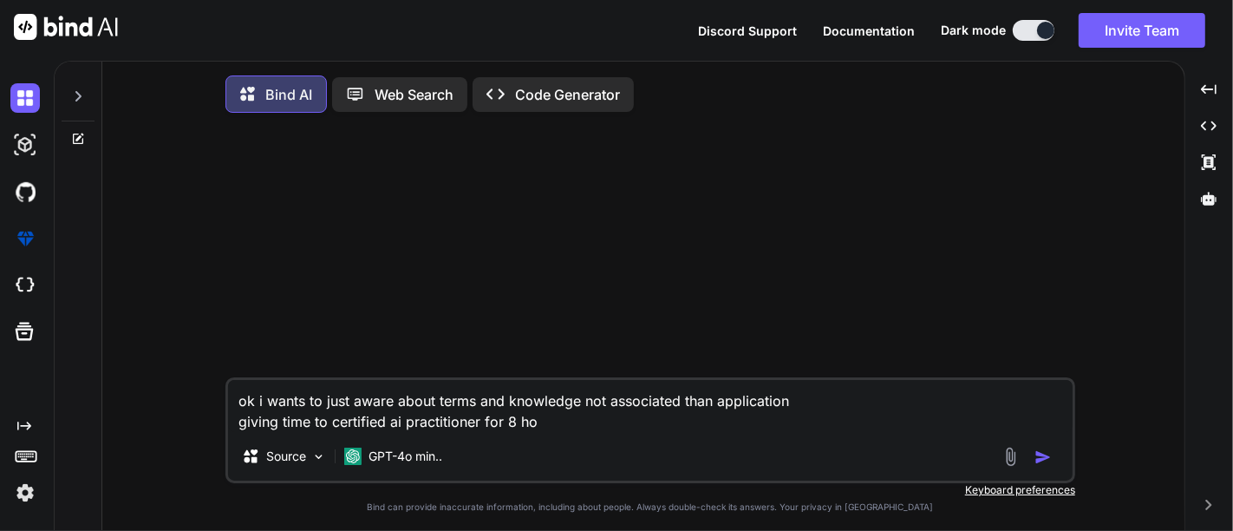
type textarea "ok i wants to just aware about terms and knowledge not associated than applicat…"
type textarea "x"
type textarea "ok i wants to just aware about terms and knowledge not associated than applicat…"
type textarea "x"
type textarea "ok i wants to just aware about terms and knowledge not associated than applicat…"
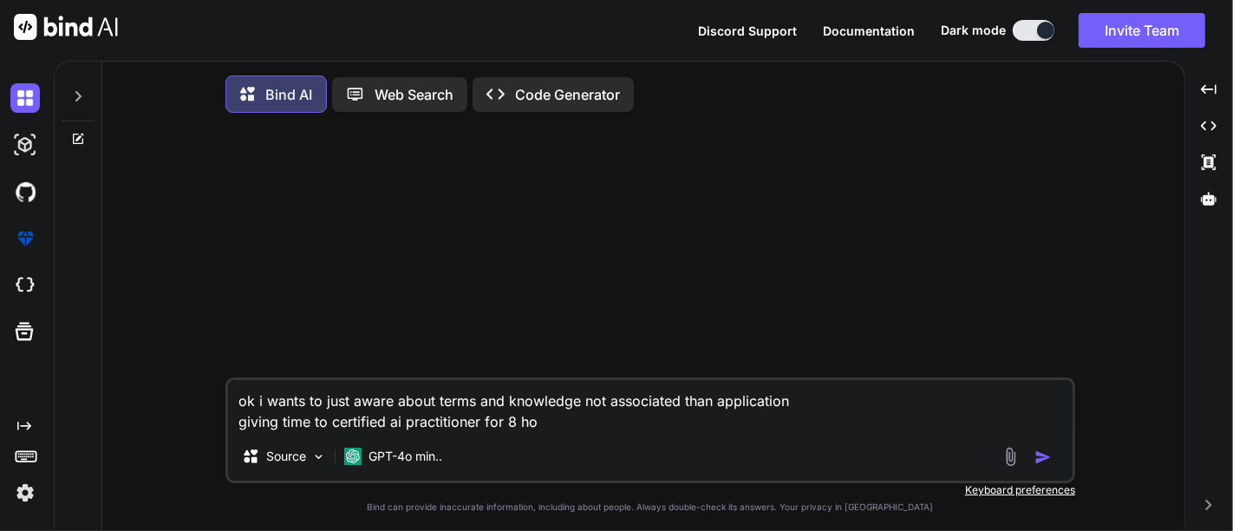
type textarea "x"
type textarea "ok i wants to just aware about terms and knowledge not associated than applicat…"
type textarea "x"
type textarea "ok i wants to just aware about terms and knowledge not associated than applicat…"
type textarea "x"
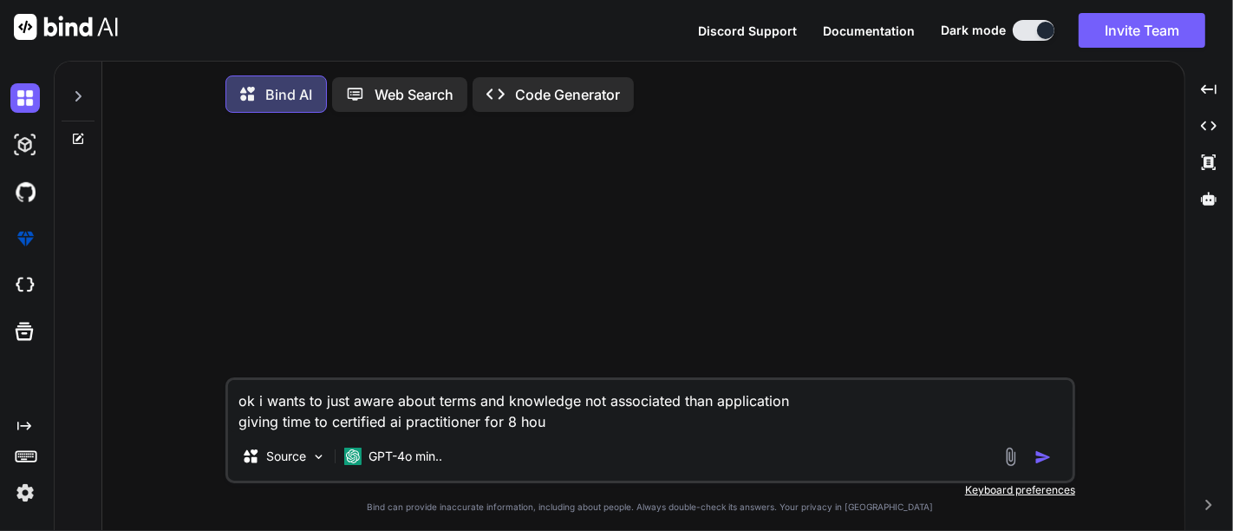
type textarea "ok i wants to just aware about terms and knowledge not associated than applicat…"
type textarea "x"
type textarea "ok i wants to just aware about terms and knowledge not associated than applicat…"
type textarea "x"
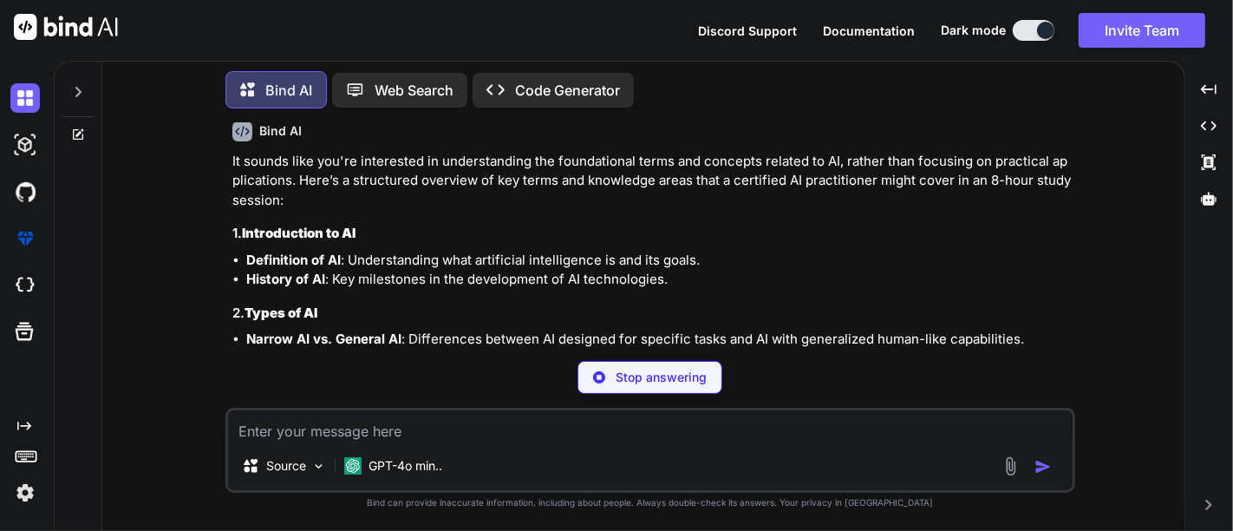
scroll to position [82, 0]
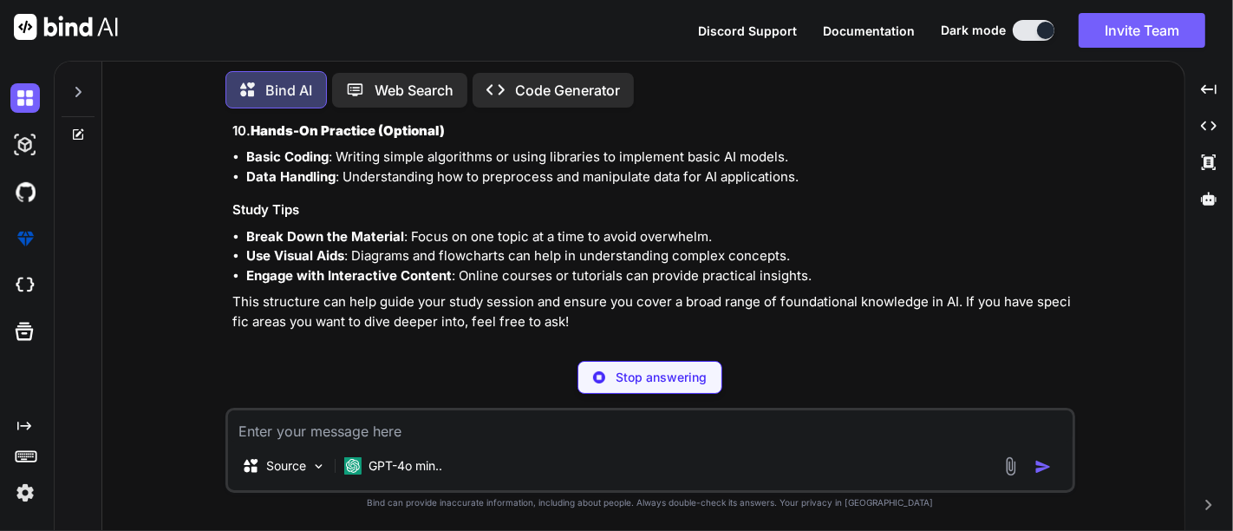
type textarea "x"
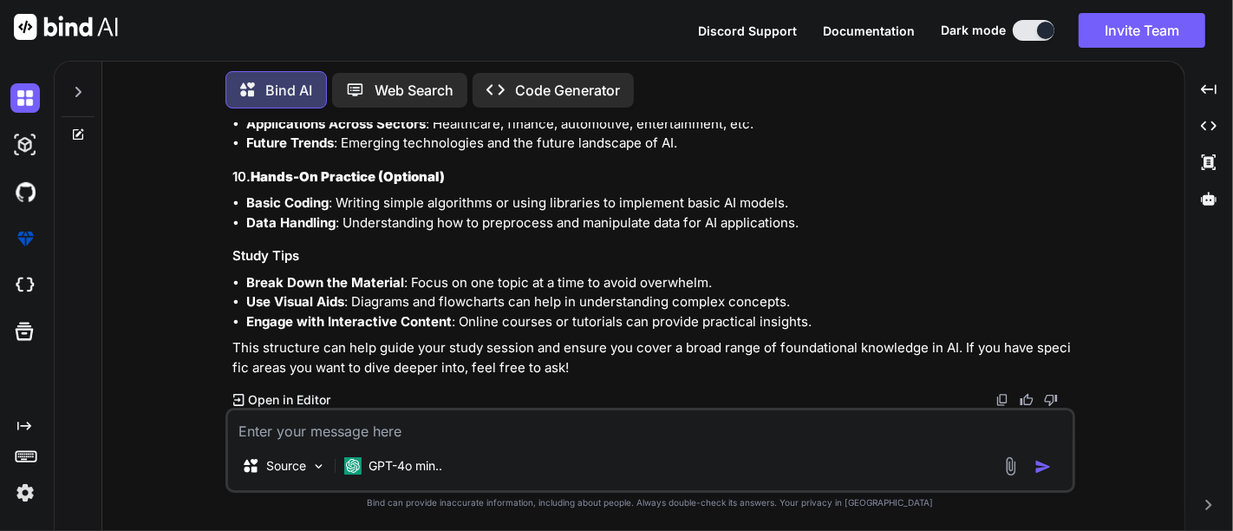
click at [409, 415] on textarea at bounding box center [650, 425] width 845 height 31
type textarea "f"
type textarea "x"
type textarea "fa"
type textarea "x"
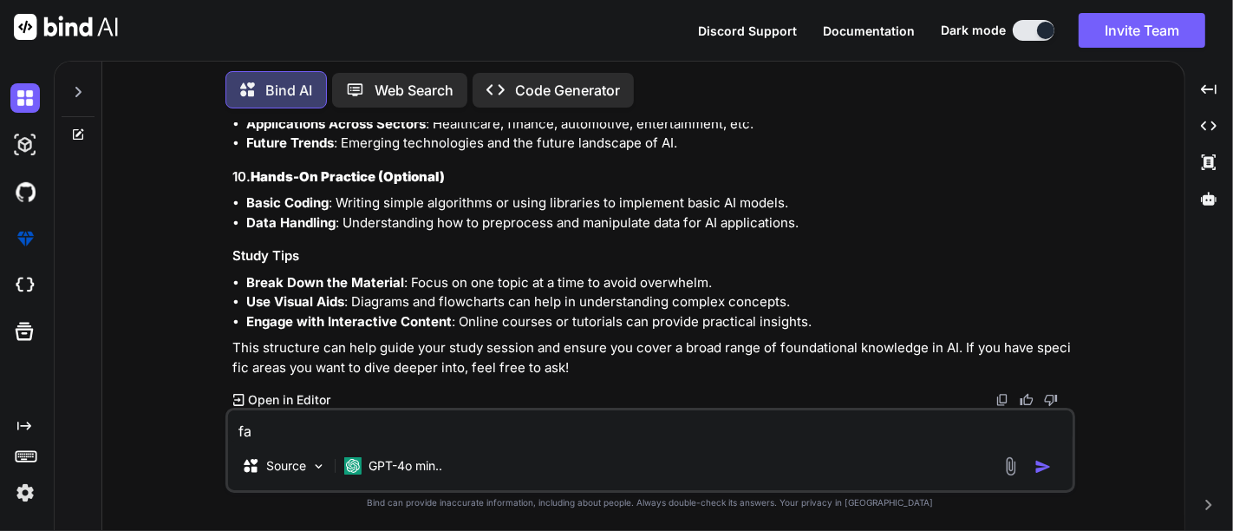
type textarea "fal"
type textarea "x"
type textarea "fa"
type textarea "x"
type textarea "f"
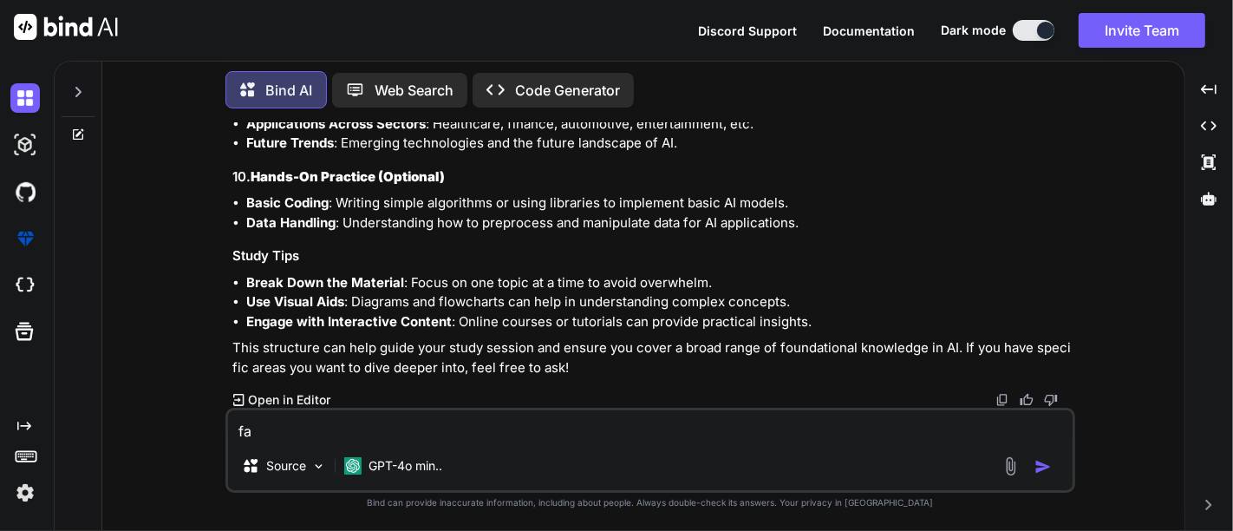
type textarea "x"
type textarea "l"
type textarea "x"
type textarea "li"
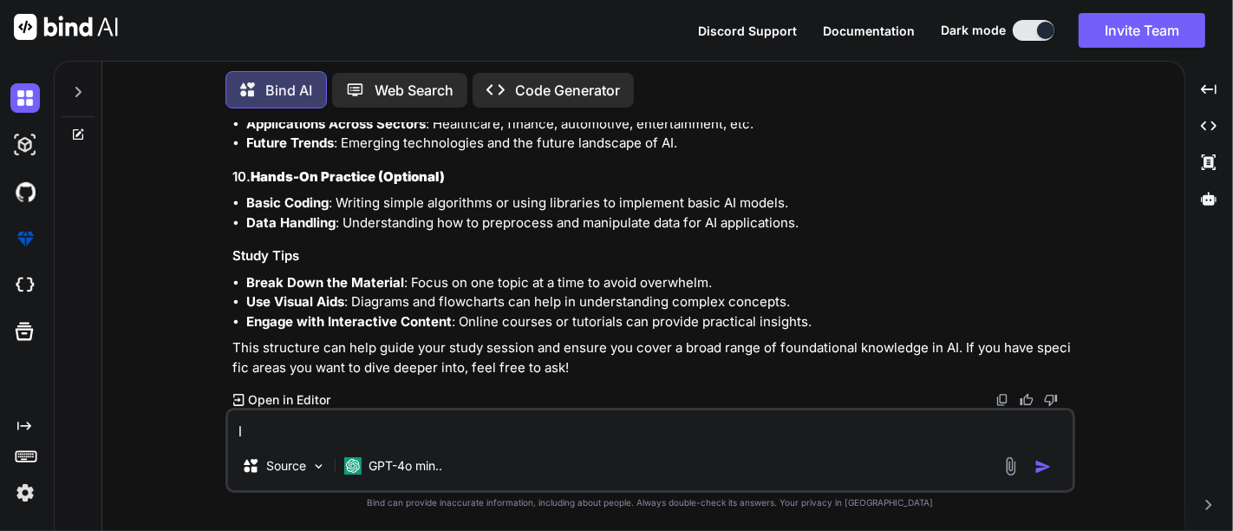
type textarea "x"
type textarea "lis"
type textarea "x"
type textarea "list"
type textarea "x"
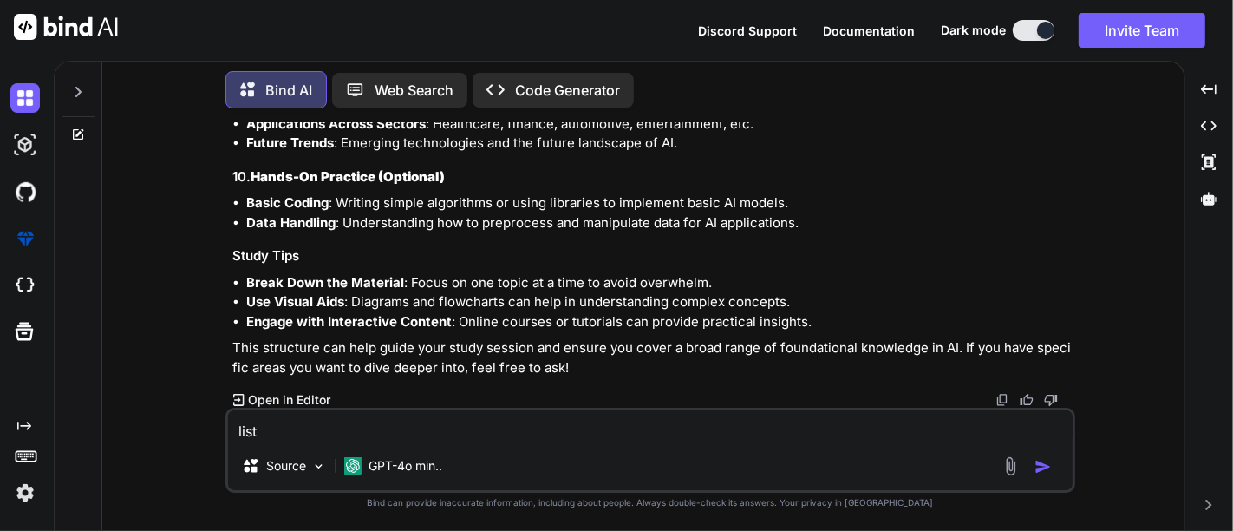
type textarea "list"
type textarea "x"
type textarea "list i"
type textarea "x"
type textarea "list in"
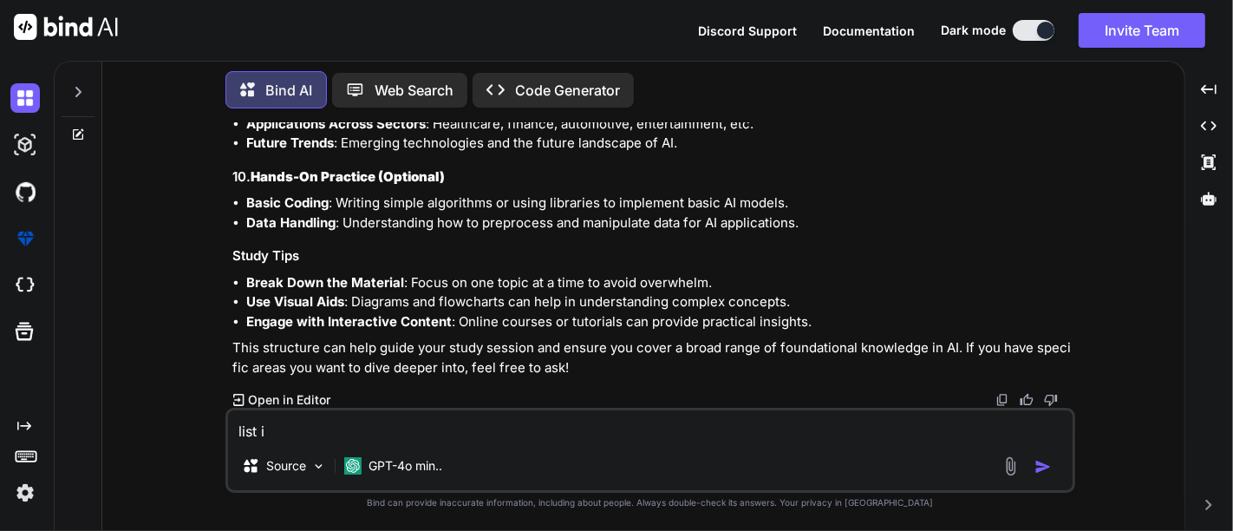
type textarea "x"
type textarea "list in"
type textarea "x"
type textarea "list in a"
type textarea "x"
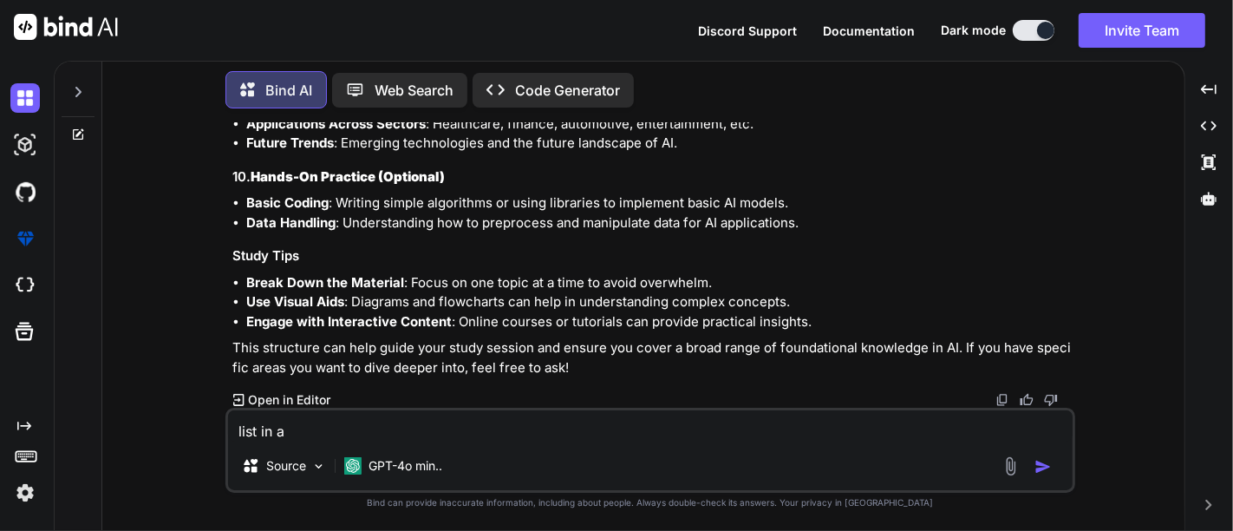
type textarea "x"
type textarea "m"
type textarea "x"
type textarea "mu"
type textarea "x"
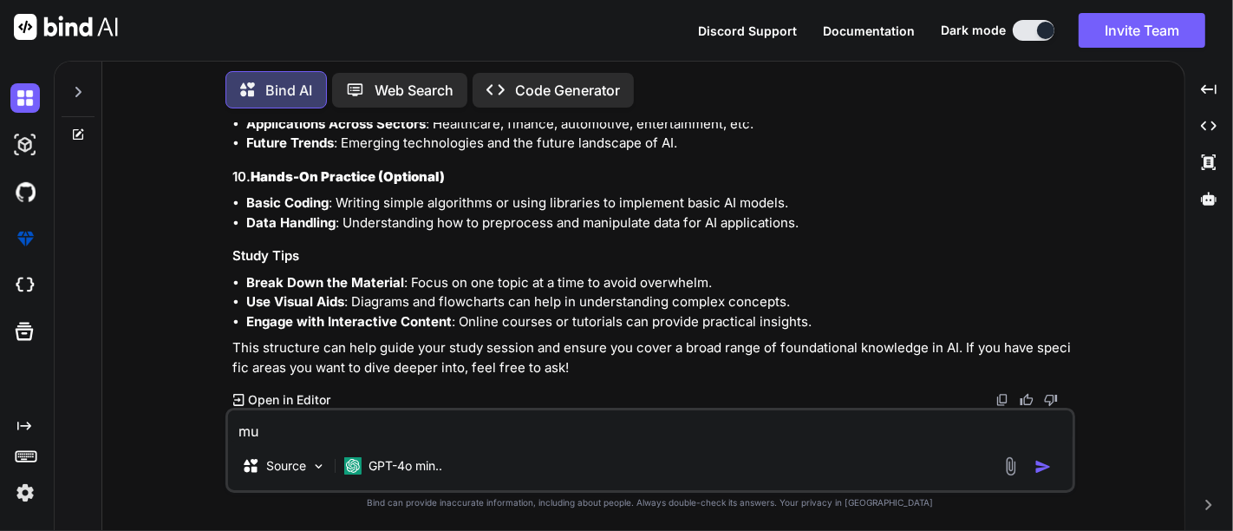
type textarea "mul"
type textarea "x"
type textarea "mult"
type textarea "x"
type textarea "multi"
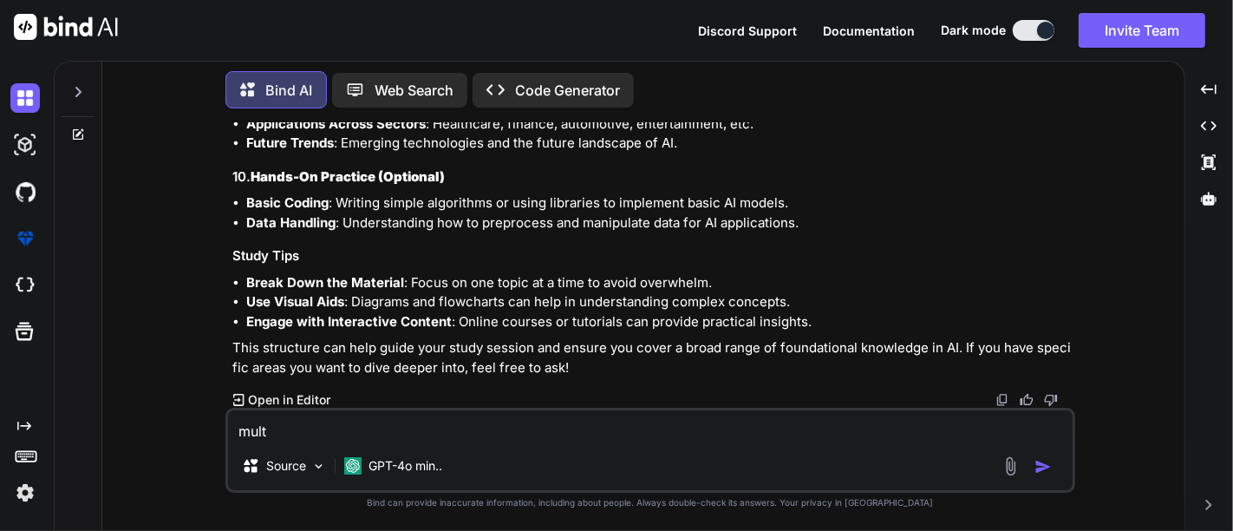
type textarea "x"
type textarea "multip"
type textarea "x"
type textarea "multipl"
type textarea "x"
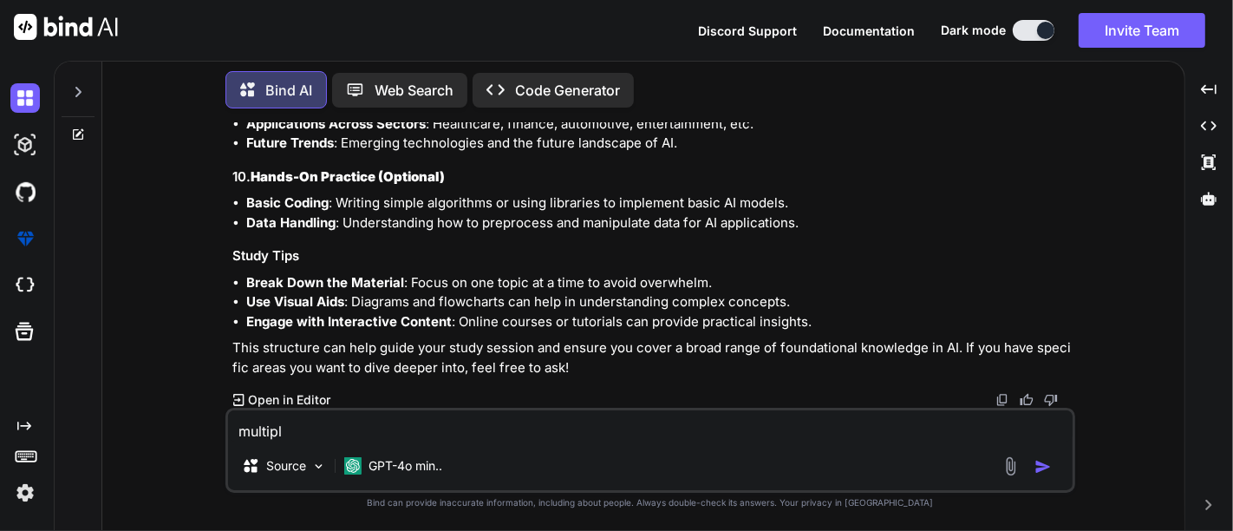
type textarea "multiple"
type textarea "x"
type textarea "multiple"
type textarea "x"
type textarea "multiple l"
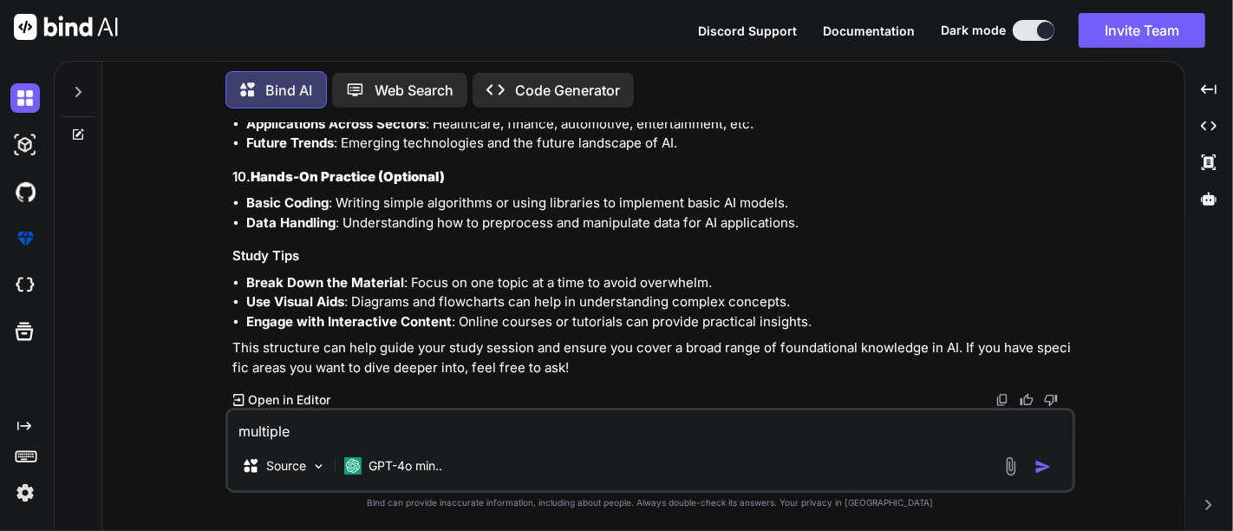
type textarea "x"
type textarea "multiple li"
type textarea "x"
type textarea "multiple lis"
type textarea "x"
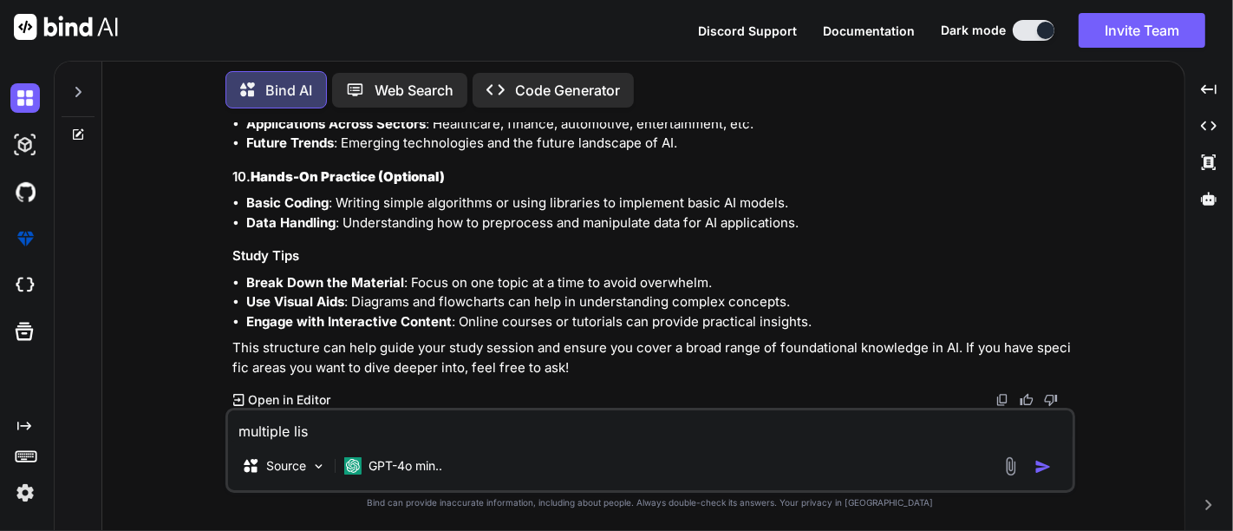
type textarea "multiple list"
type textarea "x"
type textarea "multiple lists"
type textarea "x"
type textarea "multiple lists"
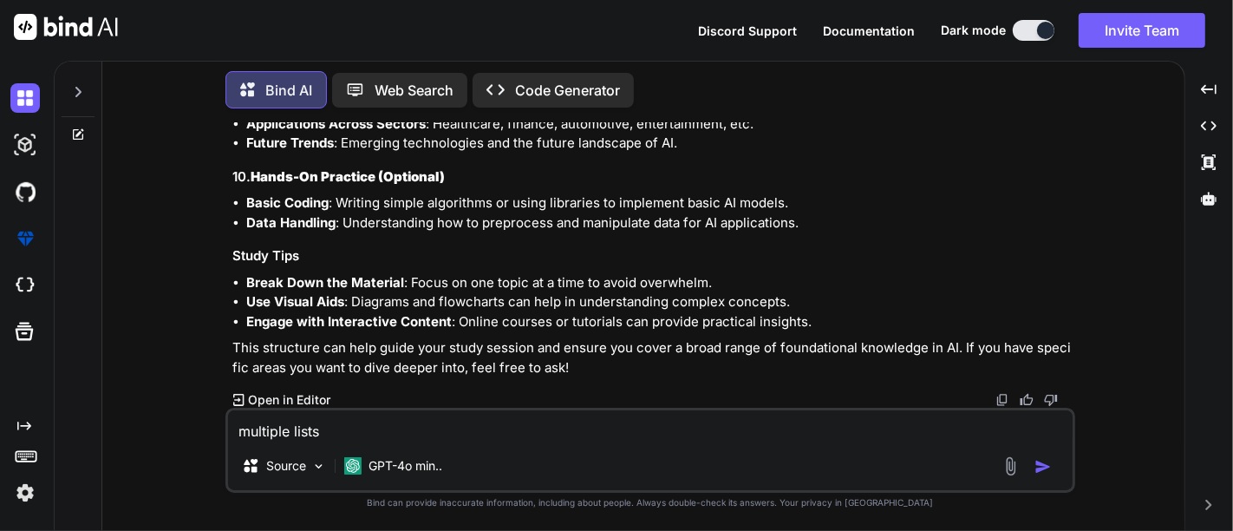
type textarea "x"
type textarea "multiple lists i"
type textarea "x"
type textarea "multiple lists in"
type textarea "x"
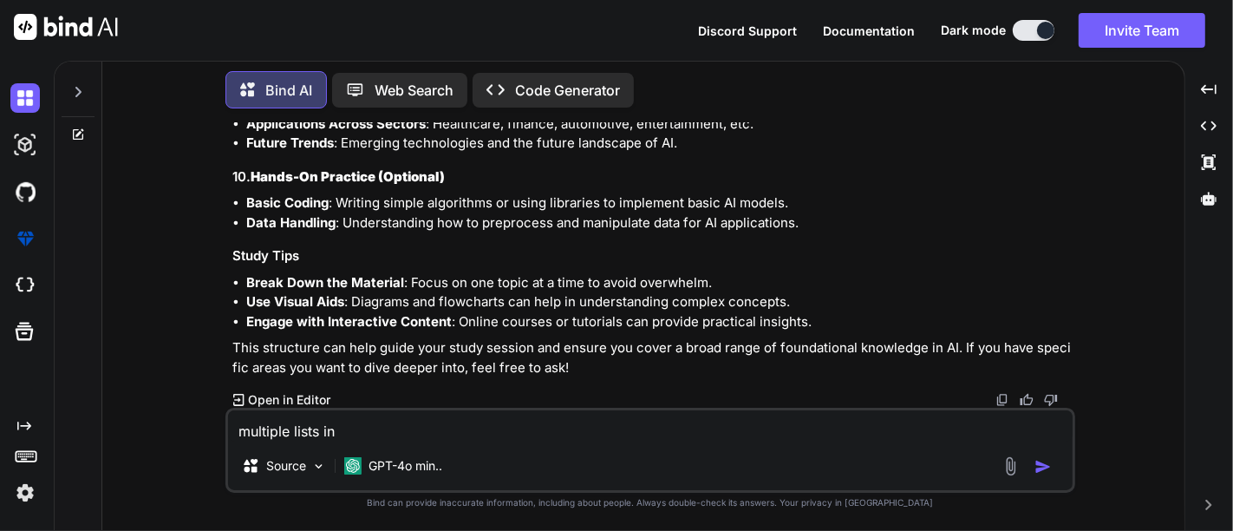
type textarea "multiple lists in"
type textarea "x"
type textarea "multiple lists in"
type textarea "x"
type textarea "multiple lists ins"
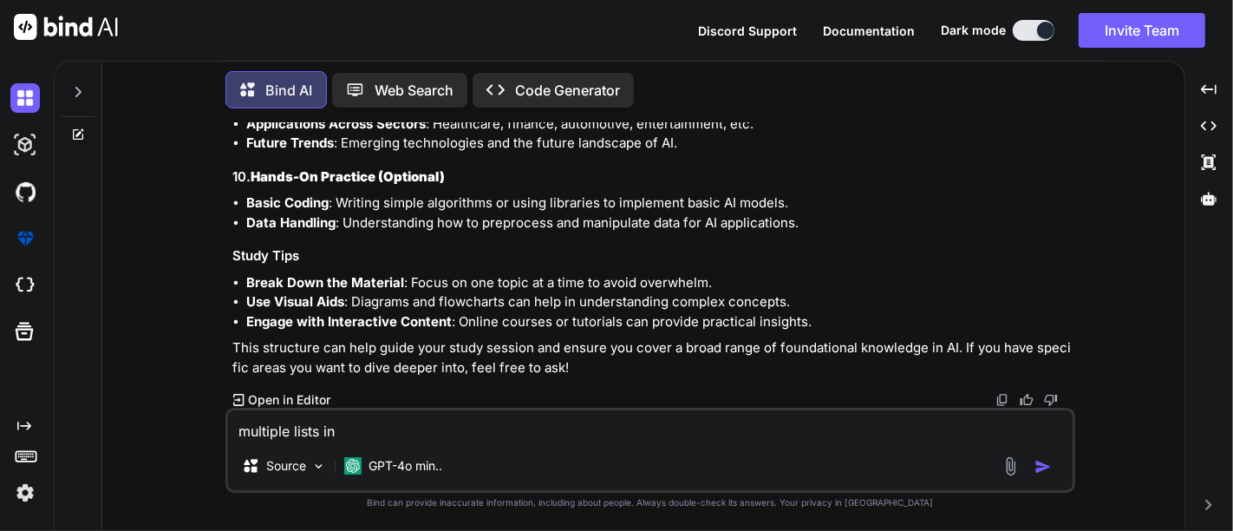
type textarea "x"
type textarea "multiple lists insi"
type textarea "x"
type textarea "multiple lists insie"
type textarea "x"
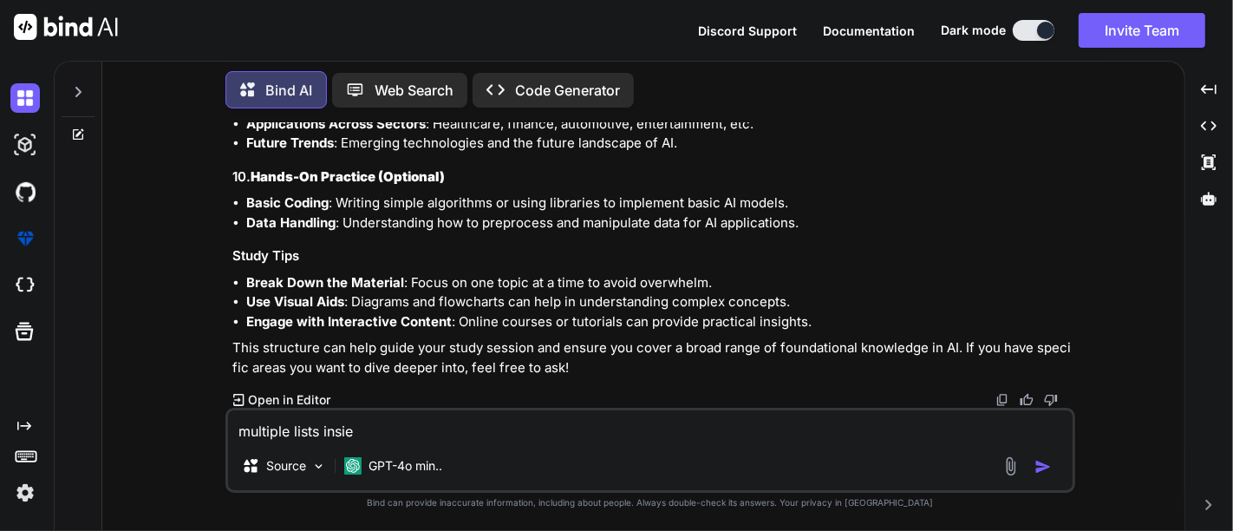
type textarea "multiple lists insi"
type textarea "x"
type textarea "multiple lists insid"
type textarea "x"
type textarea "multiple lists inside"
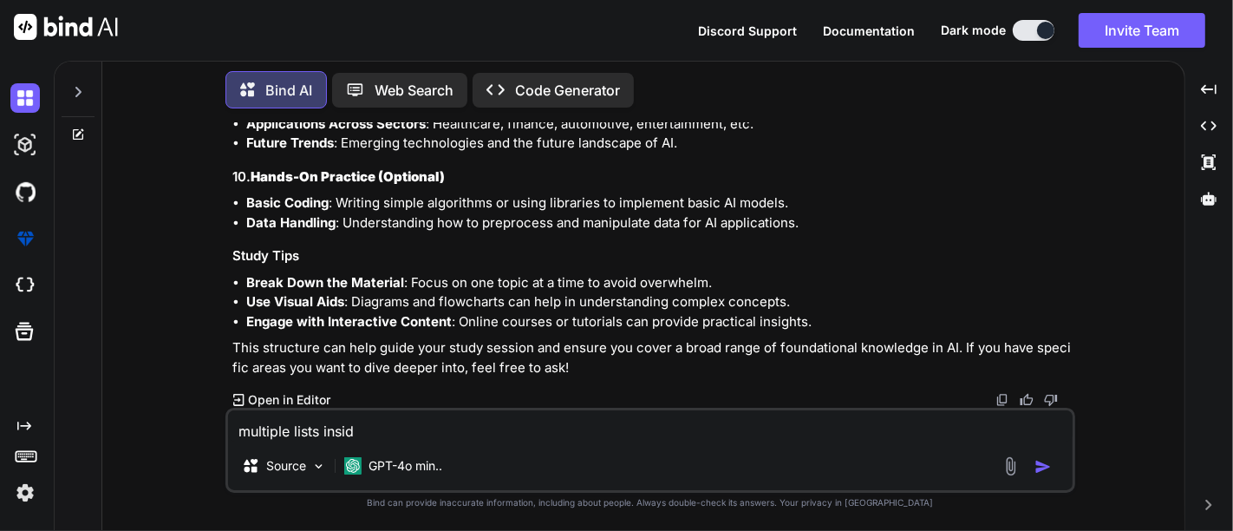
type textarea "x"
type textarea "multiple lists inside"
type textarea "x"
type textarea "multiple lists inside l"
type textarea "x"
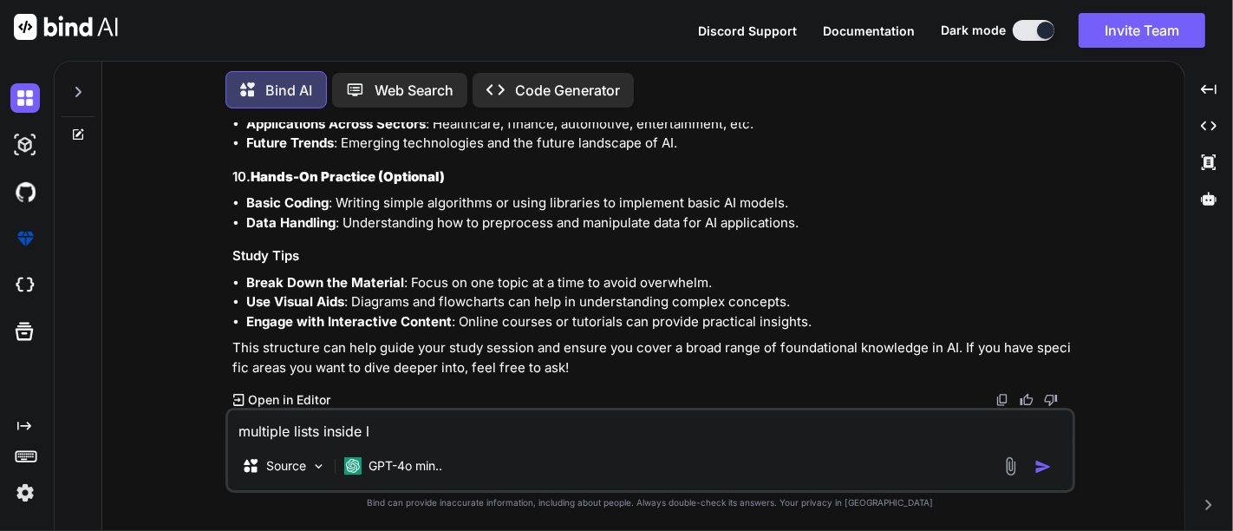
type textarea "multiple lists inside li"
type textarea "x"
type textarea "multiple lists inside lis"
type textarea "x"
type textarea "multiple lists inside list"
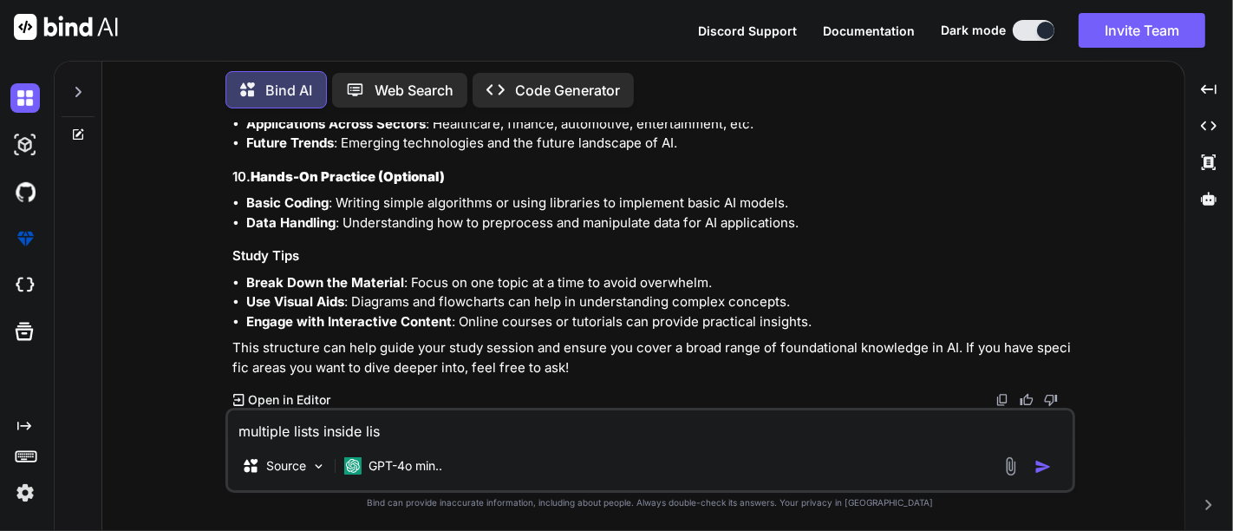
type textarea "x"
type textarea "multiple lists inside list."
type textarea "x"
type textarea "multiple lists inside list."
type textarea "x"
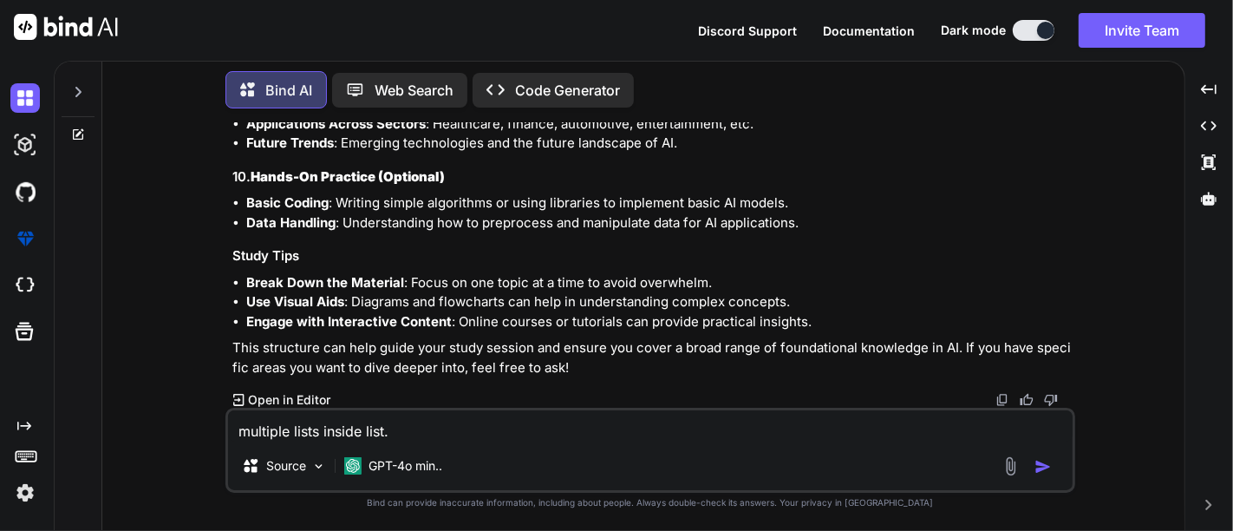
type textarea "multiple lists inside list. c"
type textarea "x"
type textarea "multiple lists inside list. ca"
type textarea "x"
type textarea "multiple lists inside list. can"
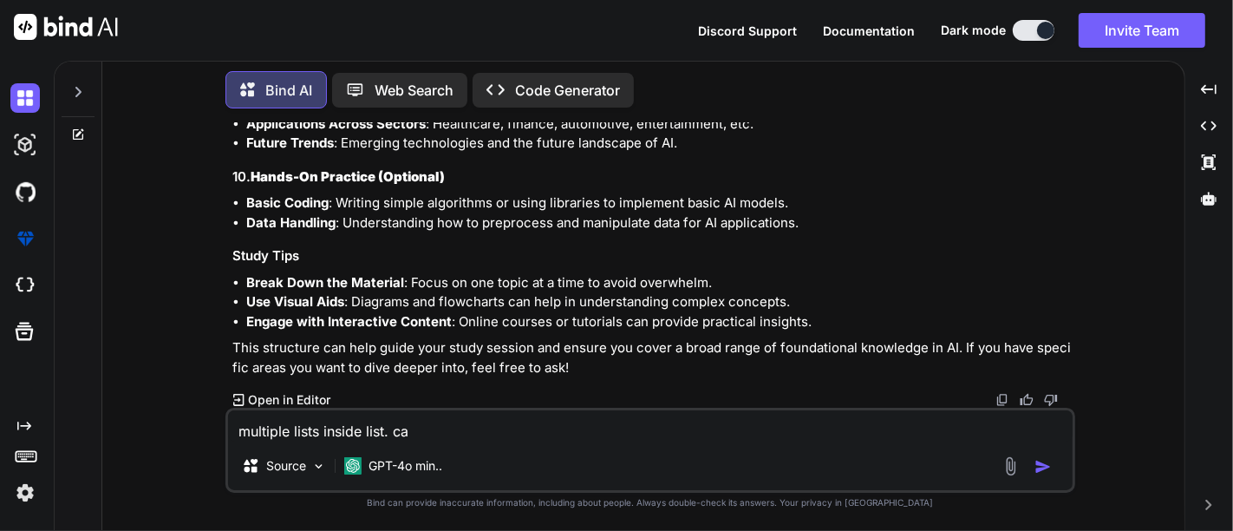
type textarea "x"
type textarea "multiple lists inside list. ca"
type textarea "x"
type textarea "multiple lists inside list. c"
type textarea "x"
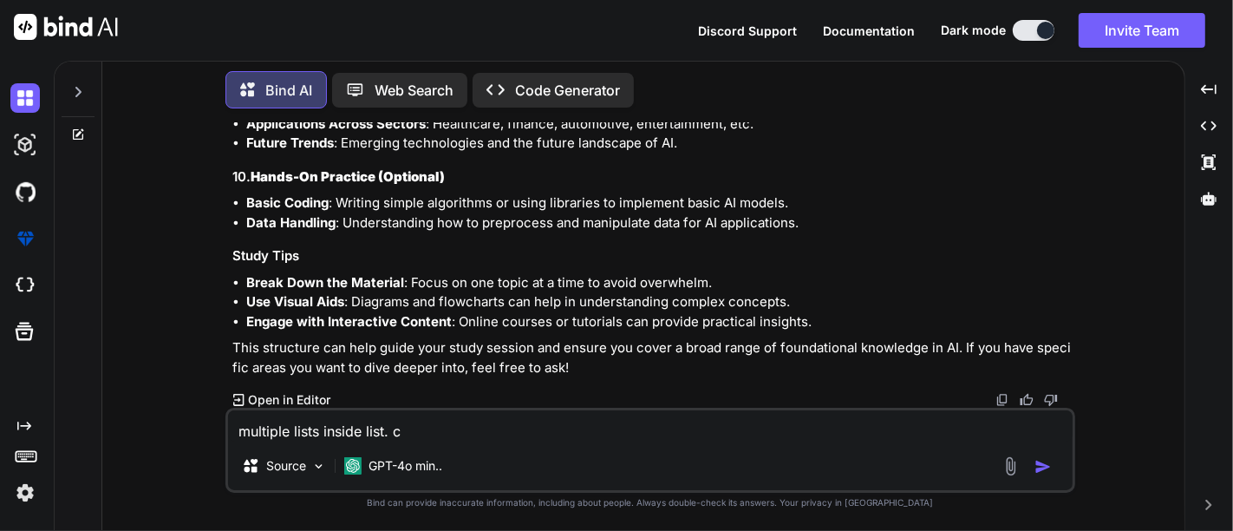
type textarea "multiple lists inside list."
type textarea "x"
type textarea "multiple lists inside list. w"
type textarea "x"
type textarea "multiple lists inside list. wh"
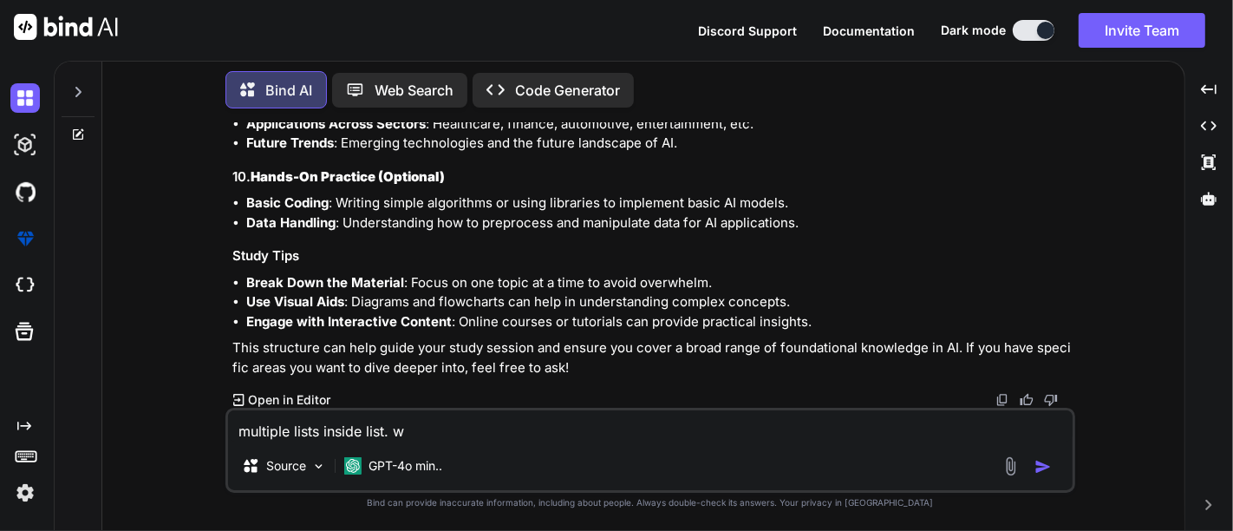
type textarea "x"
type textarea "multiple lists inside list. wha"
type textarea "x"
type textarea "multiple lists inside list. what"
type textarea "x"
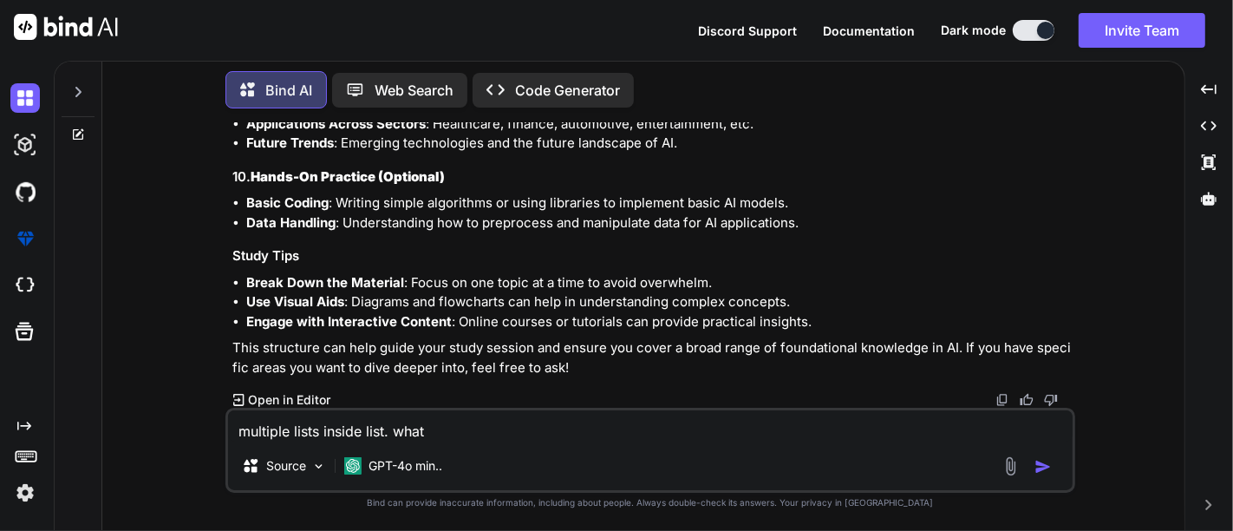
type textarea "multiple lists inside list. what"
type textarea "x"
type textarea "multiple lists inside list. what s"
type textarea "x"
type textarea "multiple lists inside list. what"
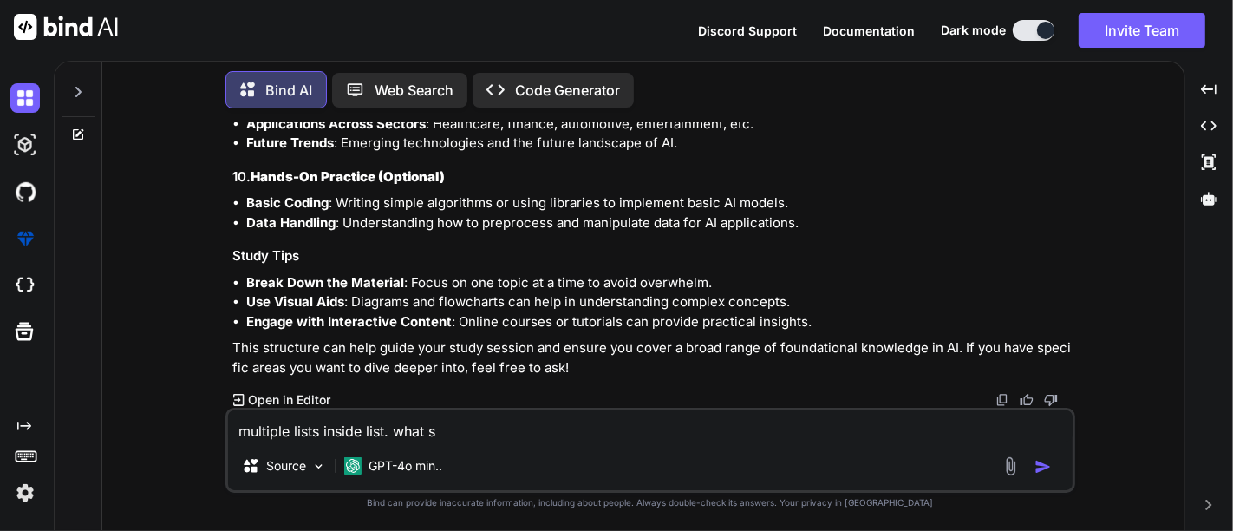
type textarea "x"
type textarea "multiple lists inside list. what s"
type textarea "x"
type textarea "multiple lists inside list. what sh"
type textarea "x"
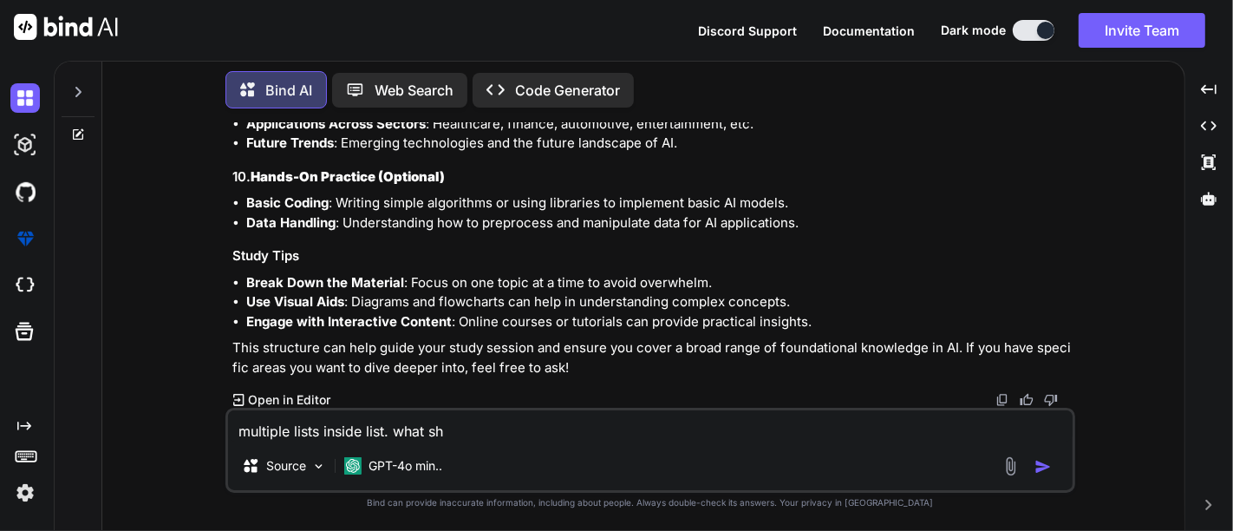
type textarea "multiple lists inside list. what sho"
type textarea "x"
type textarea "multiple lists inside list. what shou"
type textarea "x"
type textarea "multiple lists inside list. what shoul"
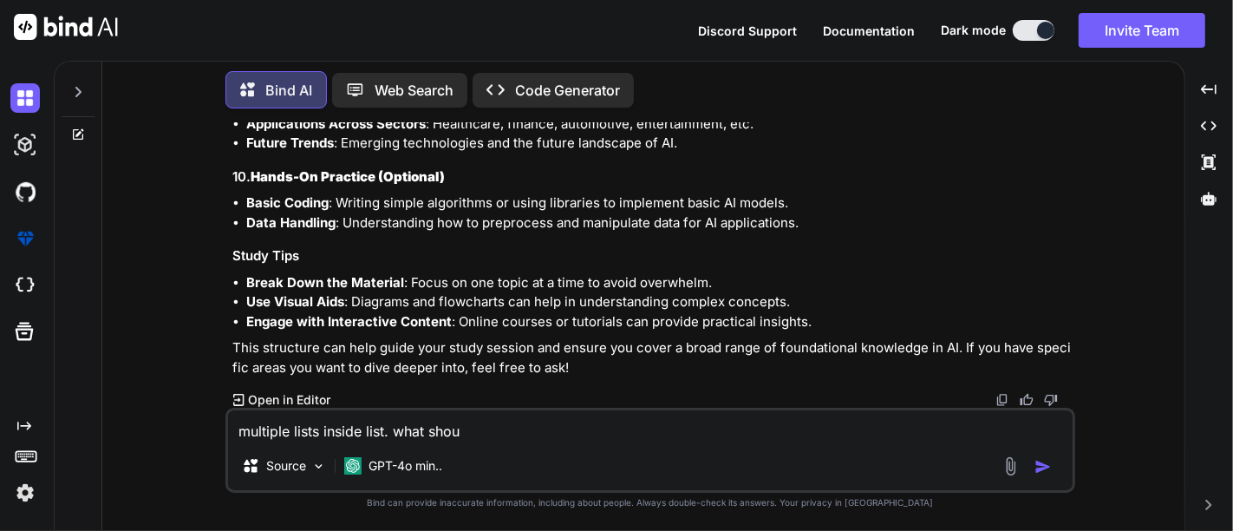
type textarea "x"
type textarea "multiple lists inside list. what should"
type textarea "x"
type textarea "multiple lists inside list. what should"
type textarea "x"
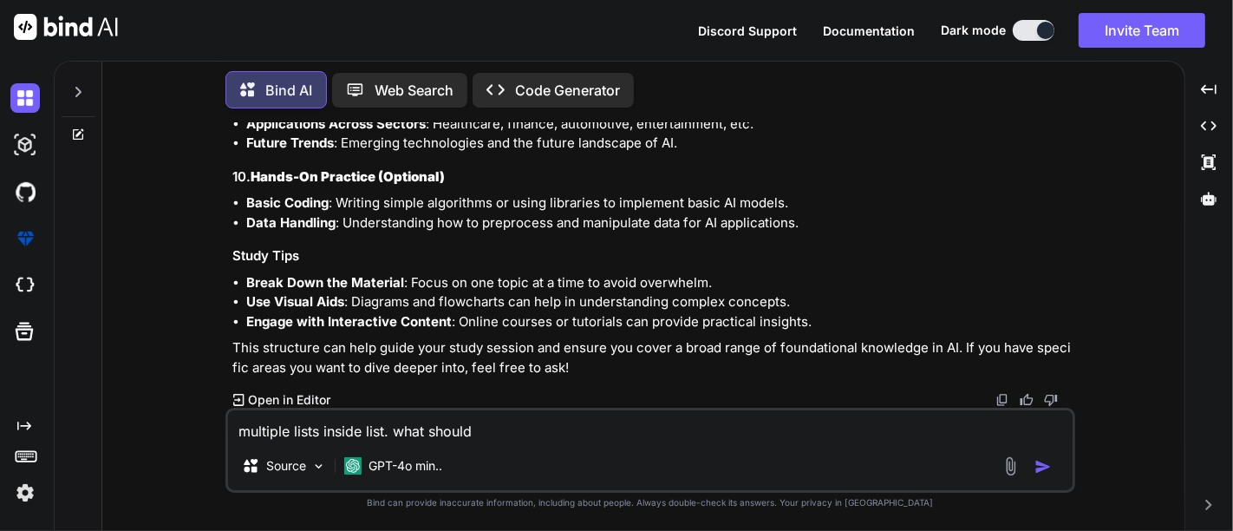
type textarea "multiple lists inside list. what should i"
type textarea "x"
type textarea "multiple lists inside list. what should iu"
type textarea "x"
type textarea "multiple lists inside list. what should ius"
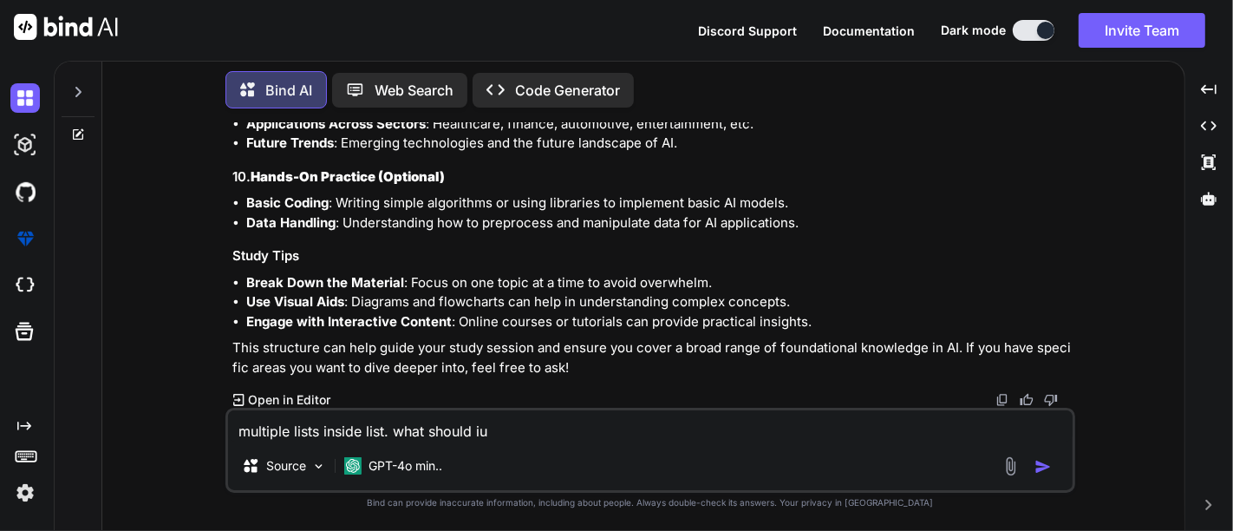
type textarea "x"
type textarea "multiple lists inside list. what should iu"
type textarea "x"
type textarea "multiple lists inside list. what should i"
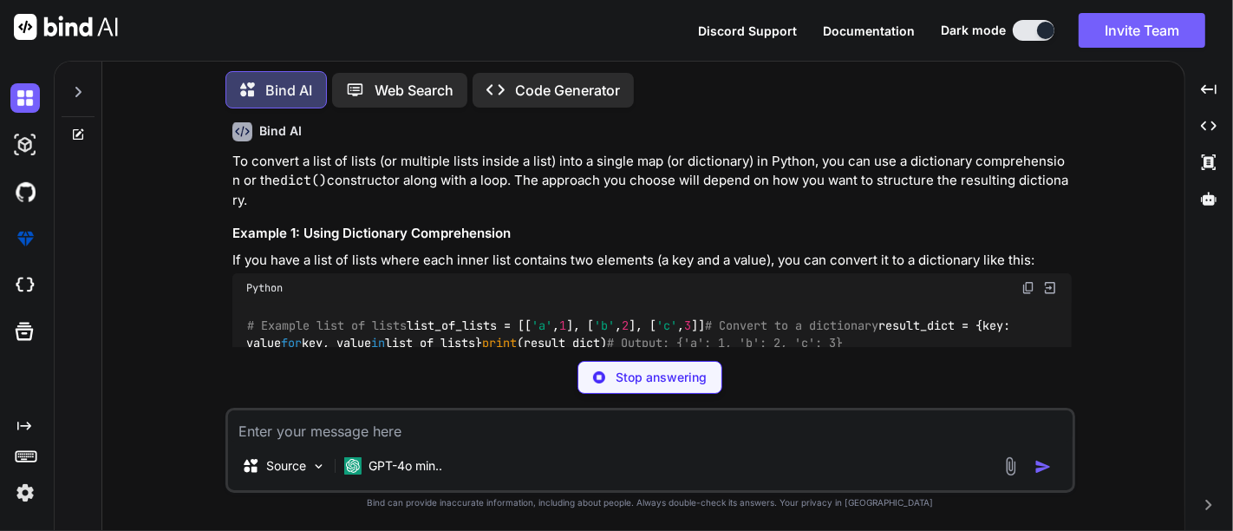
scroll to position [1394, 0]
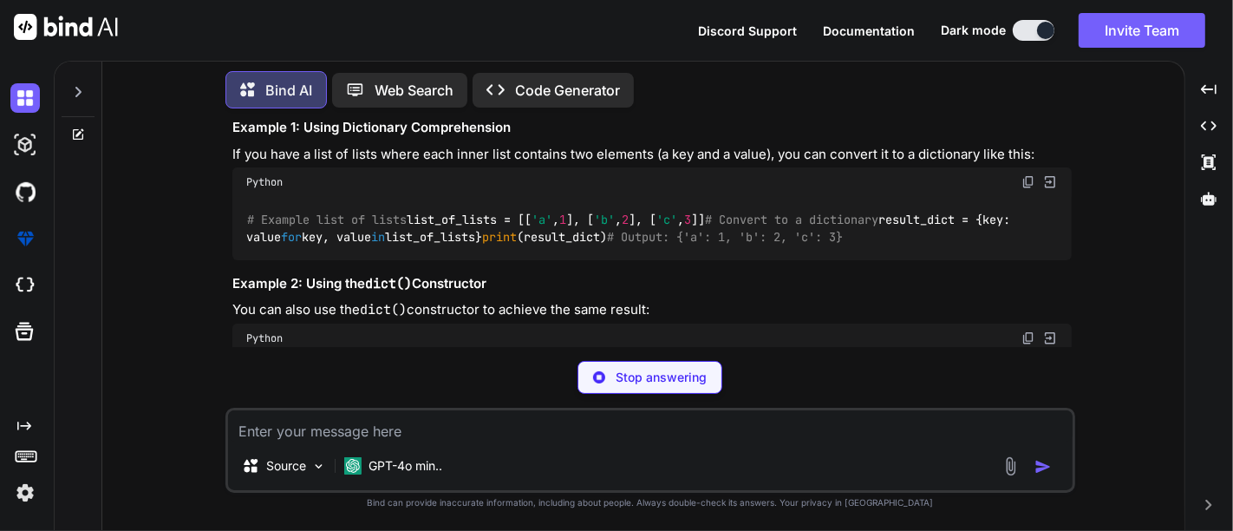
click at [409, 422] on textarea at bounding box center [650, 425] width 845 height 31
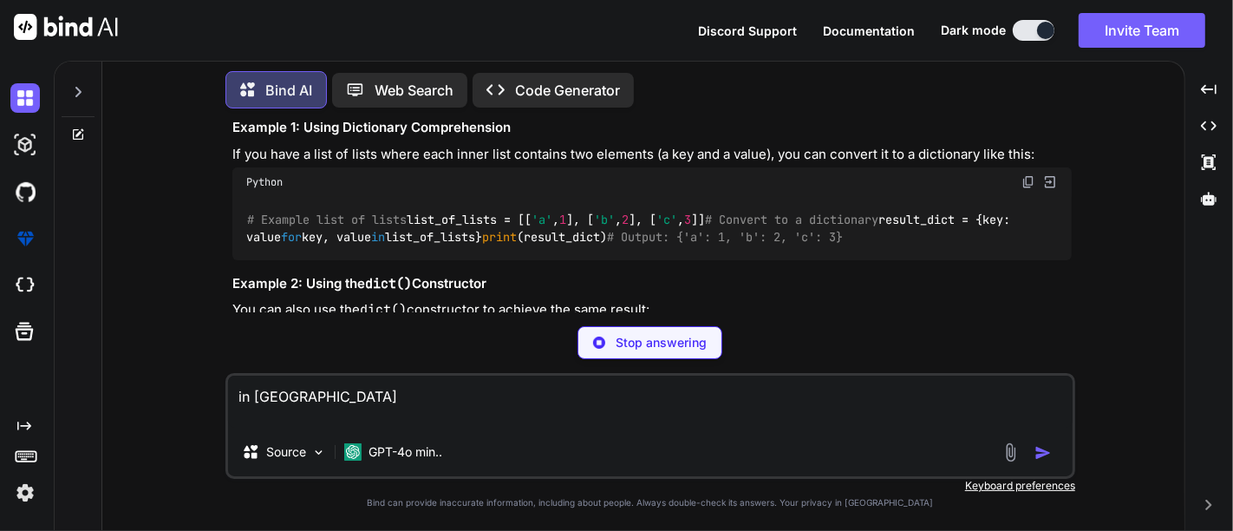
click at [463, 401] on textarea "in java" at bounding box center [650, 402] width 845 height 52
click at [638, 343] on p "Stop answering" at bounding box center [661, 342] width 91 height 17
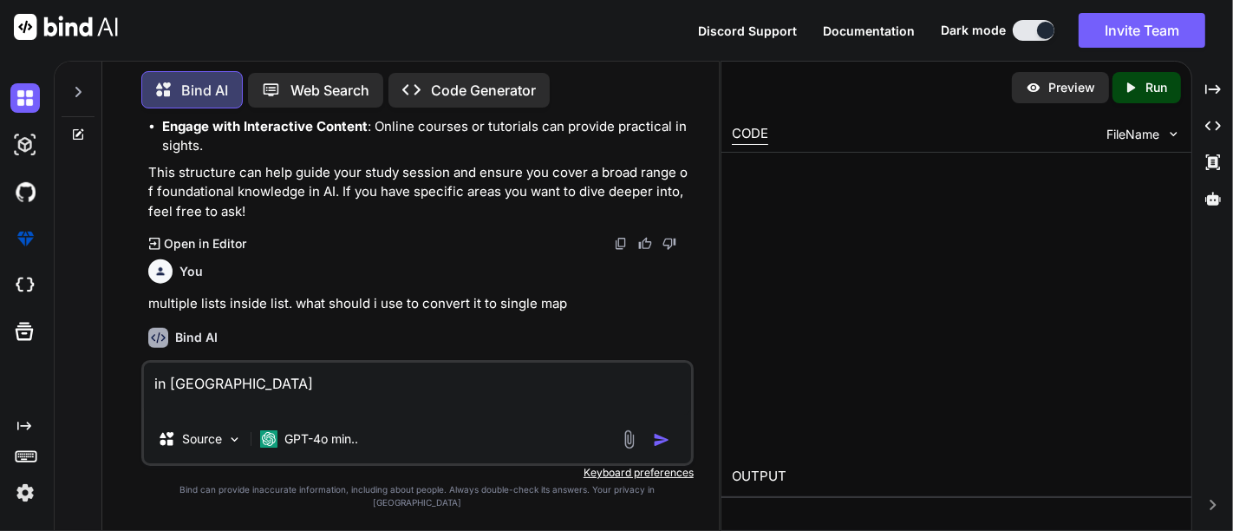
scroll to position [1706, 0]
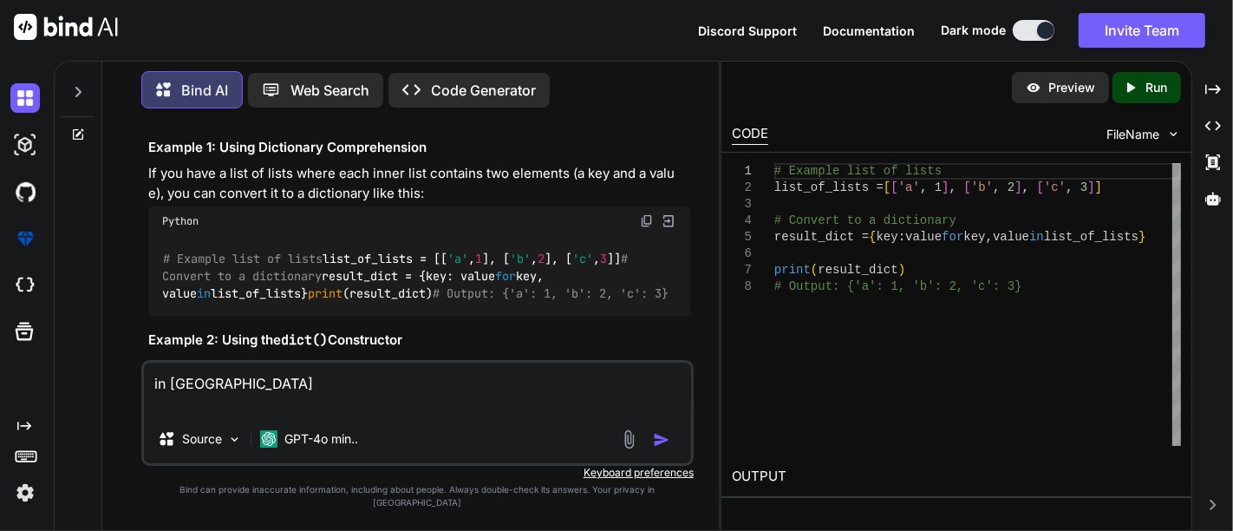
click at [389, 388] on textarea "in java" at bounding box center [417, 389] width 547 height 52
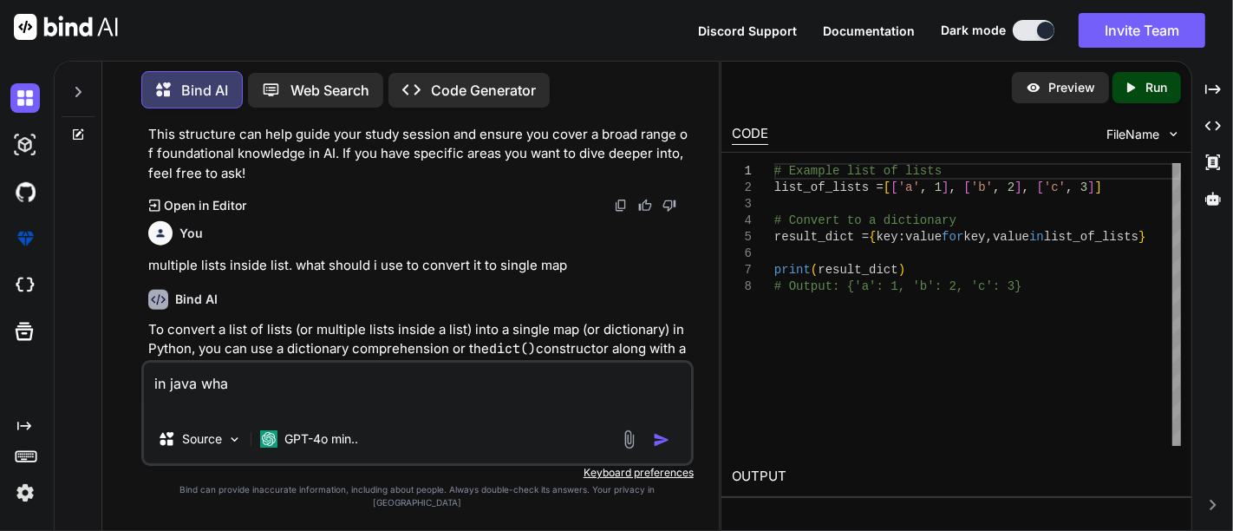
scroll to position [1432, 0]
click at [299, 256] on p "multiple lists inside list. what should i use to convert it to single map" at bounding box center [419, 266] width 542 height 20
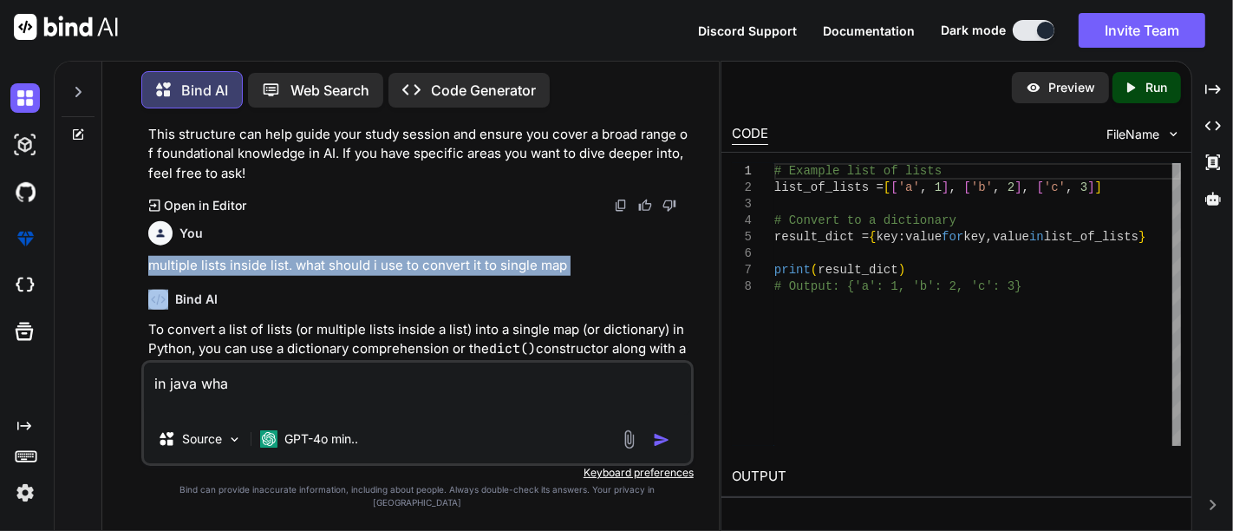
click at [299, 256] on p "multiple lists inside list. what should i use to convert it to single map" at bounding box center [419, 266] width 542 height 20
copy p "multiple lists inside list. what should i use to convert it to single map"
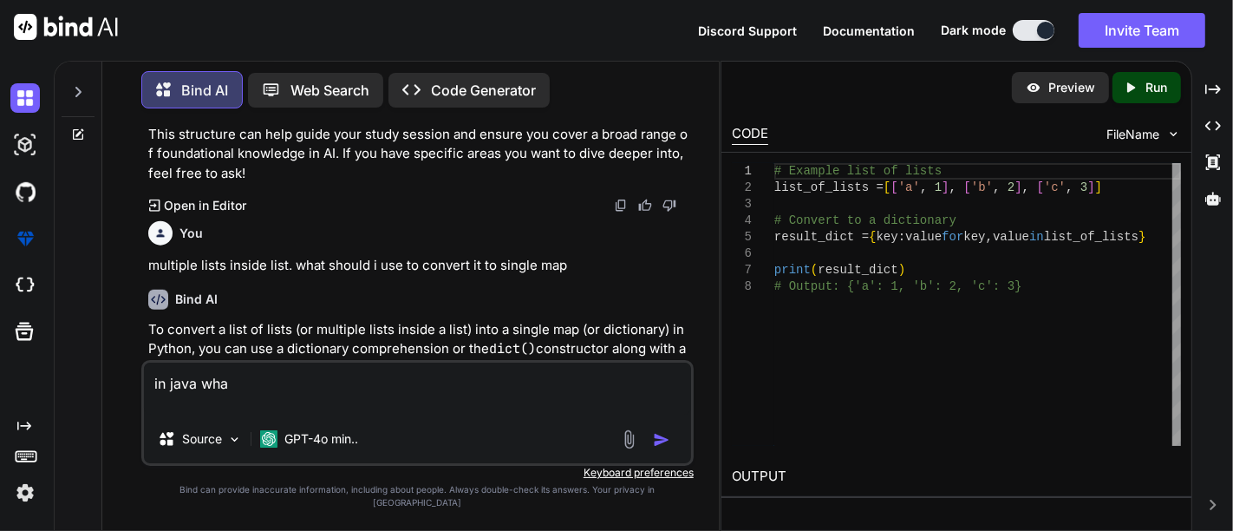
click at [263, 396] on textarea "in java wha" at bounding box center [417, 389] width 547 height 52
paste textarea "multiple lists inside list. what should i use to convert it to single map"
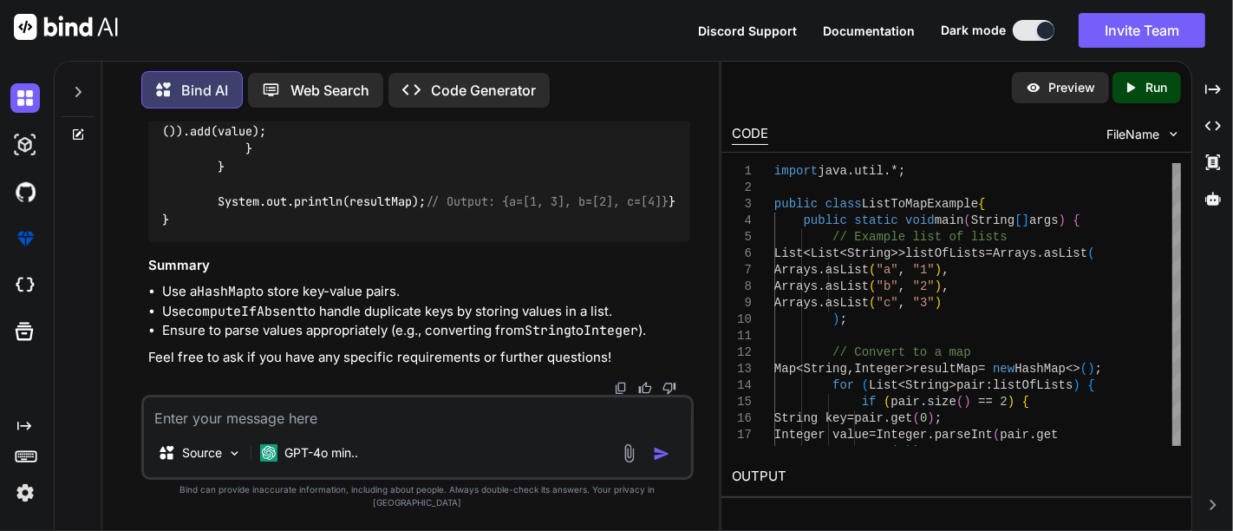
scroll to position [4005, 0]
click at [233, 421] on textarea at bounding box center [417, 412] width 547 height 31
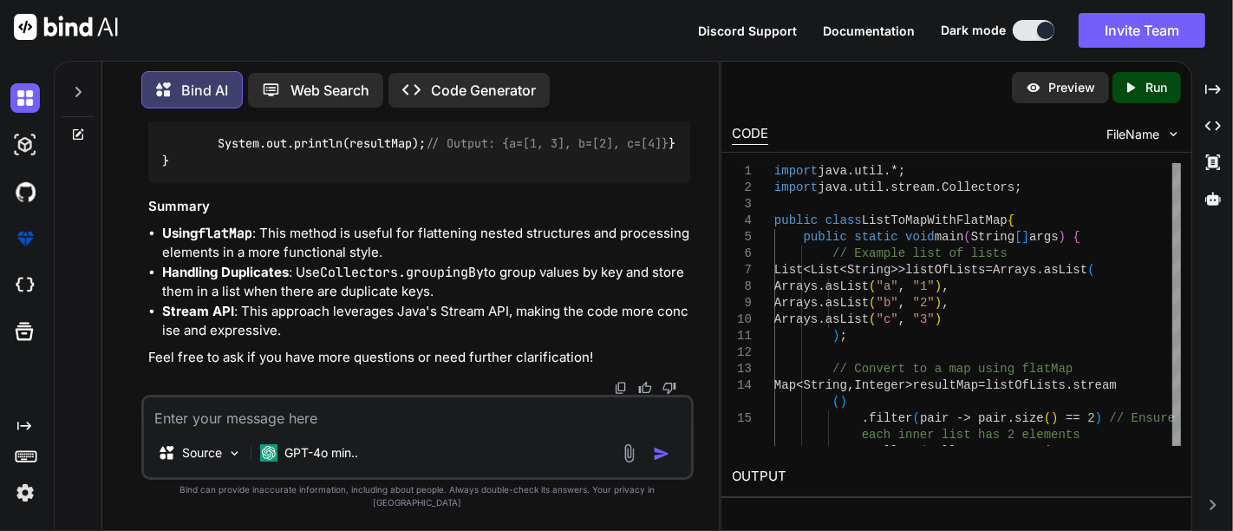
scroll to position [5645, 0]
